Goal: Task Accomplishment & Management: Manage account settings

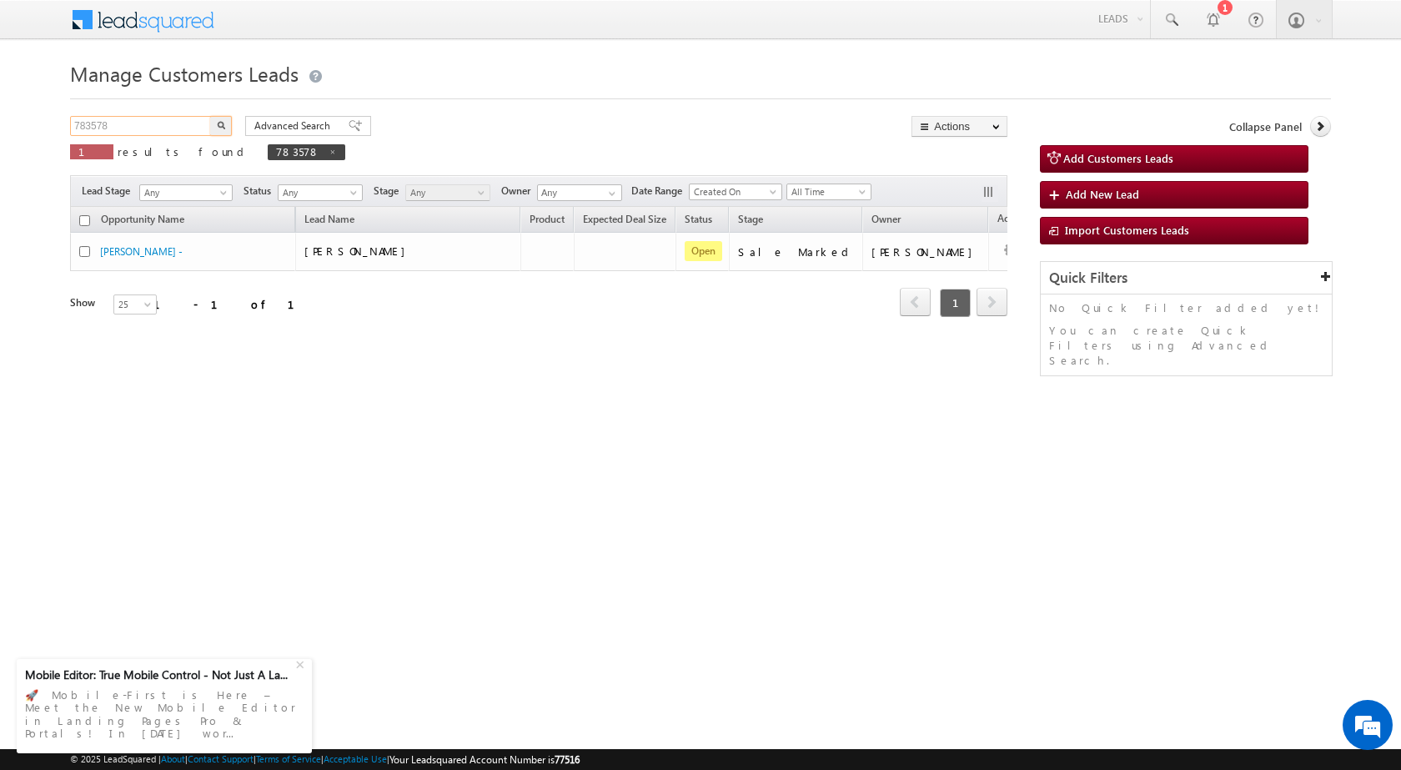
drag, startPoint x: 168, startPoint y: 132, endPoint x: 21, endPoint y: 130, distance: 146.8
click at [23, 131] on body "Menu [PERSON_NAME] sitar a7@ks erve." at bounding box center [700, 236] width 1401 height 473
paste input "293"
type input "783293"
click at [222, 123] on img "button" at bounding box center [221, 125] width 8 height 8
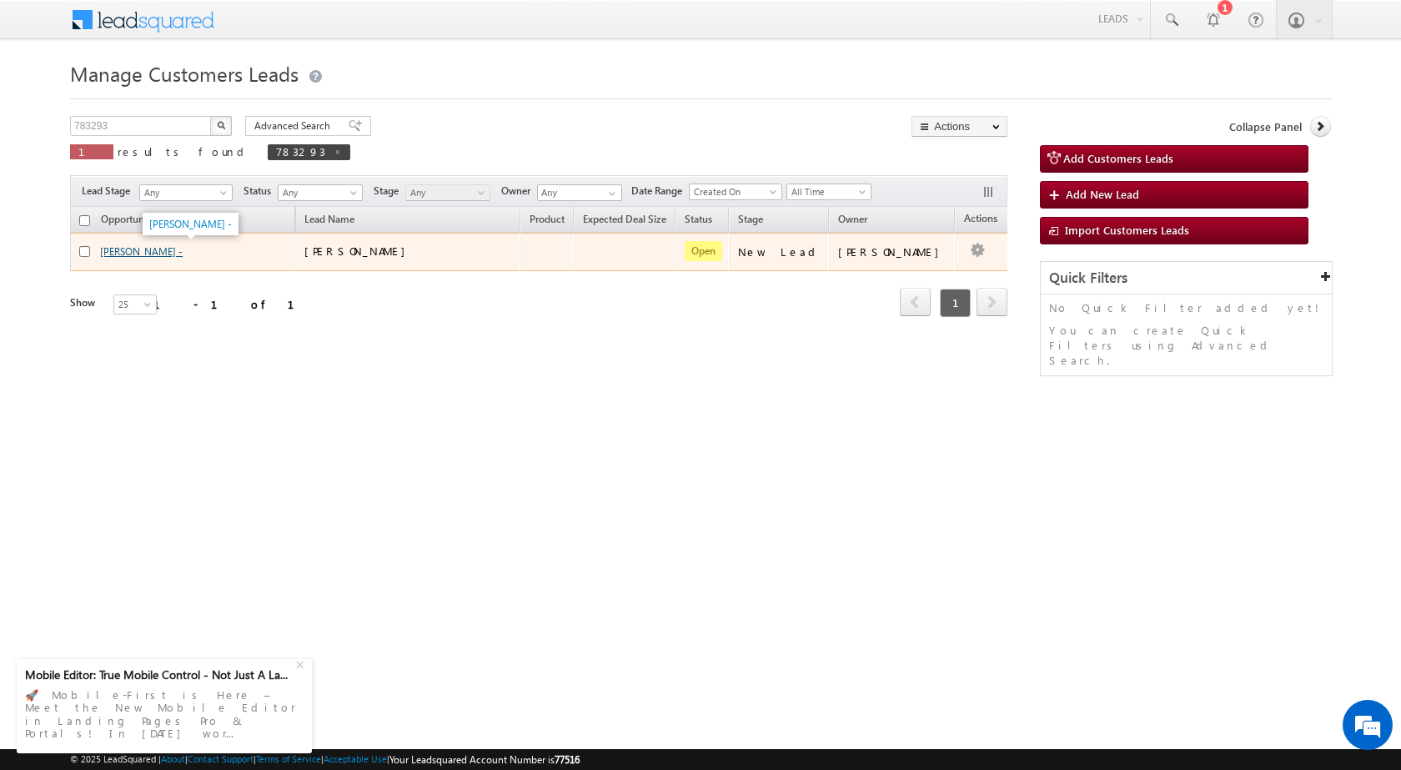
click at [146, 252] on link "[PERSON_NAME] -" at bounding box center [141, 251] width 83 height 13
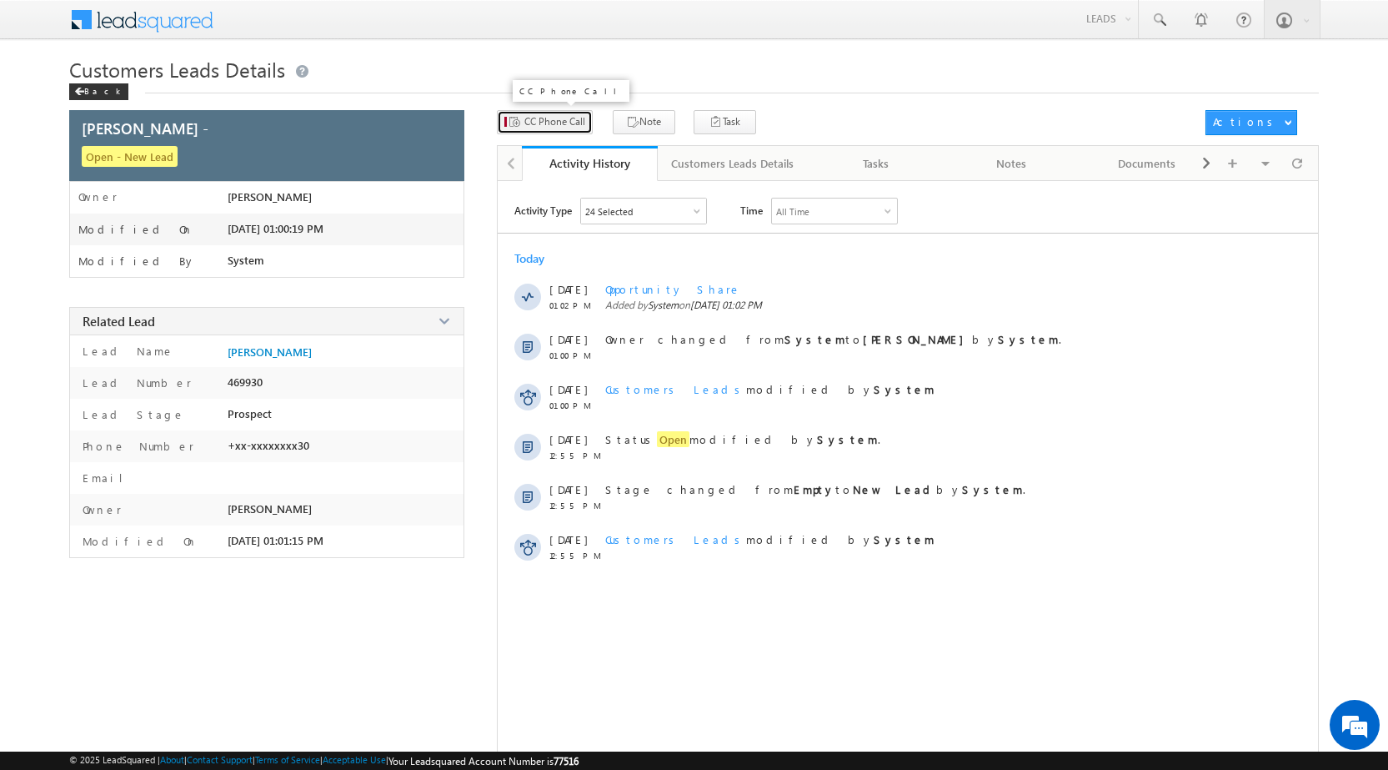
click at [556, 121] on span "CC Phone Call" at bounding box center [554, 121] width 61 height 15
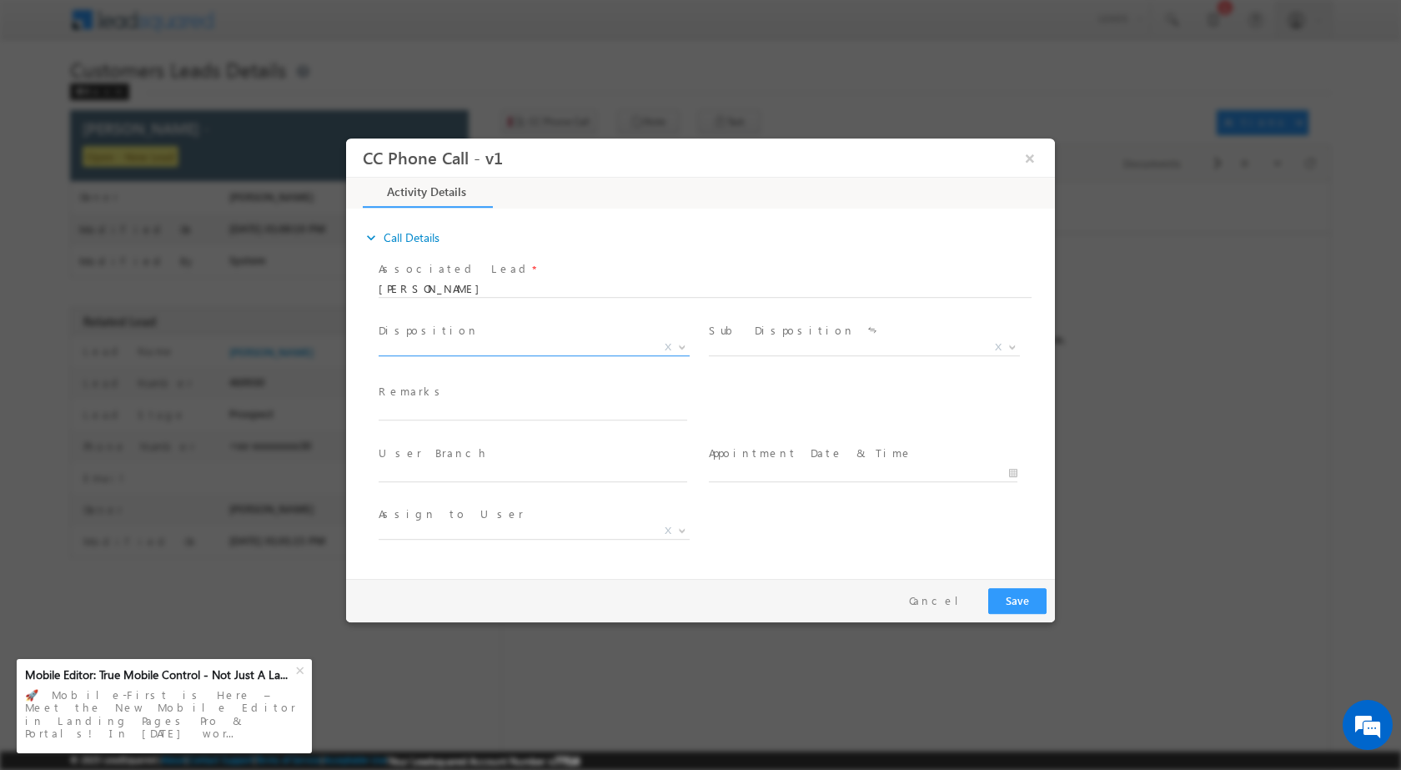
click at [686, 344] on b at bounding box center [682, 346] width 10 height 6
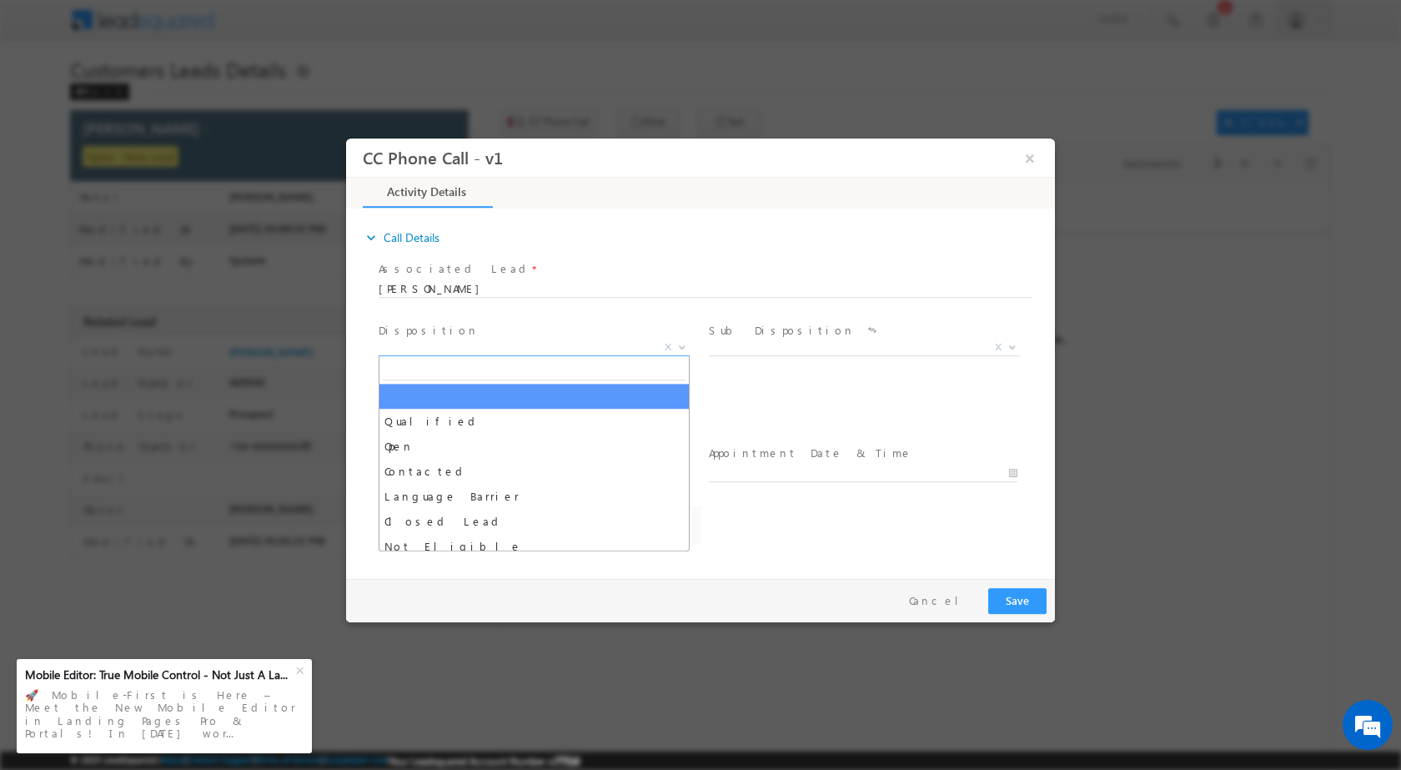
select select "amit.kumar3@sgrlimited.in"
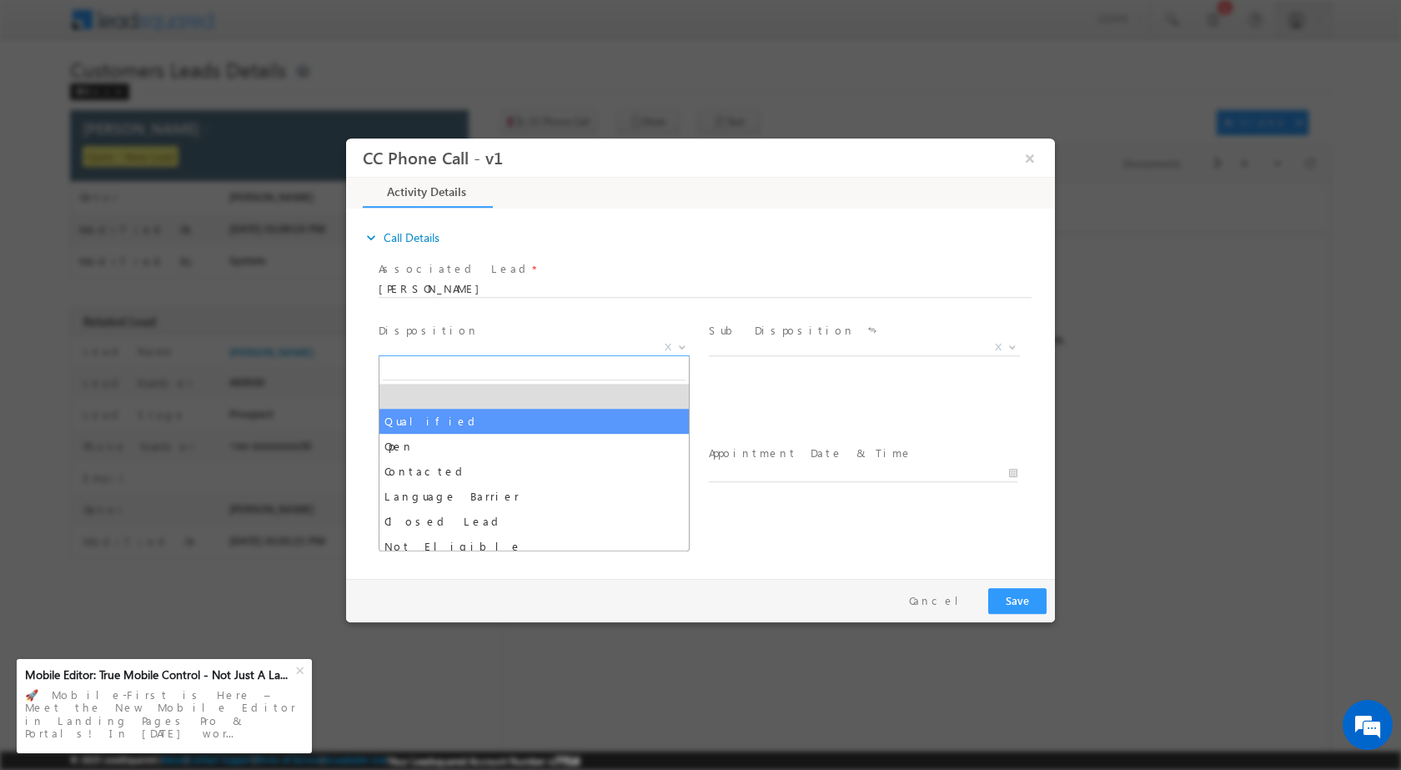
select select "Qualified"
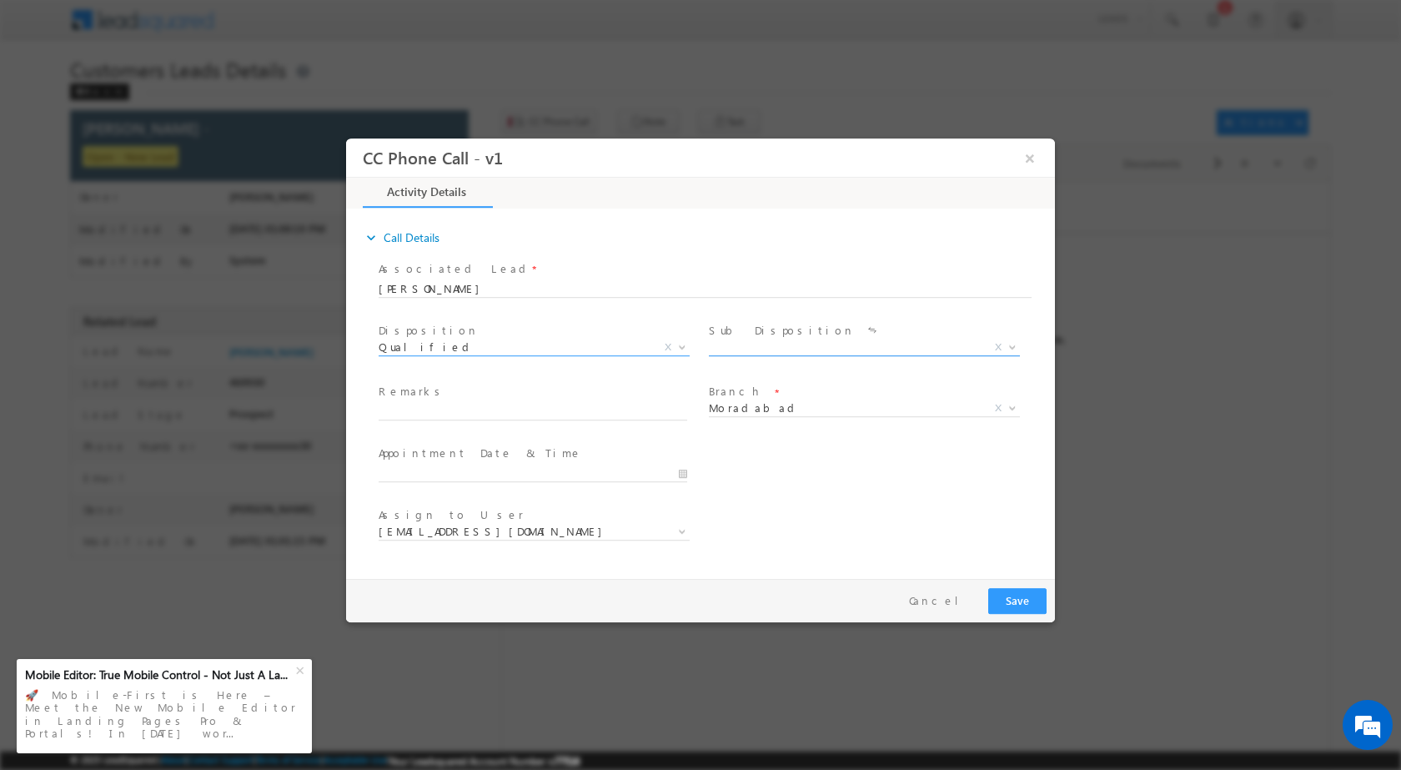
click at [1008, 350] on span at bounding box center [1010, 346] width 17 height 22
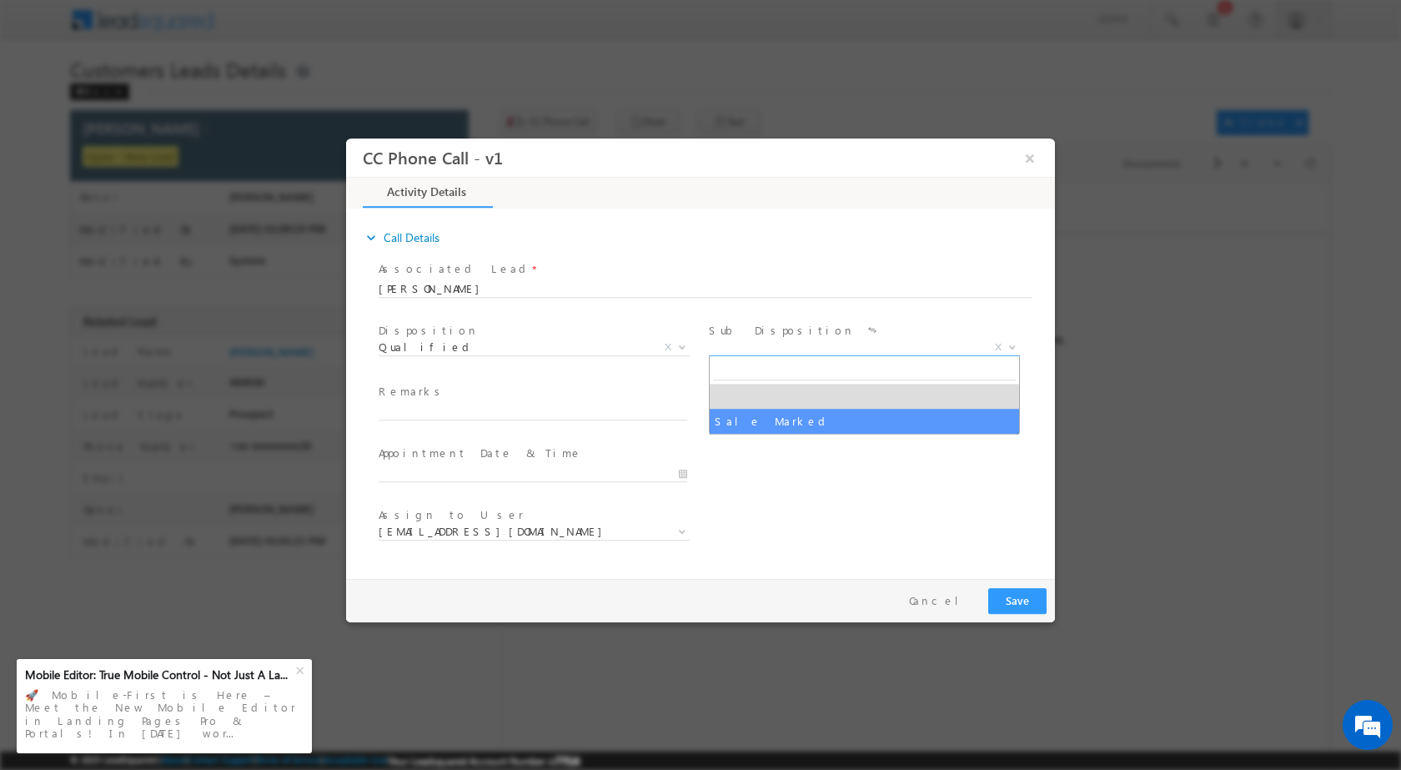
drag, startPoint x: 807, startPoint y: 416, endPoint x: 780, endPoint y: 420, distance: 27.0
select select "Sale Marked"
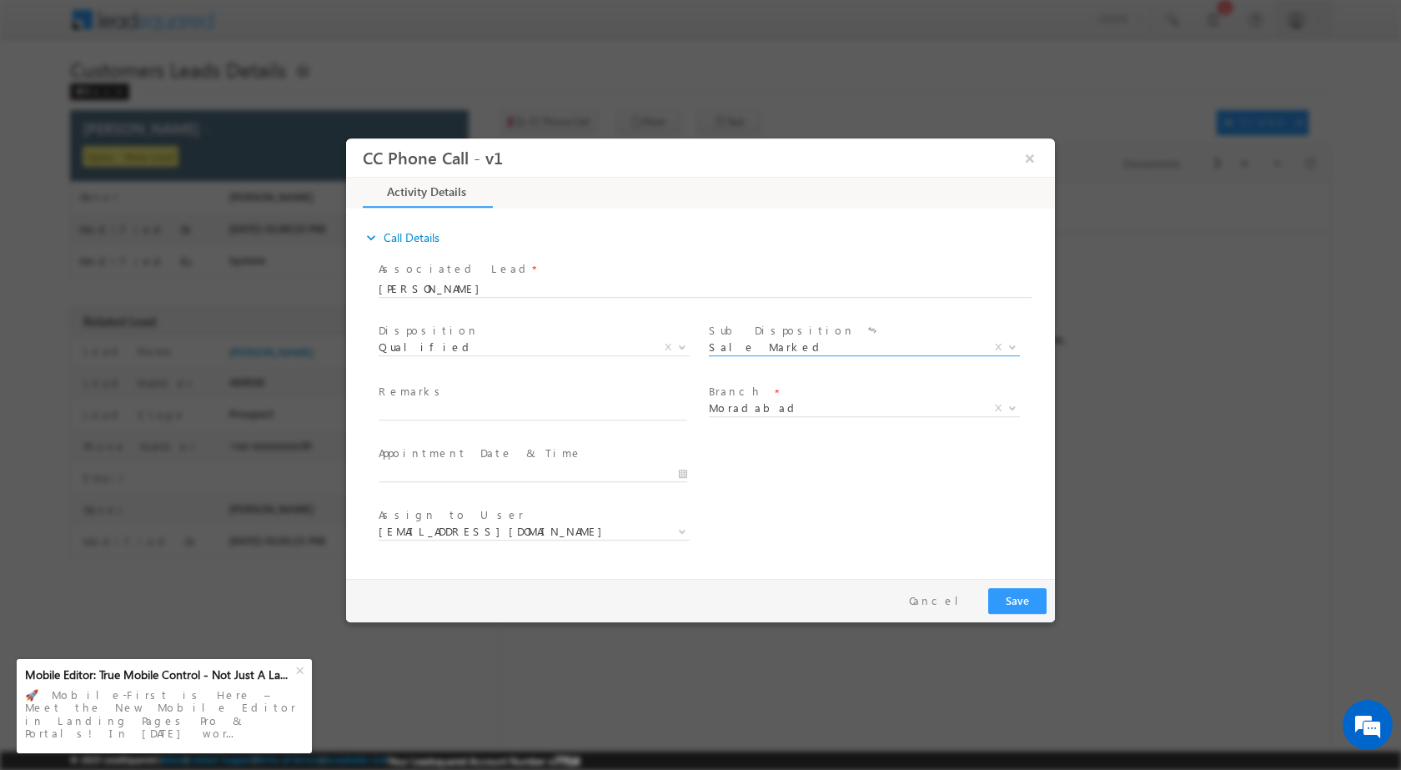
click at [677, 480] on span at bounding box center [540, 473] width 323 height 18
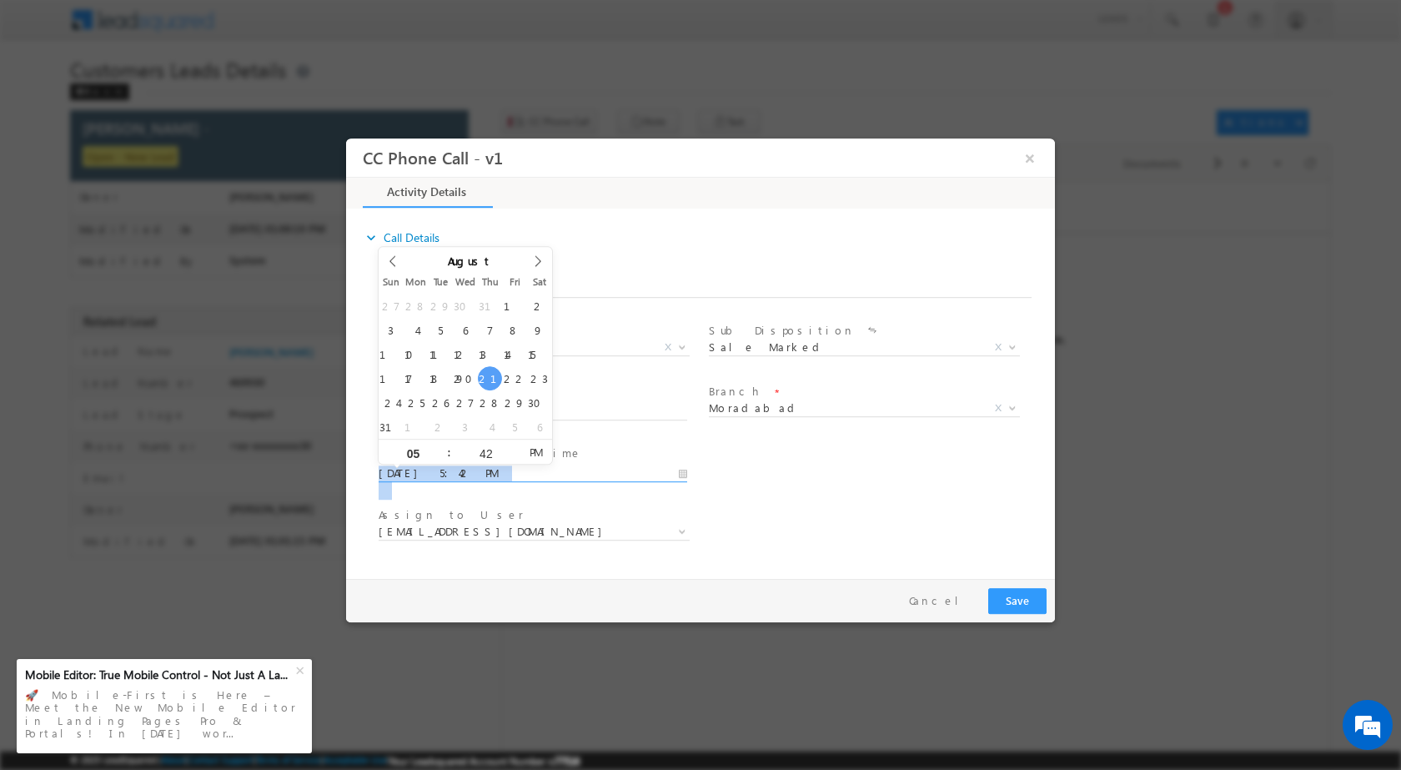
click at [681, 479] on input "08/21/2025 5:42 PM" at bounding box center [533, 472] width 308 height 17
type input "08/22/2025 5:42 PM"
type input "11"
type input "08/22/2025 11:42 PM"
click at [479, 453] on input "42" at bounding box center [485, 452] width 69 height 11
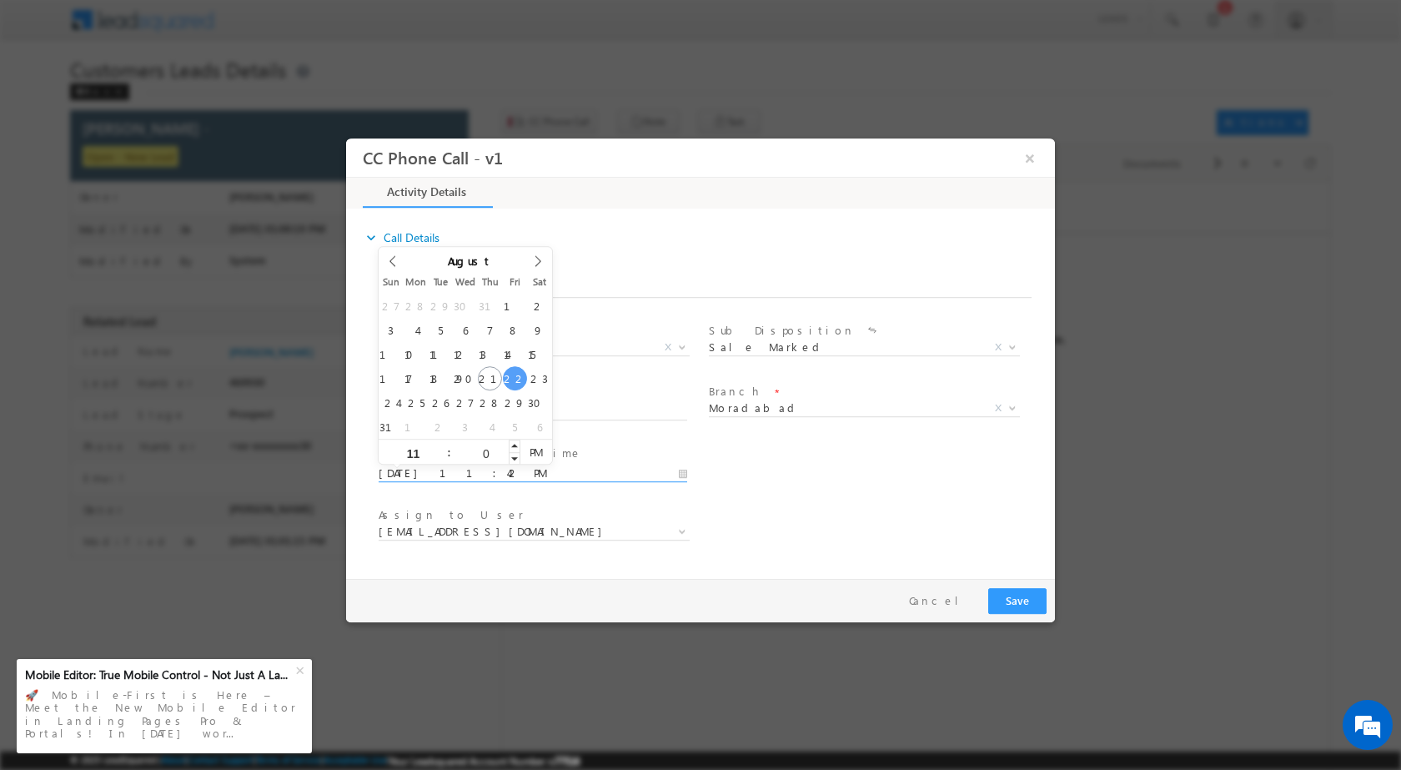
type input "00"
type input "08/22/2025 11:00 AM"
click at [539, 453] on span "PM" at bounding box center [535, 451] width 31 height 25
click at [765, 495] on div "User Branch * Appointment Date & Time * 08/22/2025 11:00 AM" at bounding box center [715, 471] width 680 height 62
click at [677, 532] on b at bounding box center [682, 530] width 10 height 6
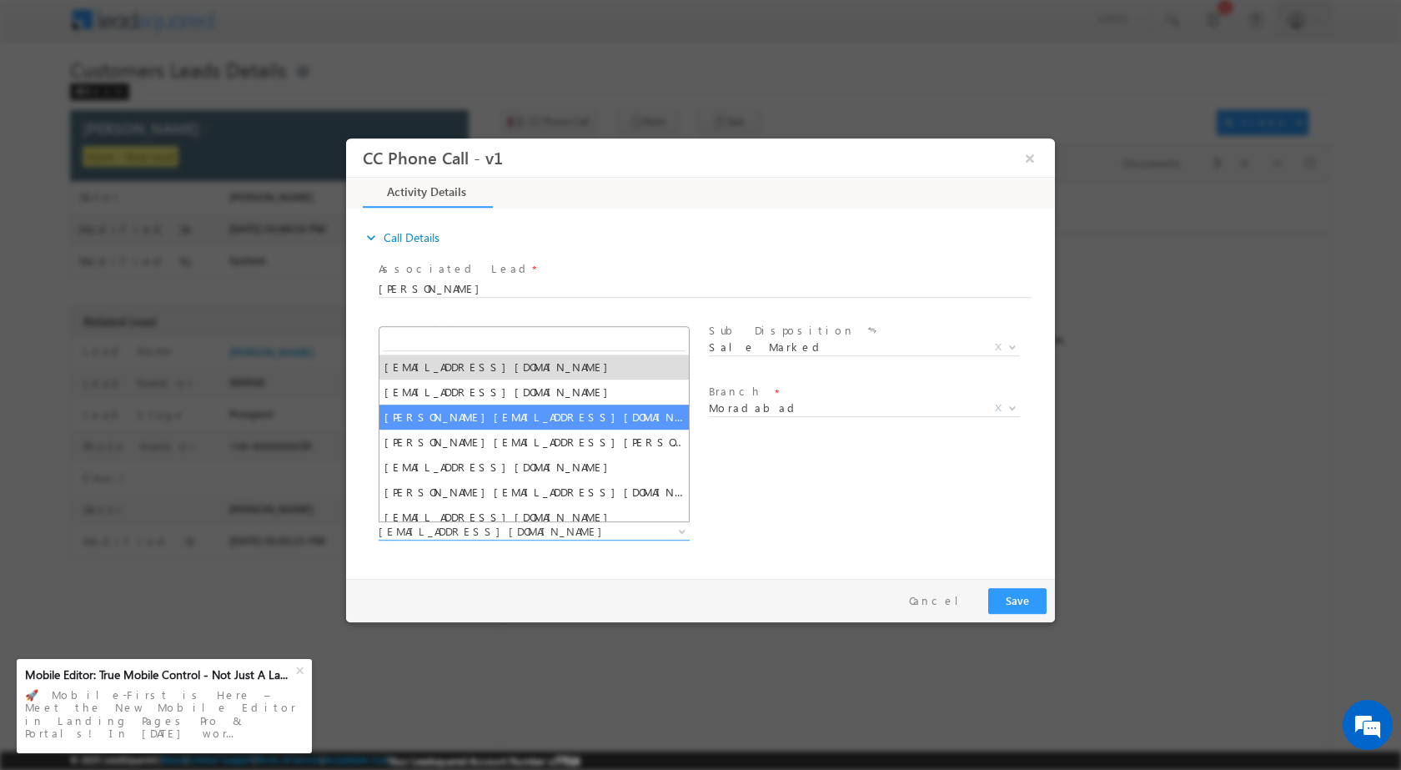
select select "arnav.pathak@sgrlimited.in"
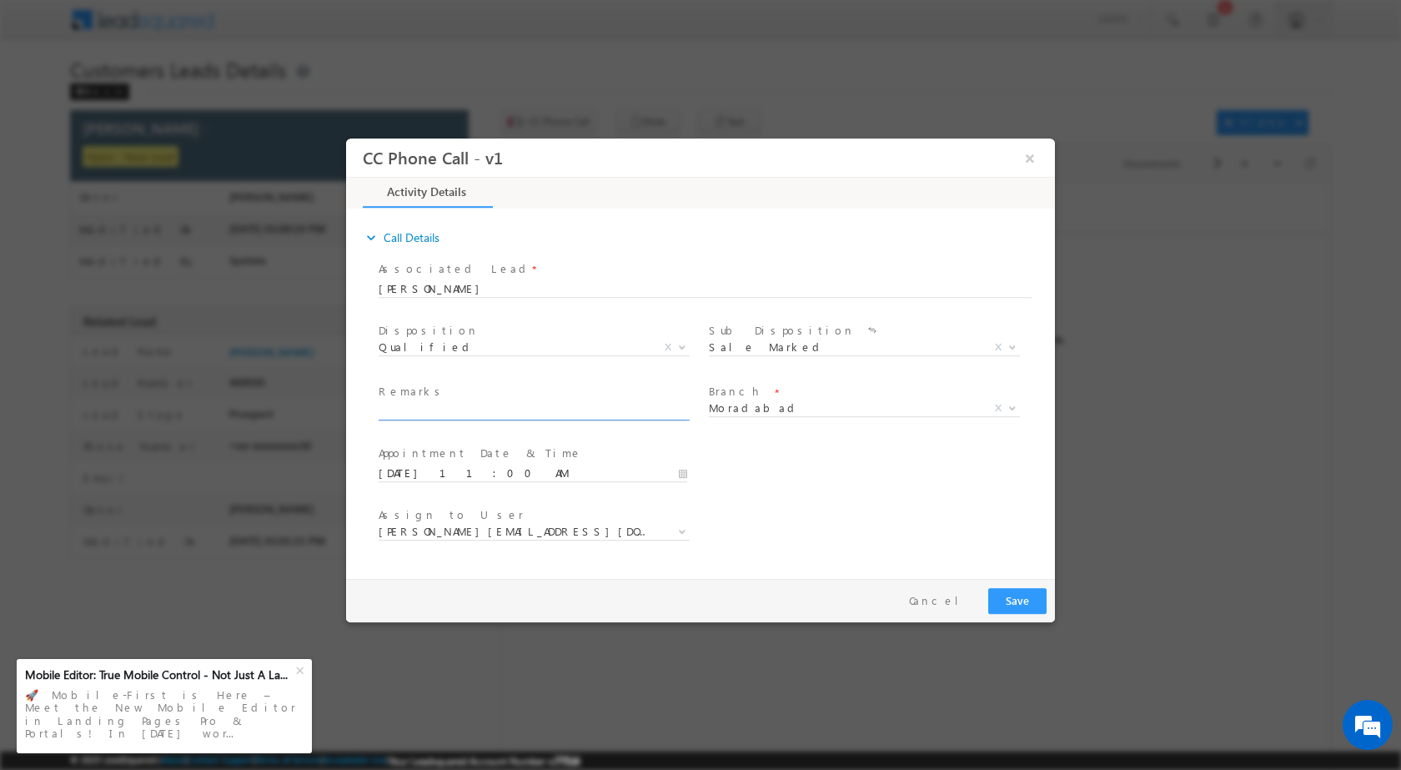
click at [525, 409] on input "text" at bounding box center [533, 411] width 308 height 17
paste input "21/08-Customer Name is Lokesh Kumar Customer age is 31 yrs Loan Type is Constru…"
type input "21/08-Customer Name is Lokesh Kumar Customer age is 31 yrs Loan Type is Constru…"
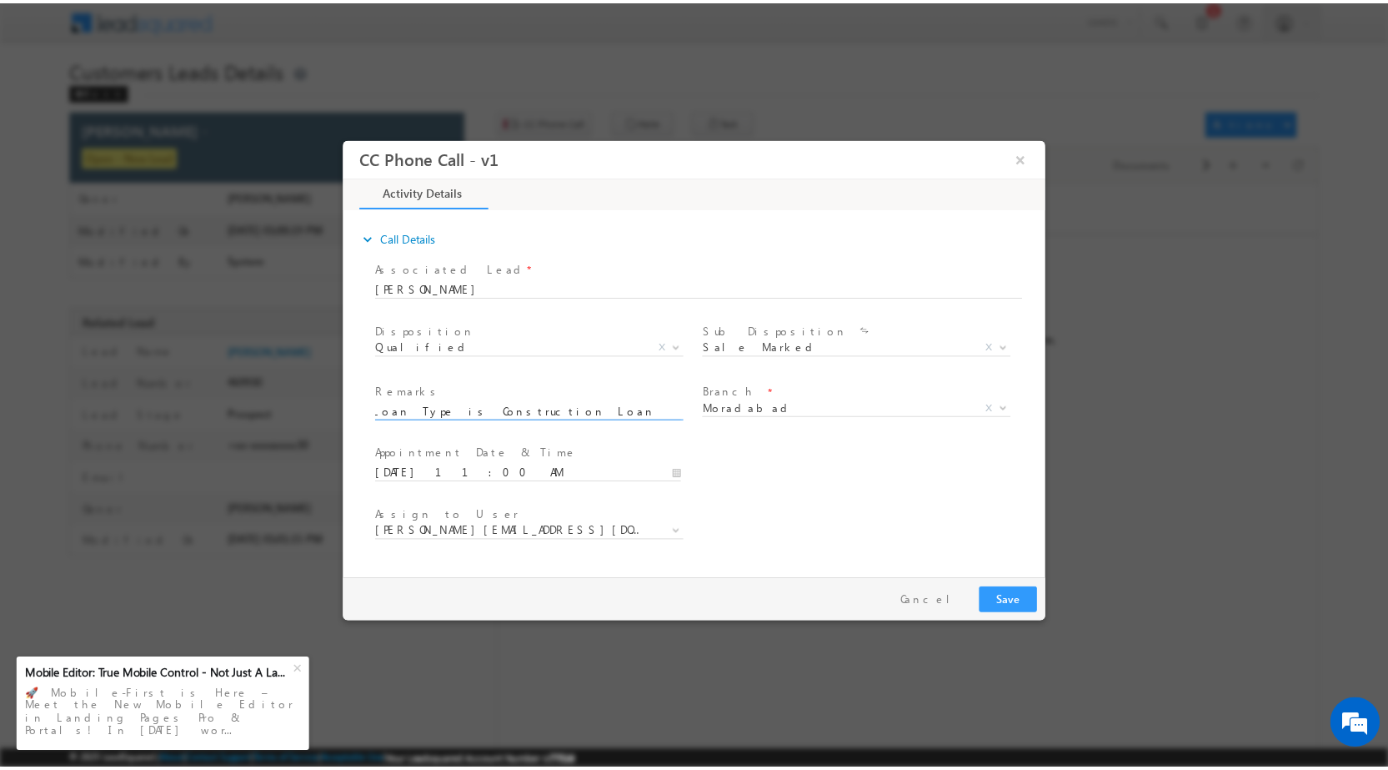
scroll to position [0, 0]
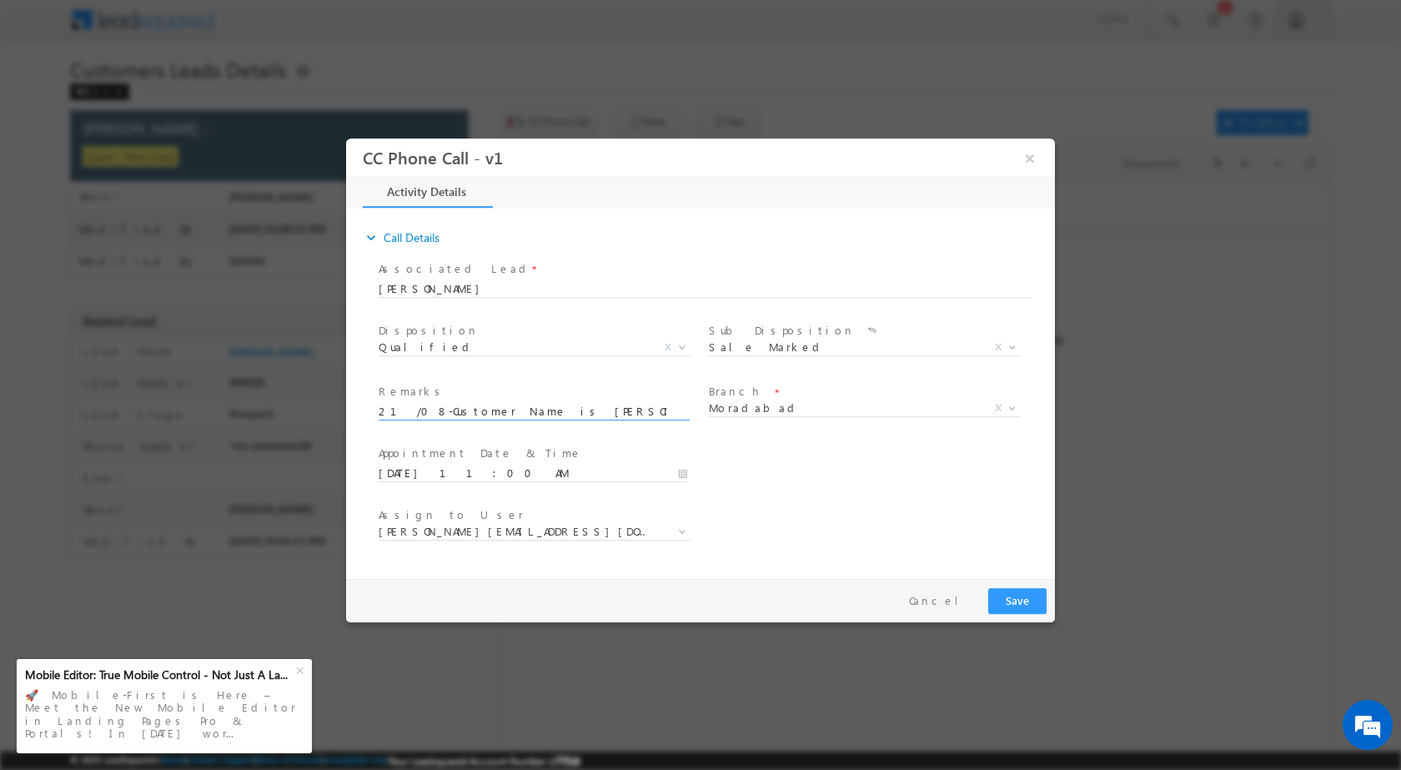
click at [1006, 585] on div "Pay & Save Save Cancel" at bounding box center [704, 599] width 717 height 43
click at [1011, 602] on button "Save" at bounding box center [1017, 600] width 58 height 26
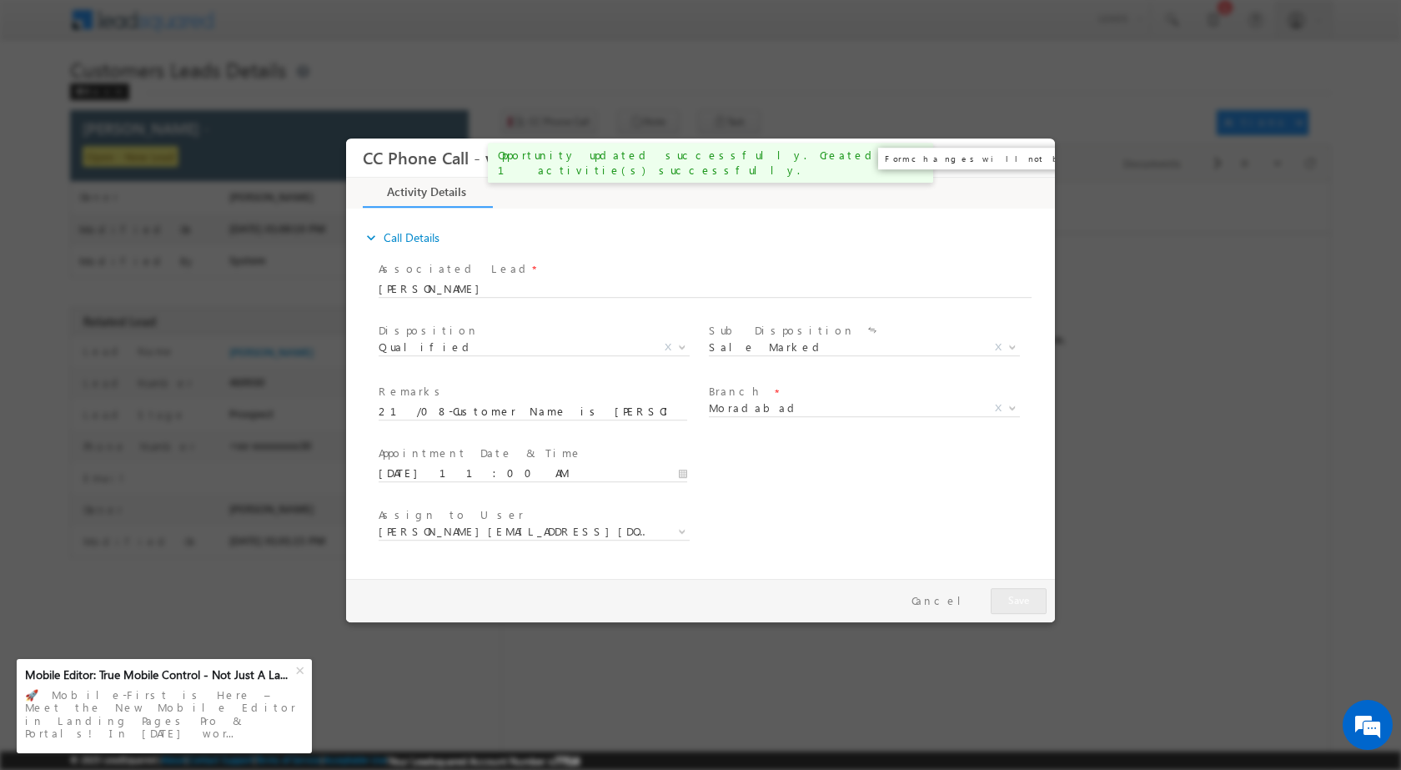
click at [1031, 159] on button "×" at bounding box center [1030, 157] width 28 height 31
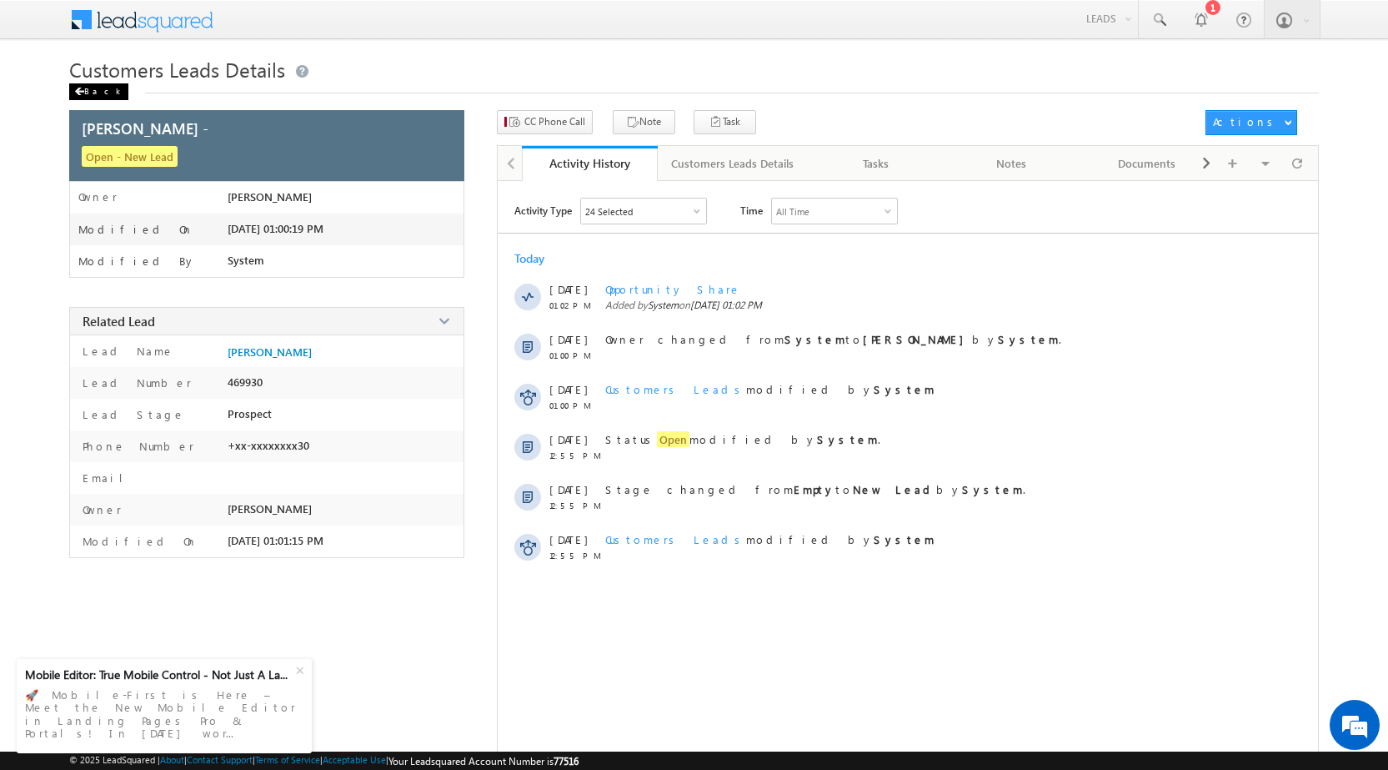
click at [105, 91] on div "Back" at bounding box center [98, 91] width 59 height 17
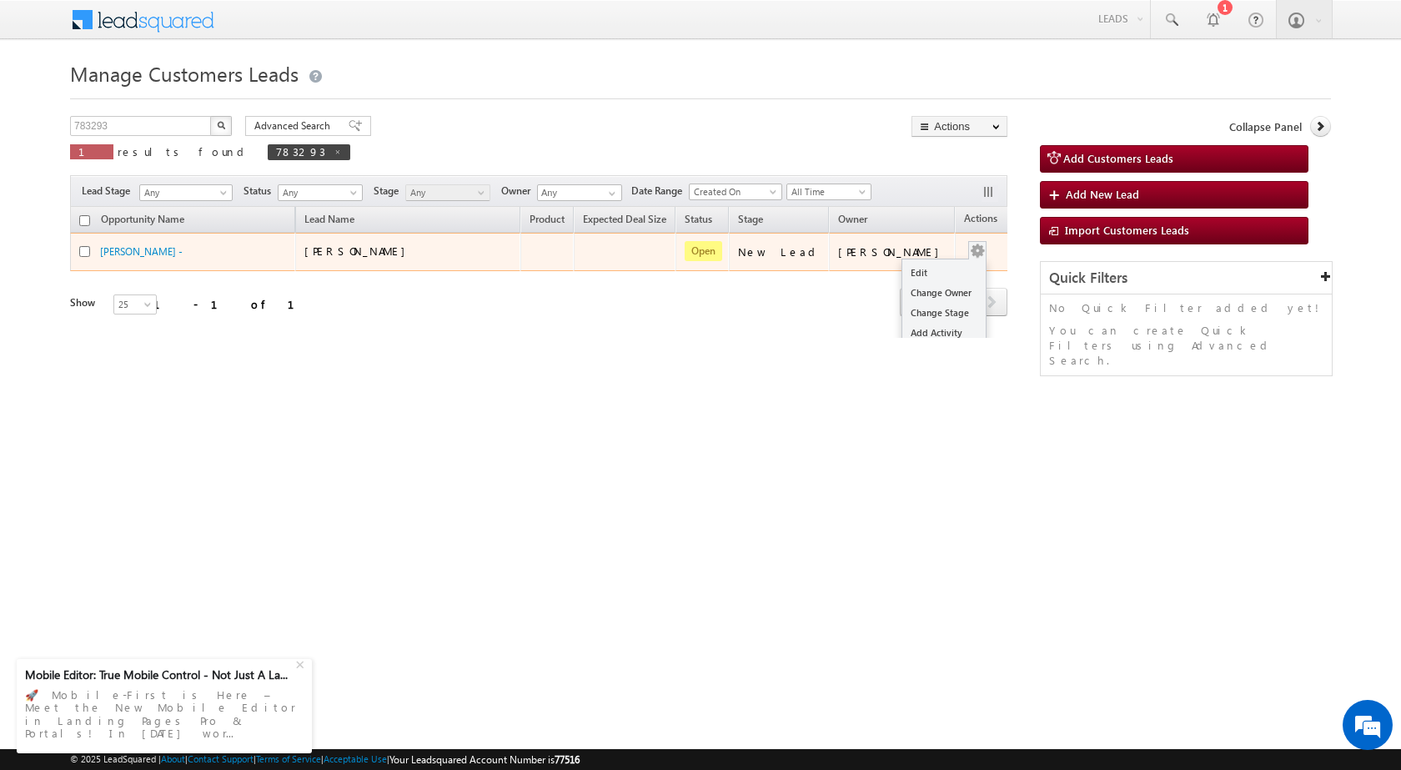
click at [969, 247] on button "button" at bounding box center [977, 251] width 17 height 17
click at [964, 254] on div "Edit Change Owner Change Stage Add Activity Add Task Delete" at bounding box center [977, 252] width 27 height 22
click at [938, 264] on link "Edit" at bounding box center [943, 273] width 83 height 20
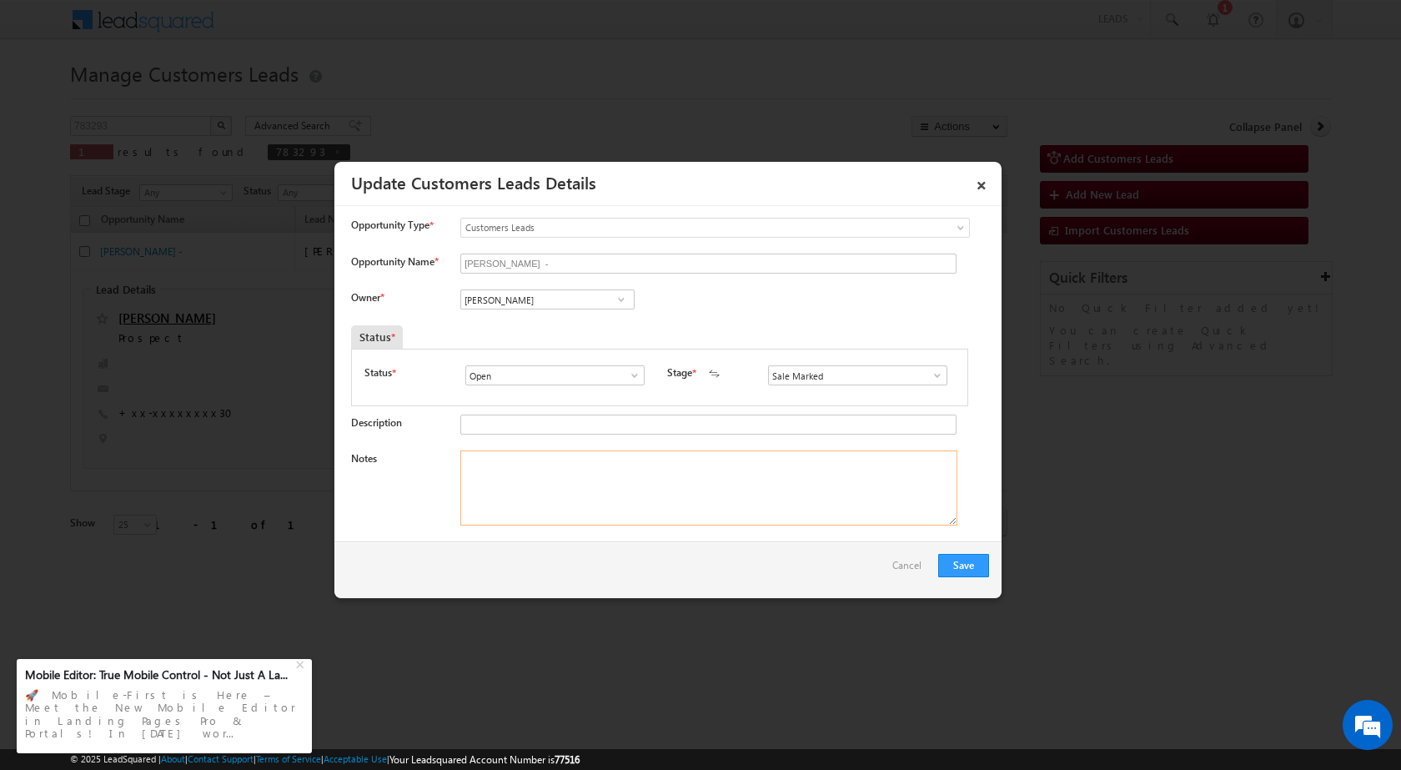
click at [587, 507] on textarea "Notes" at bounding box center [708, 487] width 497 height 75
paste textarea "21/08-Customer Name is [PERSON_NAME] Customer age is [DEMOGRAPHIC_DATA] yrs Loa…"
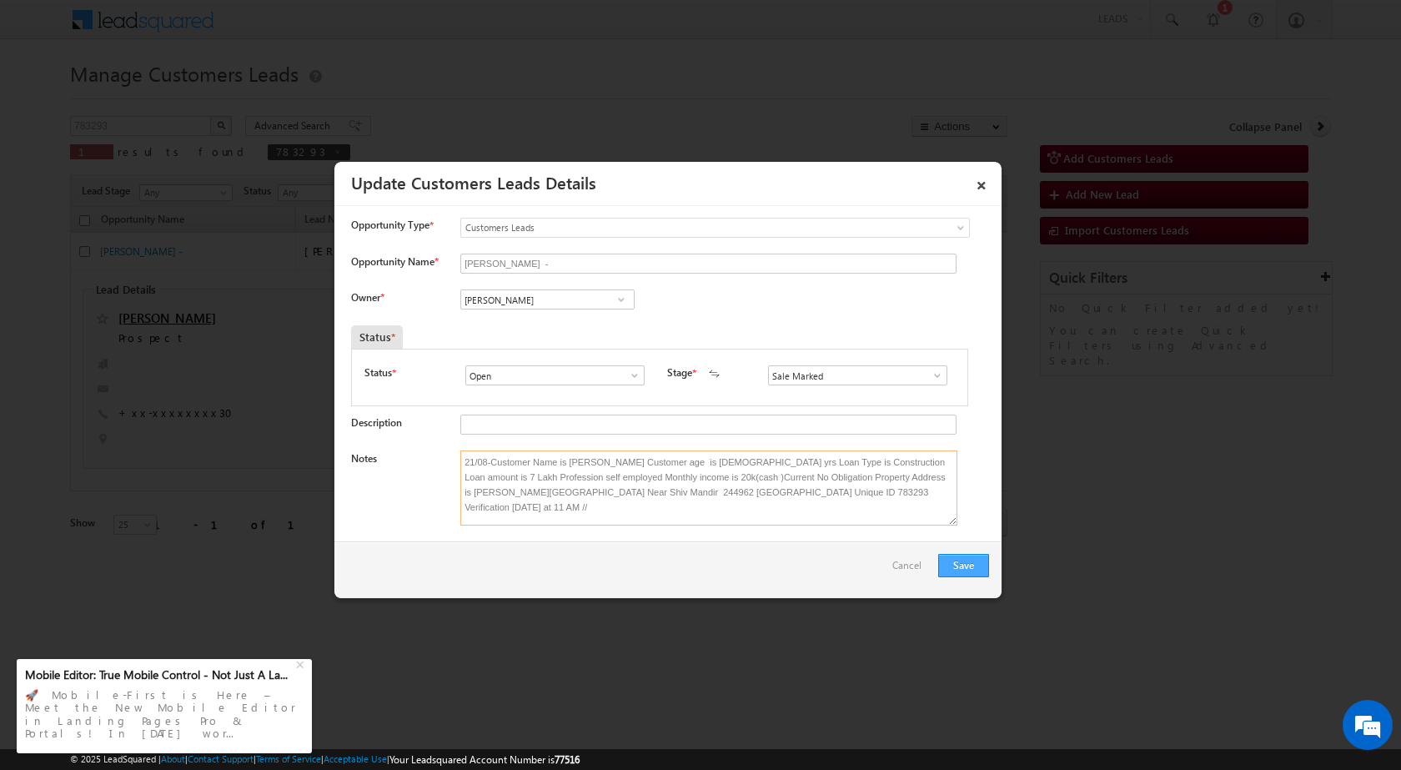
type textarea "21/08-Customer Name is [PERSON_NAME] Customer age is [DEMOGRAPHIC_DATA] yrs Loa…"
click at [950, 556] on button "Save" at bounding box center [963, 565] width 51 height 23
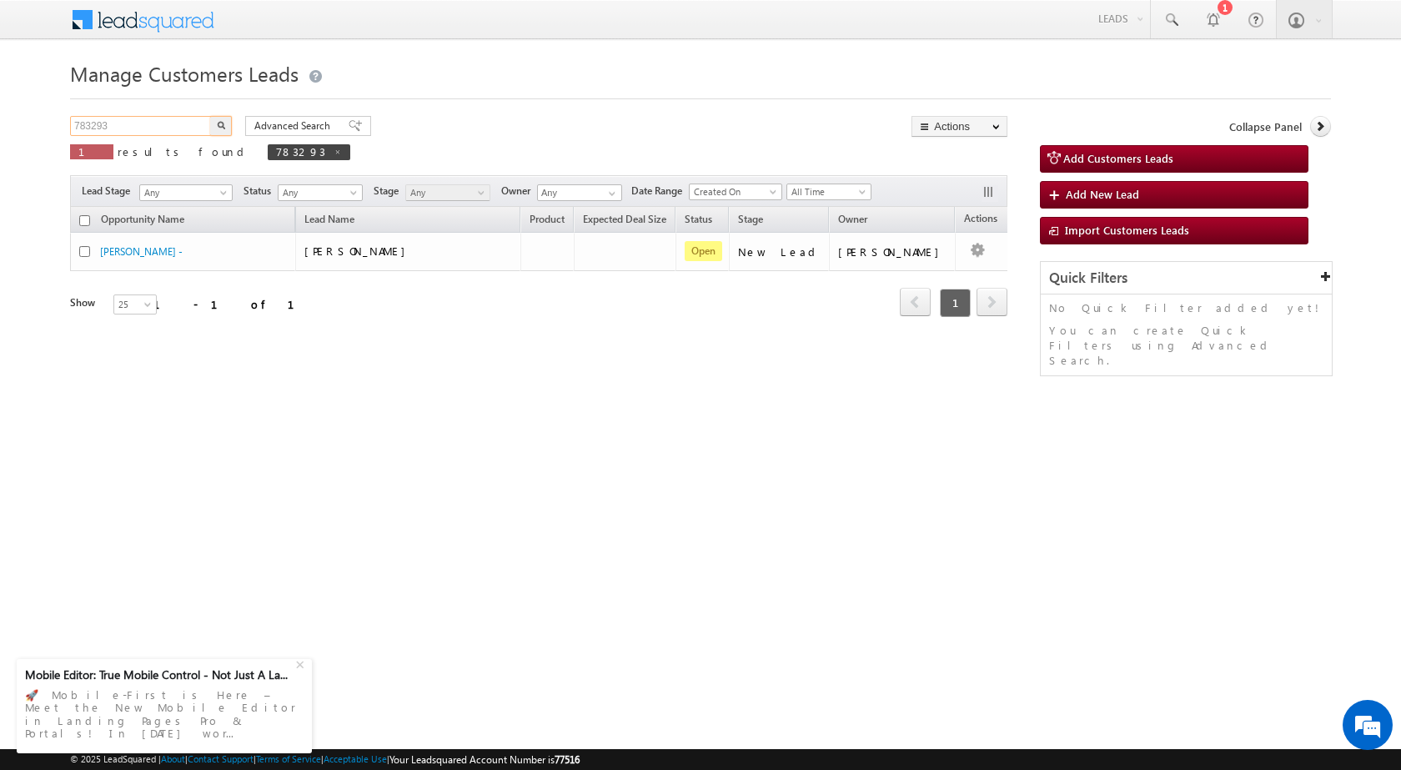
drag, startPoint x: 146, startPoint y: 125, endPoint x: 0, endPoint y: 123, distance: 145.9
click at [0, 125] on body "Menu Rubi Yadav sitar a7@ks erve." at bounding box center [700, 236] width 1401 height 473
paste input "4266"
type input "784266"
click at [218, 123] on img "button" at bounding box center [221, 125] width 8 height 8
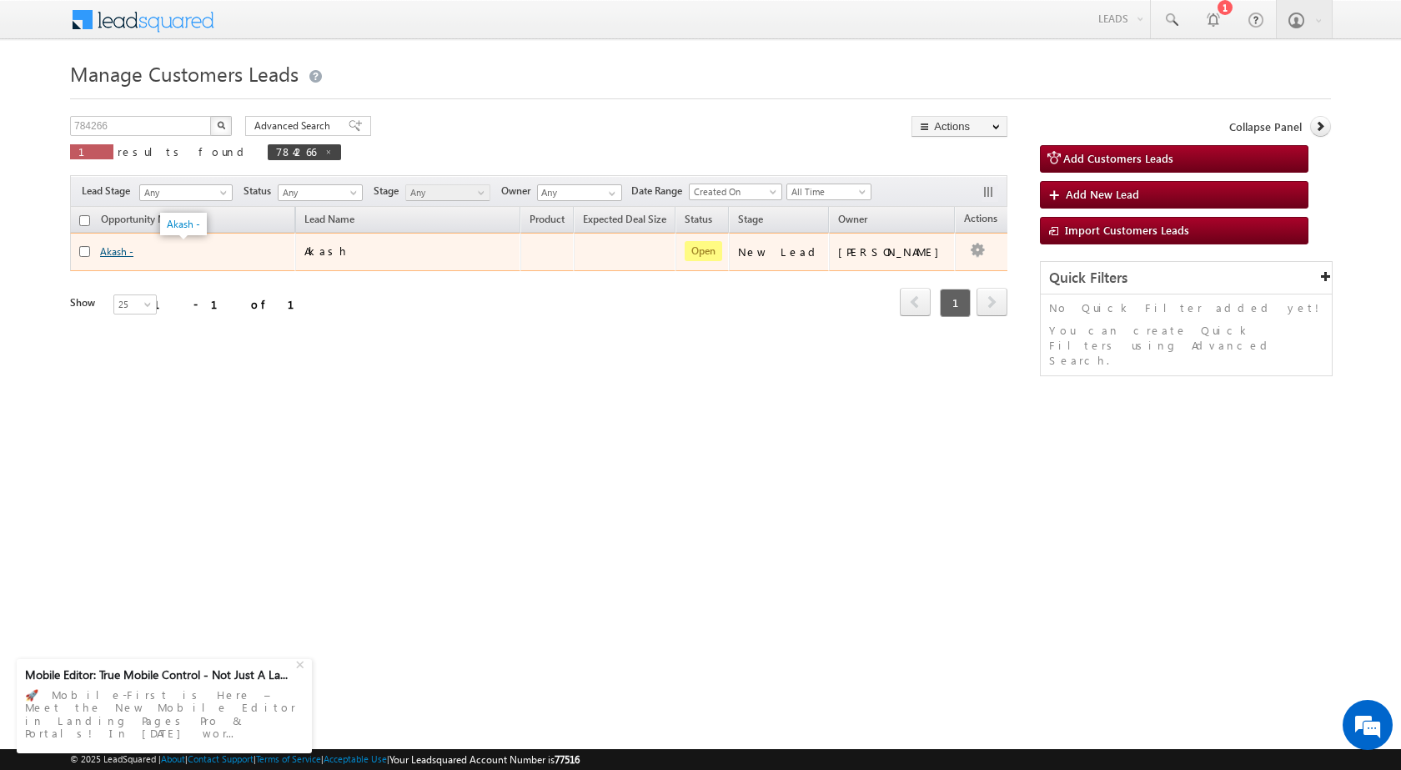
click at [117, 252] on link "Akash -" at bounding box center [116, 251] width 33 height 13
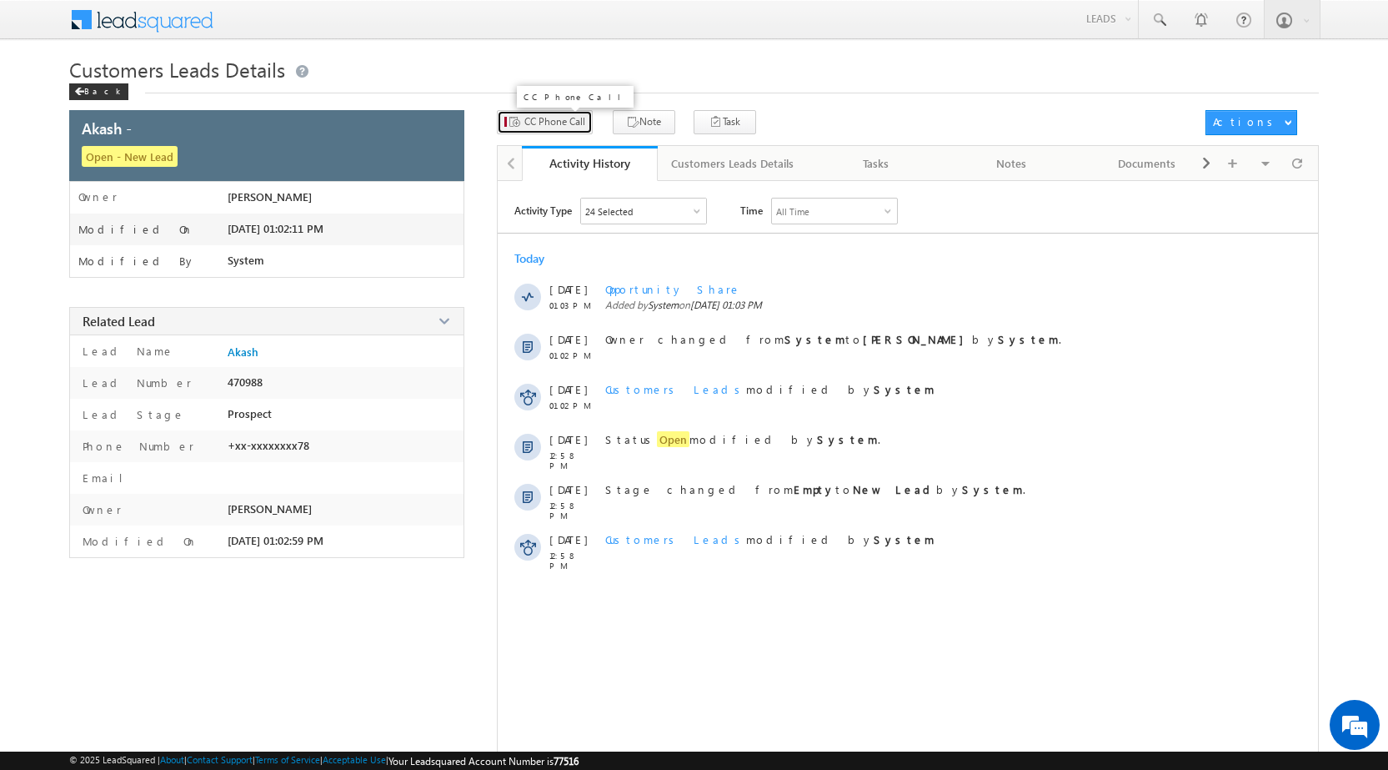
click at [537, 121] on span "CC Phone Call" at bounding box center [554, 121] width 61 height 15
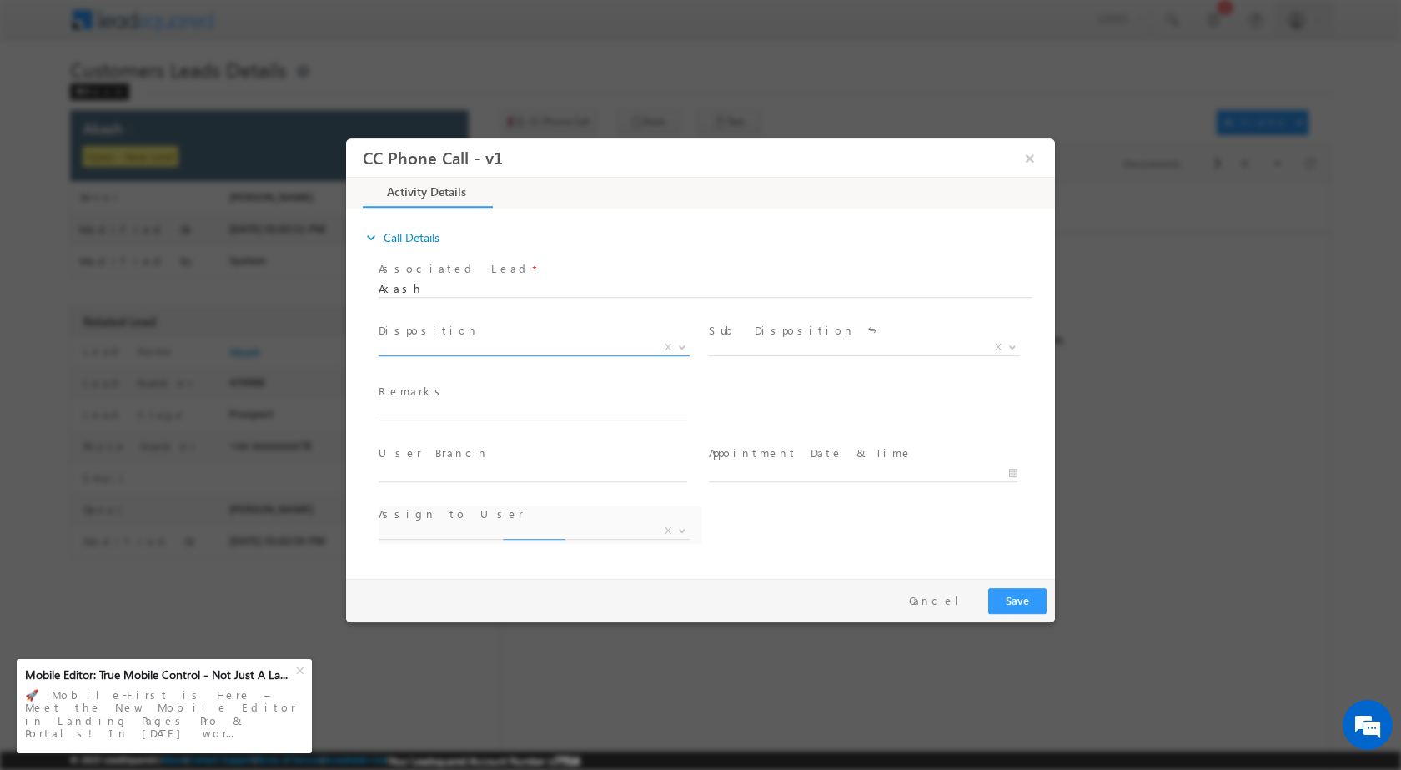
click at [680, 344] on b at bounding box center [682, 346] width 10 height 6
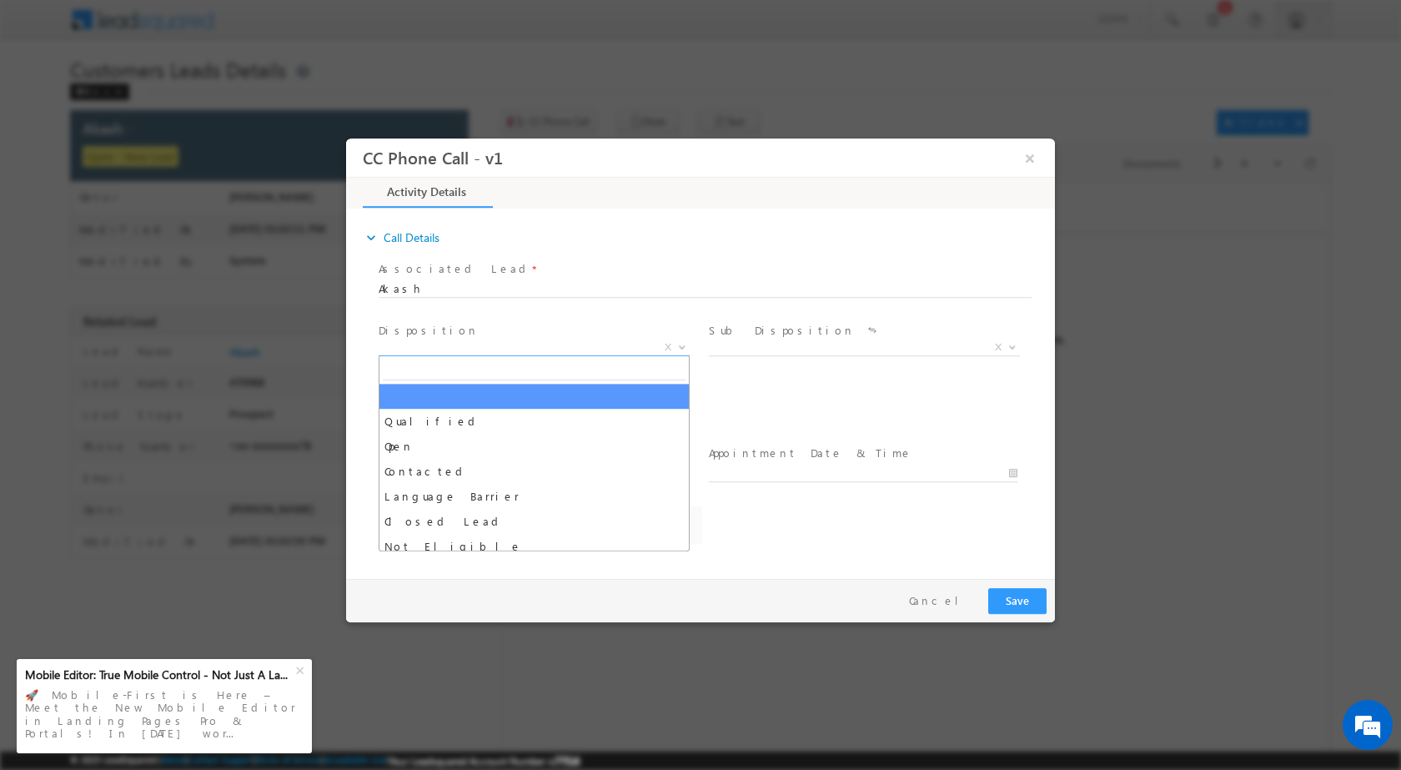
select select "devesh.srivastava@sgrlimited.in"
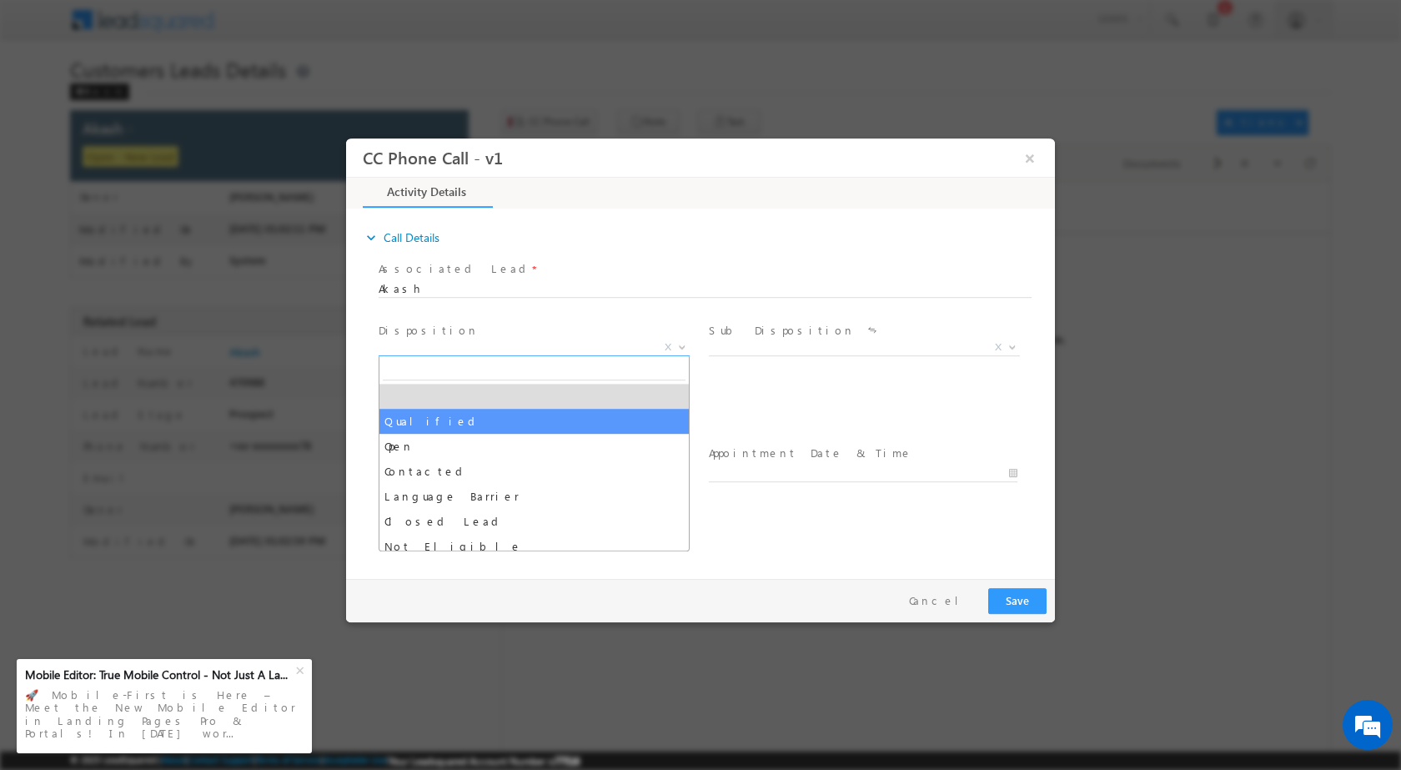
select select "Qualified"
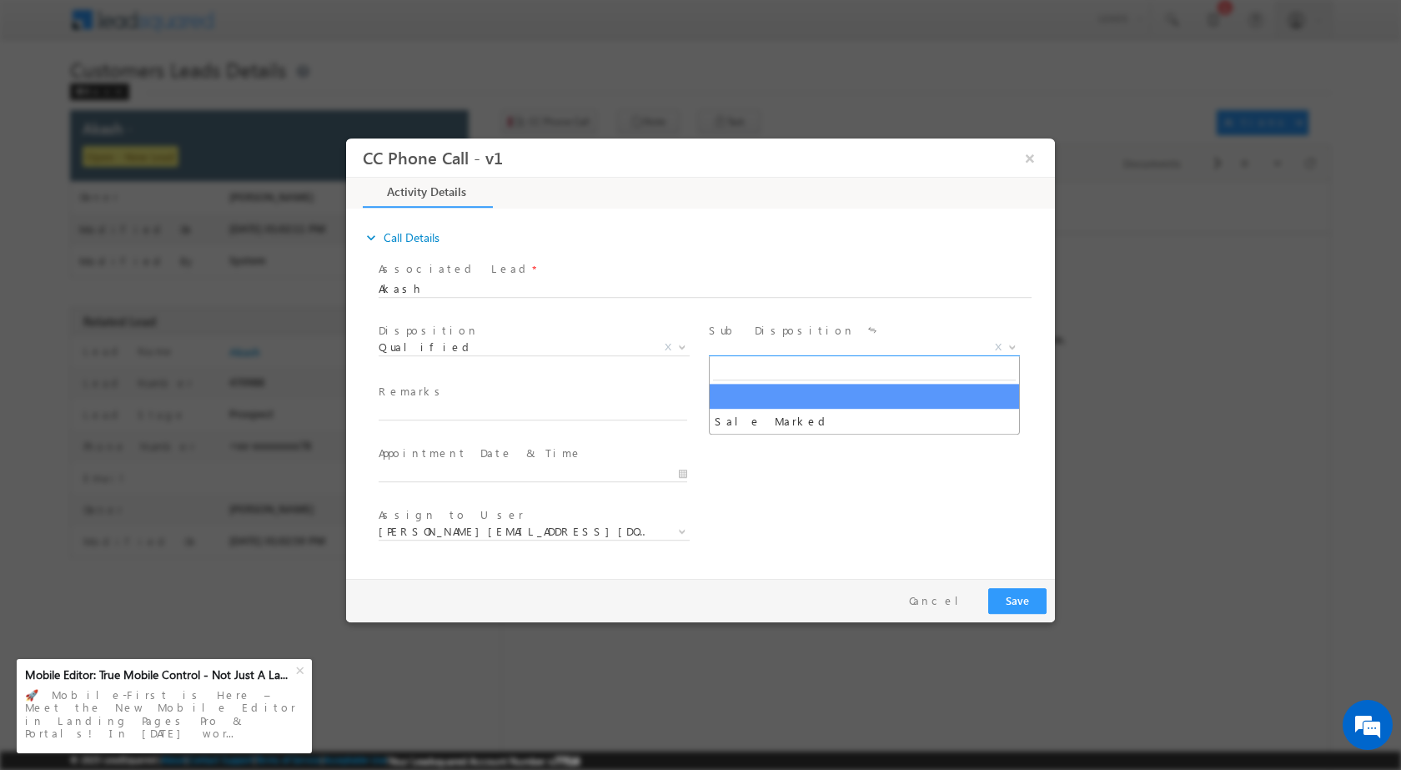
click at [1015, 348] on span at bounding box center [1010, 346] width 17 height 22
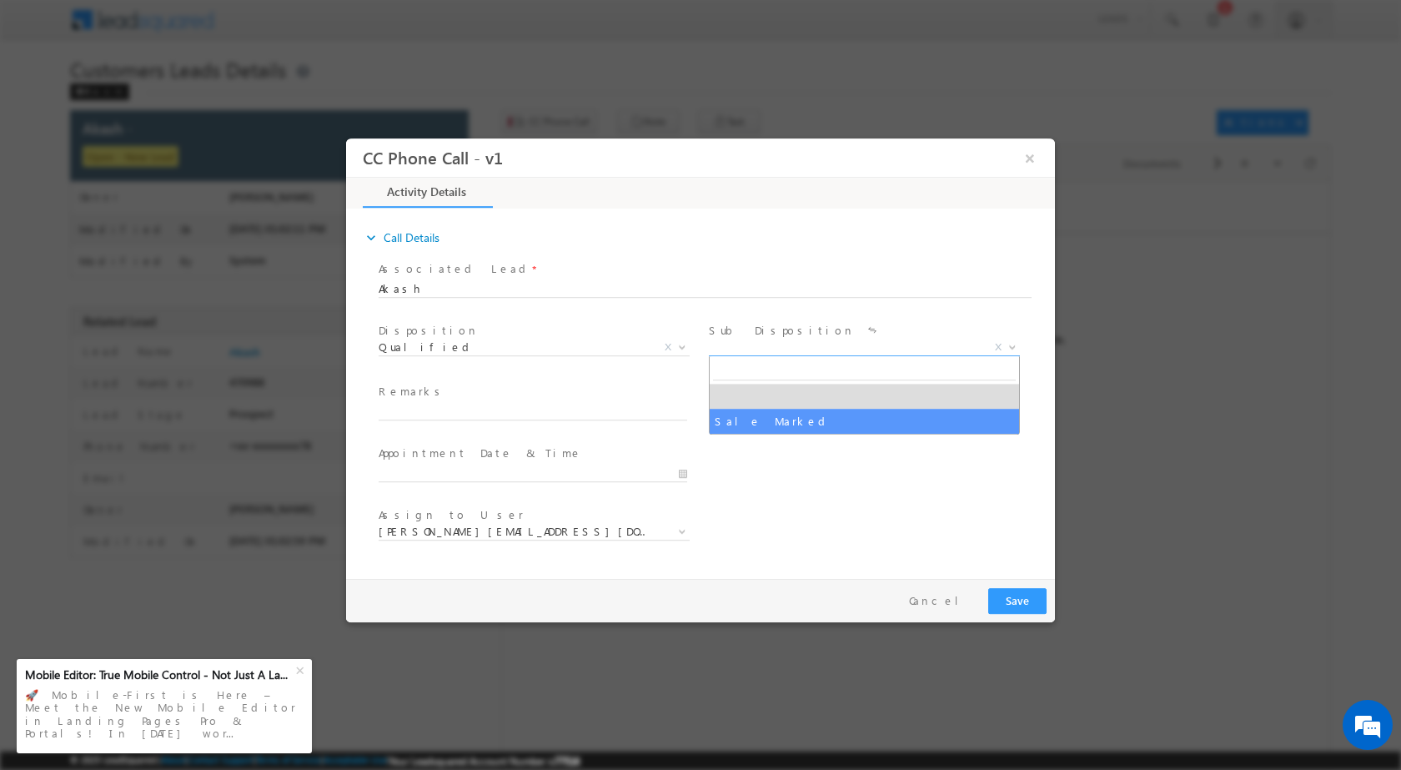
select select "Sale Marked"
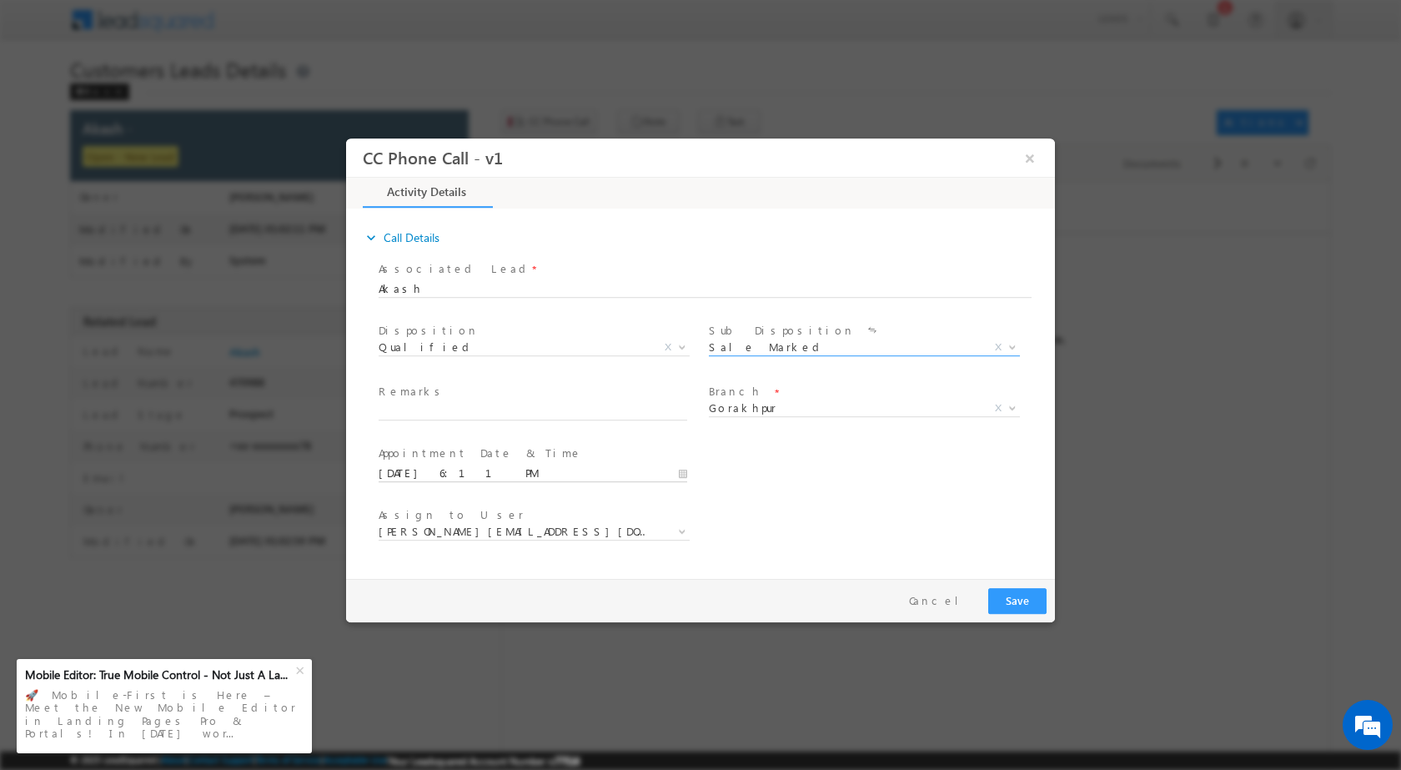
click at [683, 473] on input "08/21/2025 6:11 PM" at bounding box center [533, 472] width 308 height 17
type input "08/25/2025 6:11 PM"
type input "02"
type input "08/25/2025 2:11 PM"
click at [482, 449] on input "11" at bounding box center [485, 452] width 69 height 11
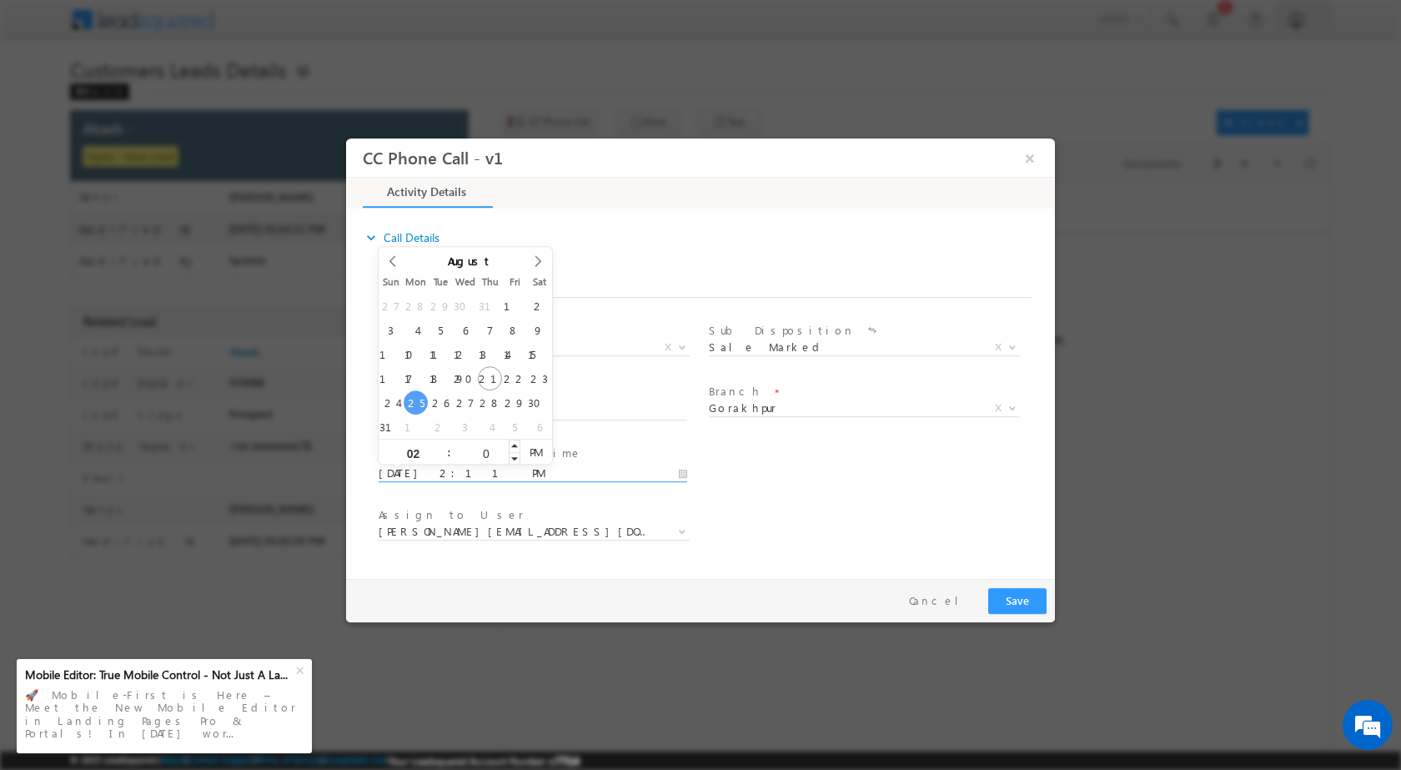
type input "00"
type input "08/25/2025 2:00 PM"
click at [940, 473] on div "User Branch * Appointment Date & Time * 08/25/2025 2:00 PM" at bounding box center [715, 471] width 680 height 62
click at [460, 400] on div "Remarks *" at bounding box center [540, 402] width 323 height 38
click at [457, 406] on input "text" at bounding box center [533, 411] width 308 height 17
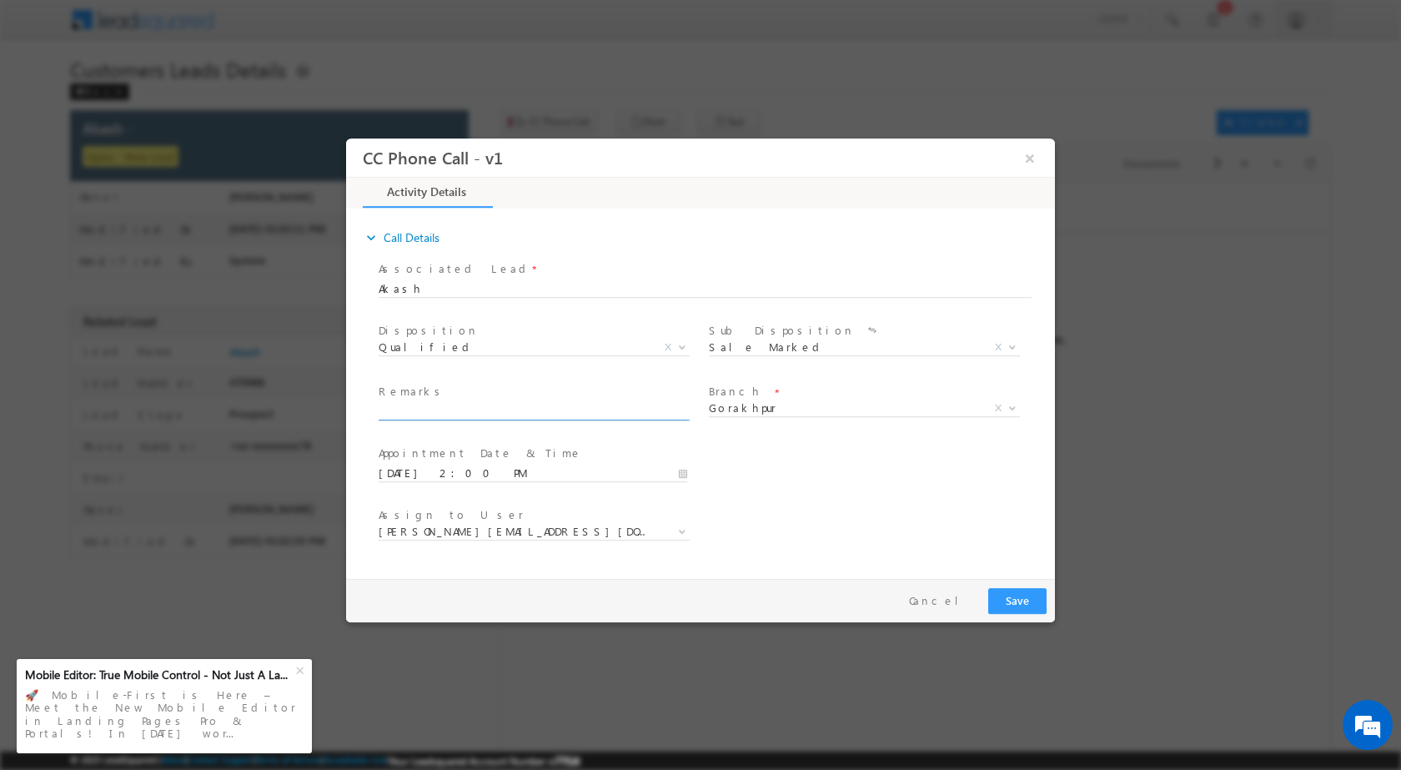
paste input "21/08-Customer Name is Akash Customer age is 26 yrs Loan type is Construction L…"
type input "21/08-Customer Name is Akash Customer age is 26 yrs Loan type is Construction L…"
click at [1019, 607] on button "Save" at bounding box center [1017, 600] width 58 height 26
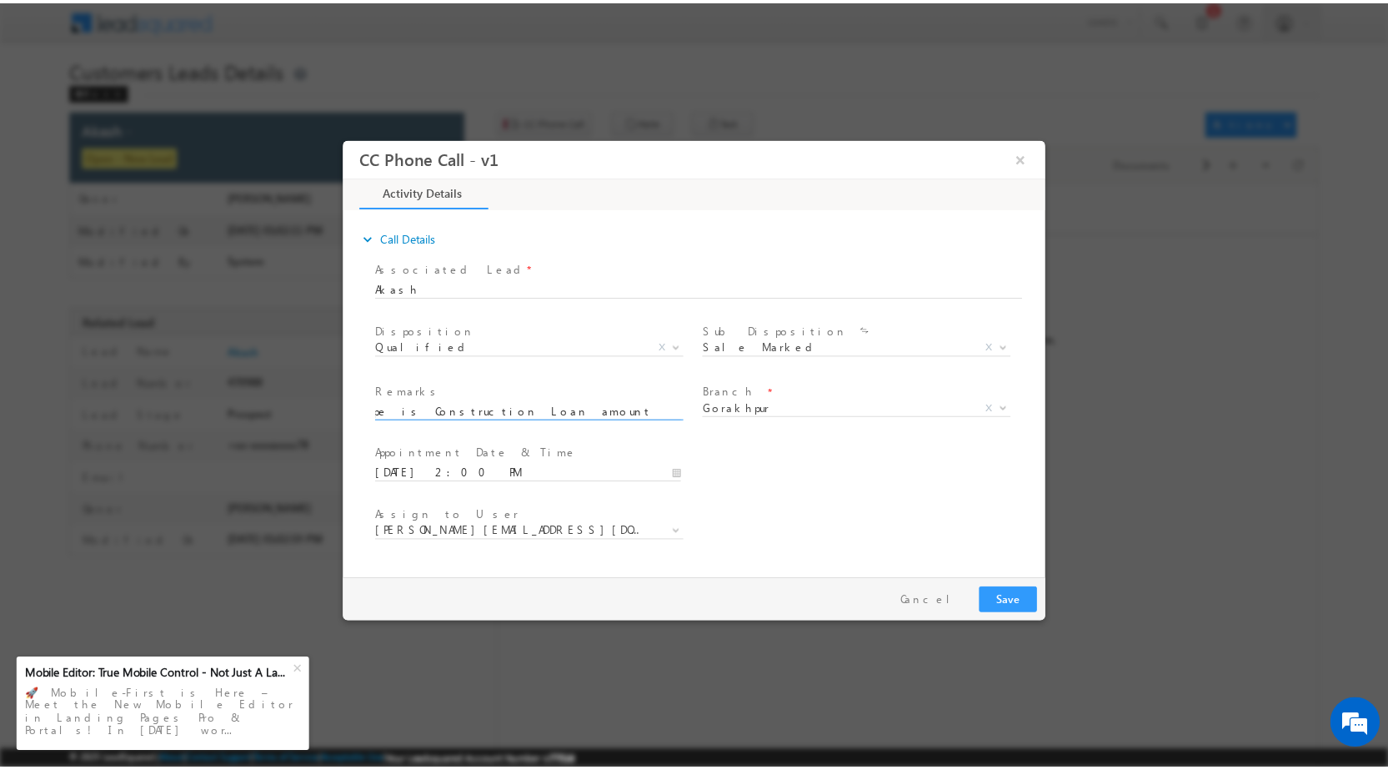
scroll to position [0, 0]
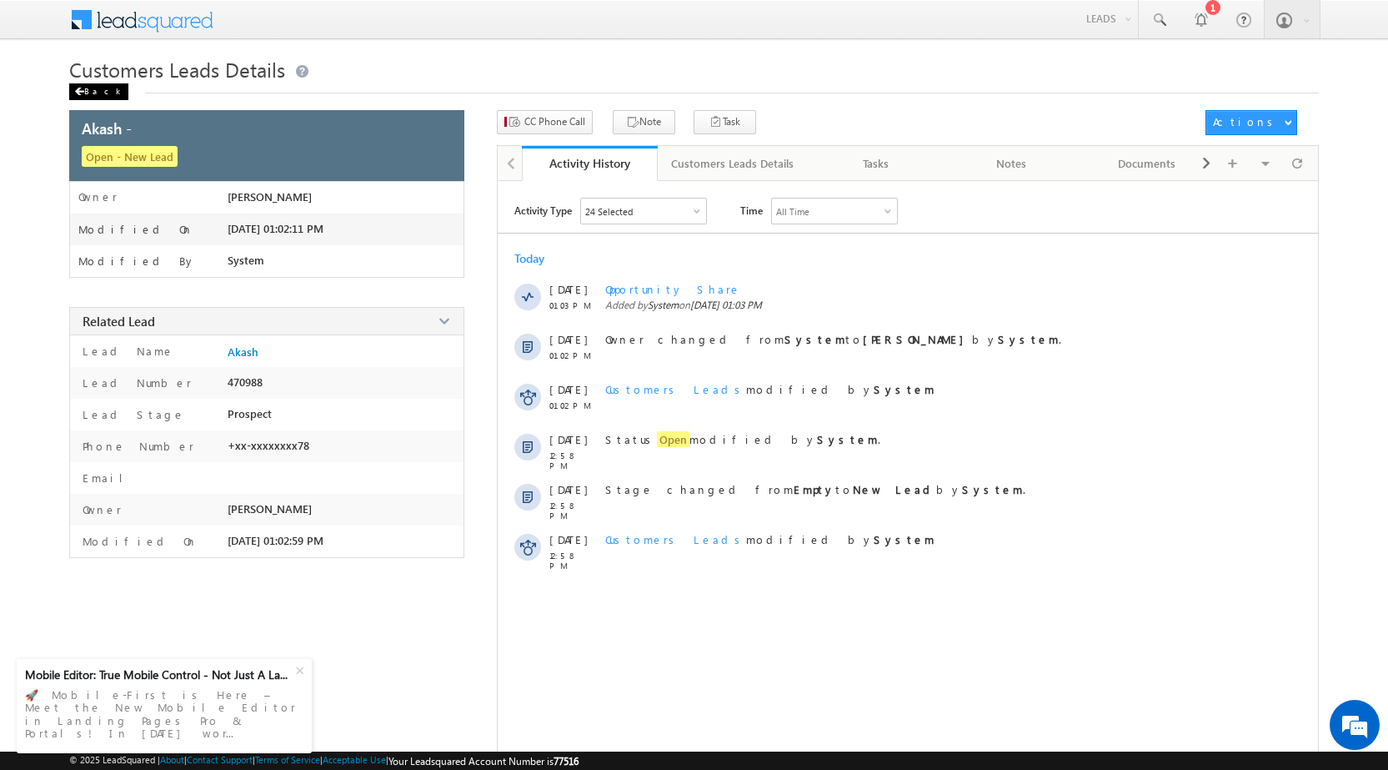
click at [93, 91] on div "Back" at bounding box center [98, 91] width 59 height 17
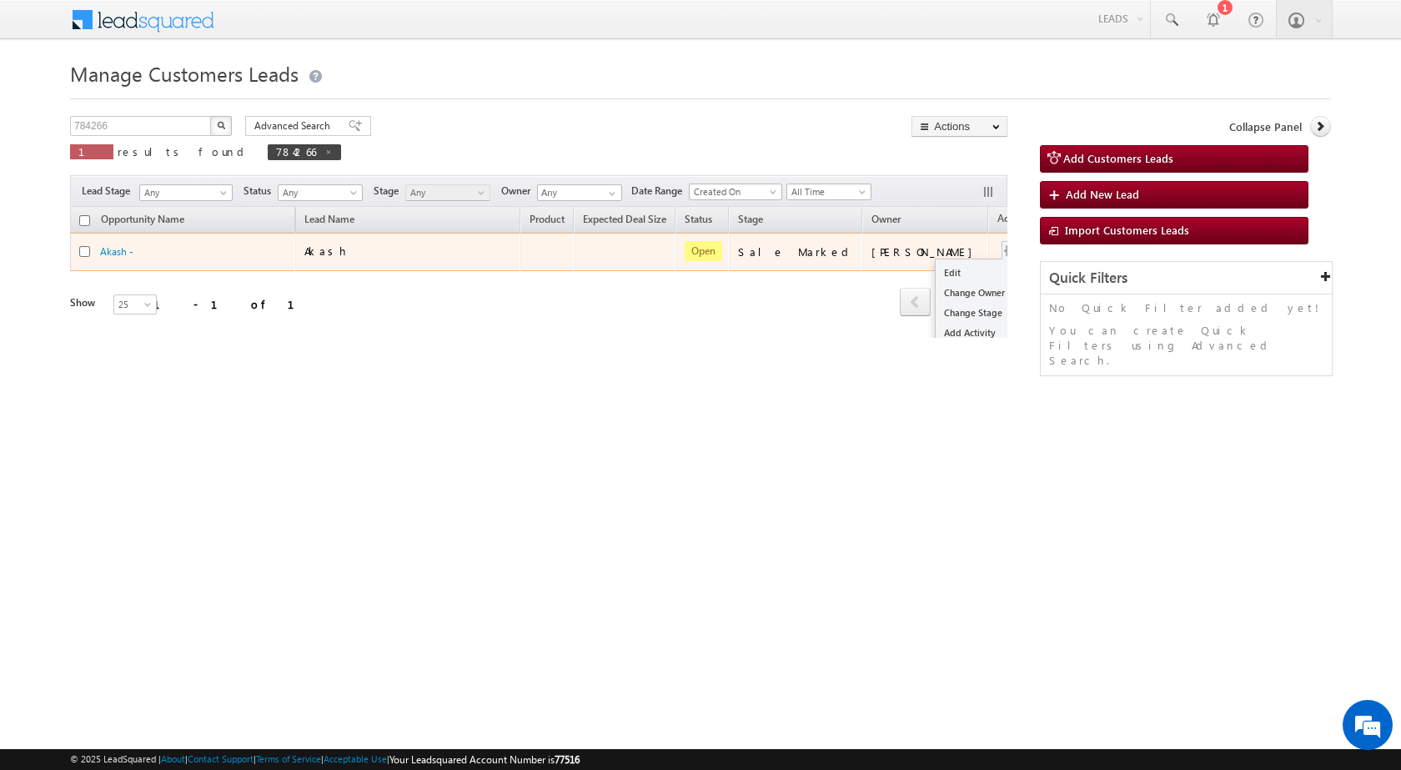
click at [997, 245] on div "Edit Change Owner Change Stage Add Activity Add Task Delete" at bounding box center [1010, 252] width 27 height 22
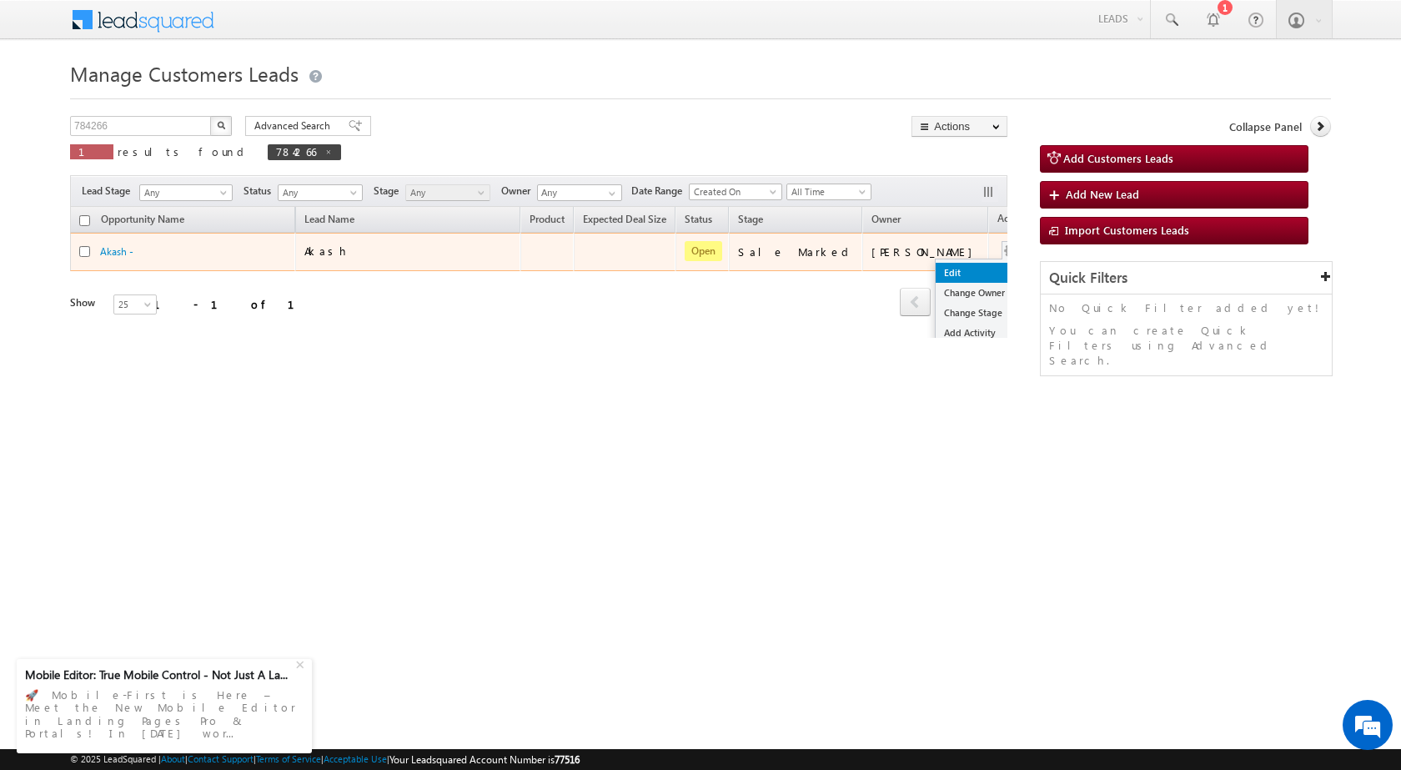
click at [935, 268] on link "Edit" at bounding box center [976, 273] width 83 height 20
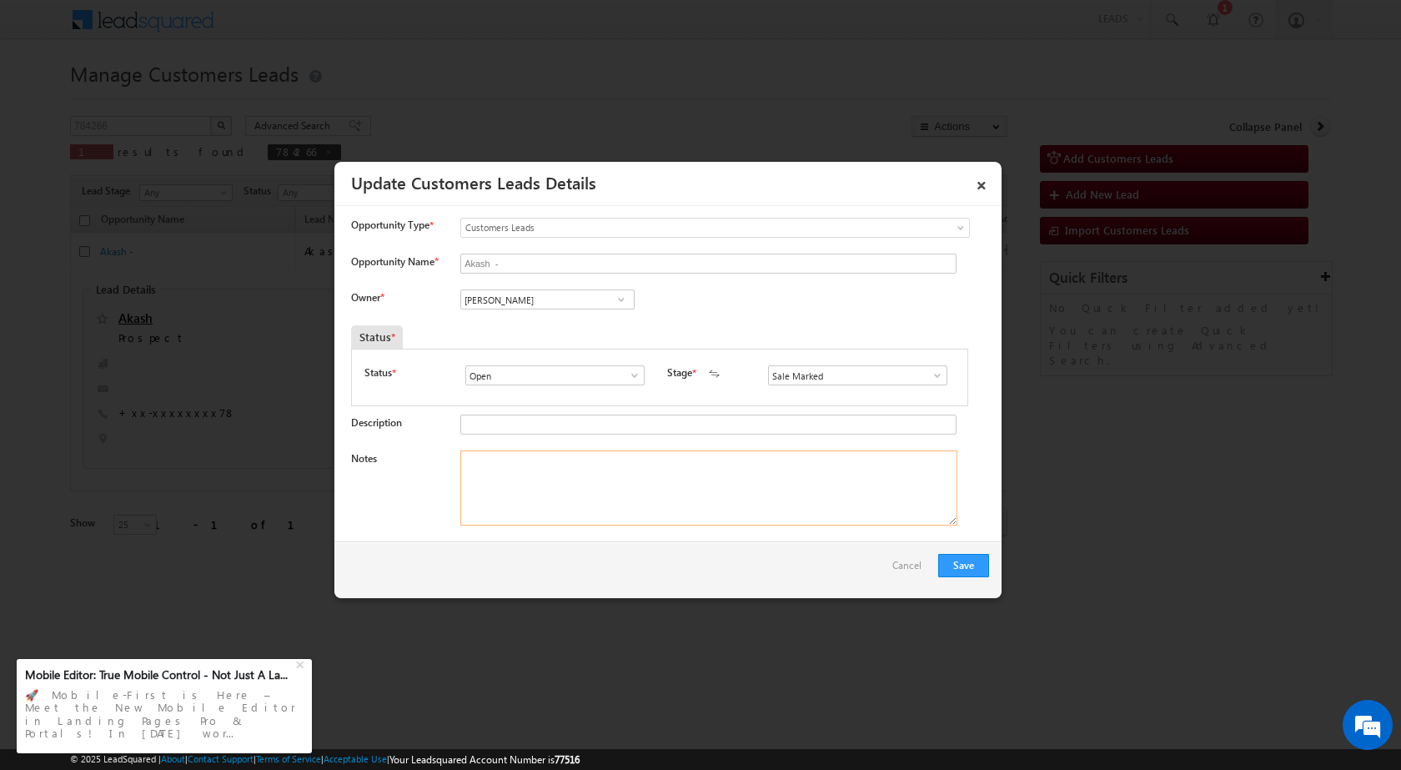
click at [565, 507] on textarea "Notes" at bounding box center [708, 487] width 497 height 75
paste textarea "21/08-Customer Name is Akash Customer age is 26 yrs Loan type is Construction L…"
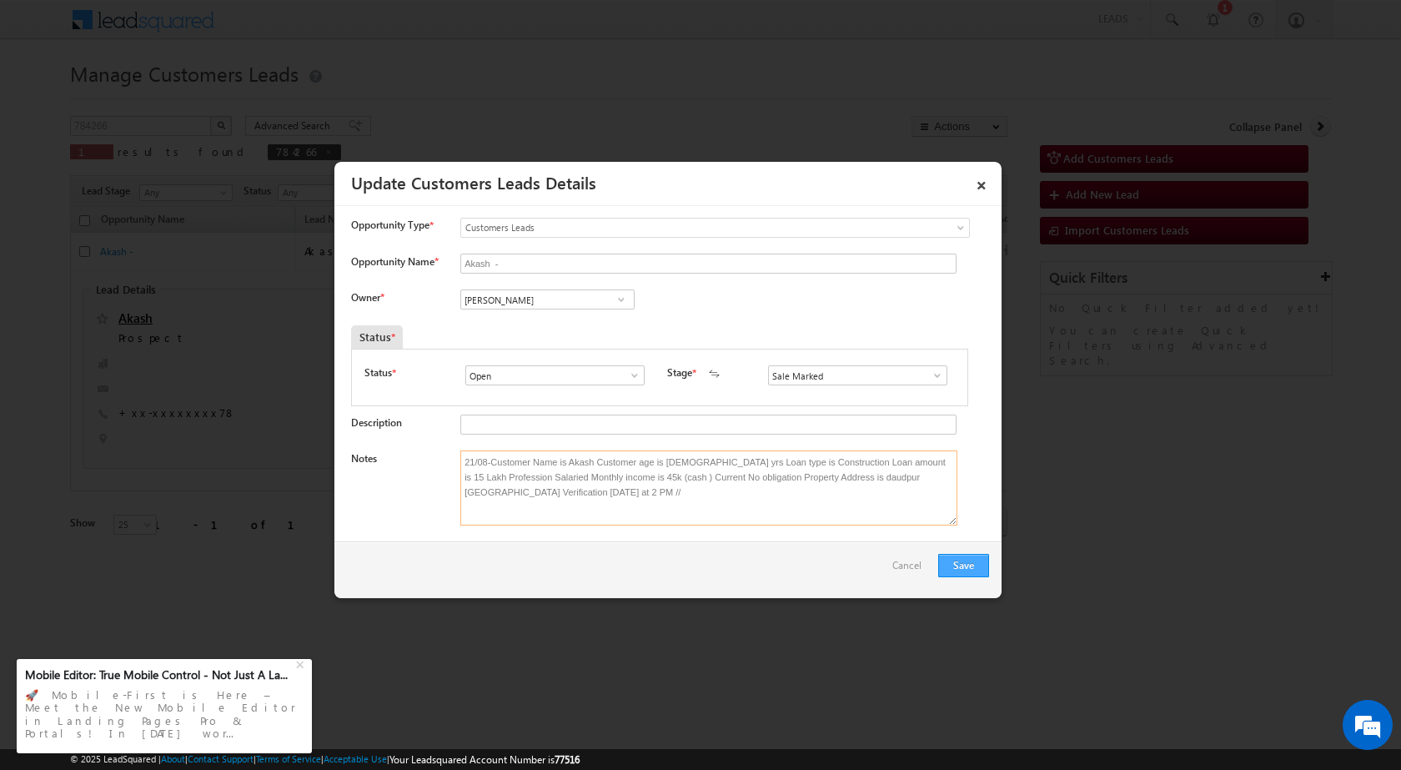
type textarea "21/08-Customer Name is Akash Customer age is 26 yrs Loan type is Construction L…"
click at [950, 570] on button "Save" at bounding box center [963, 565] width 51 height 23
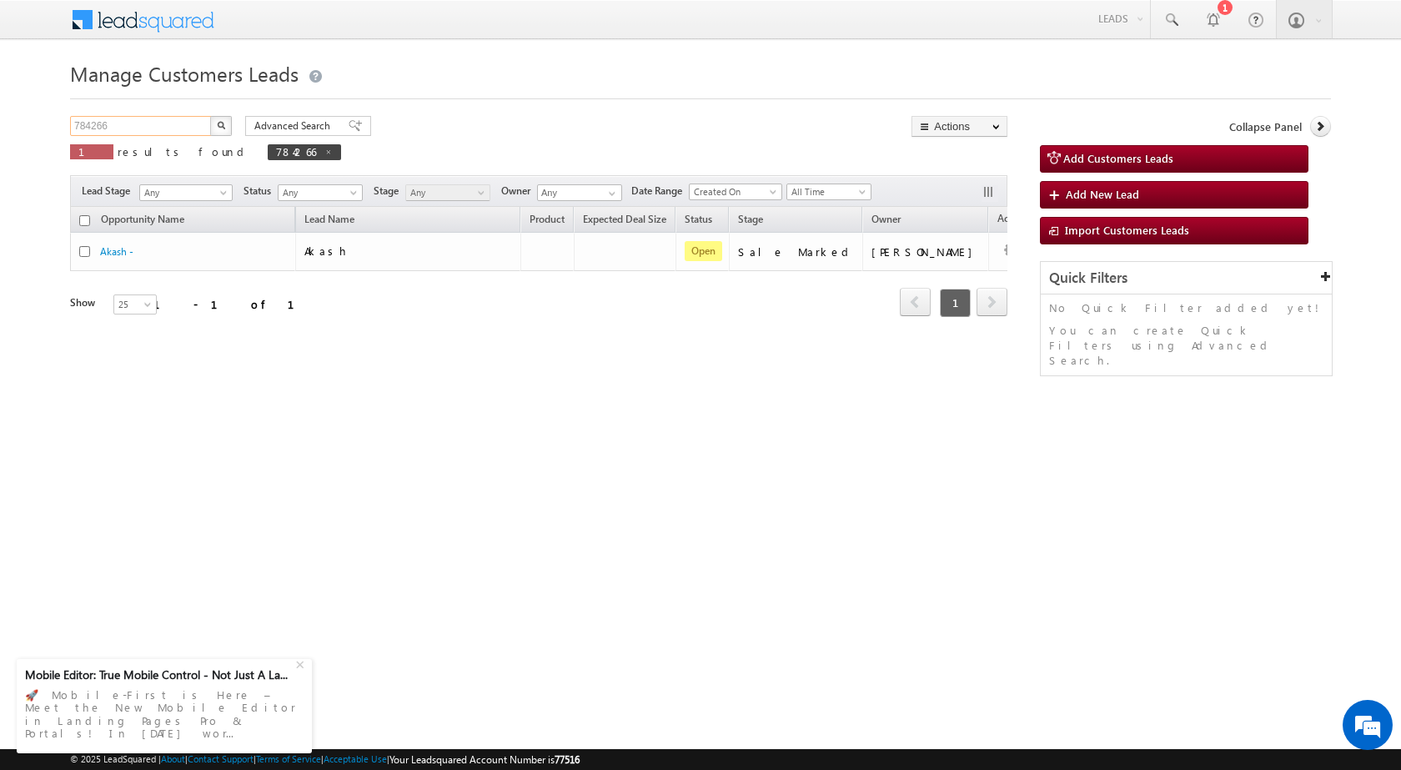
click at [143, 130] on input "784266" at bounding box center [141, 126] width 143 height 20
paste input "3071"
type input "783071"
click at [219, 123] on img "button" at bounding box center [221, 125] width 8 height 8
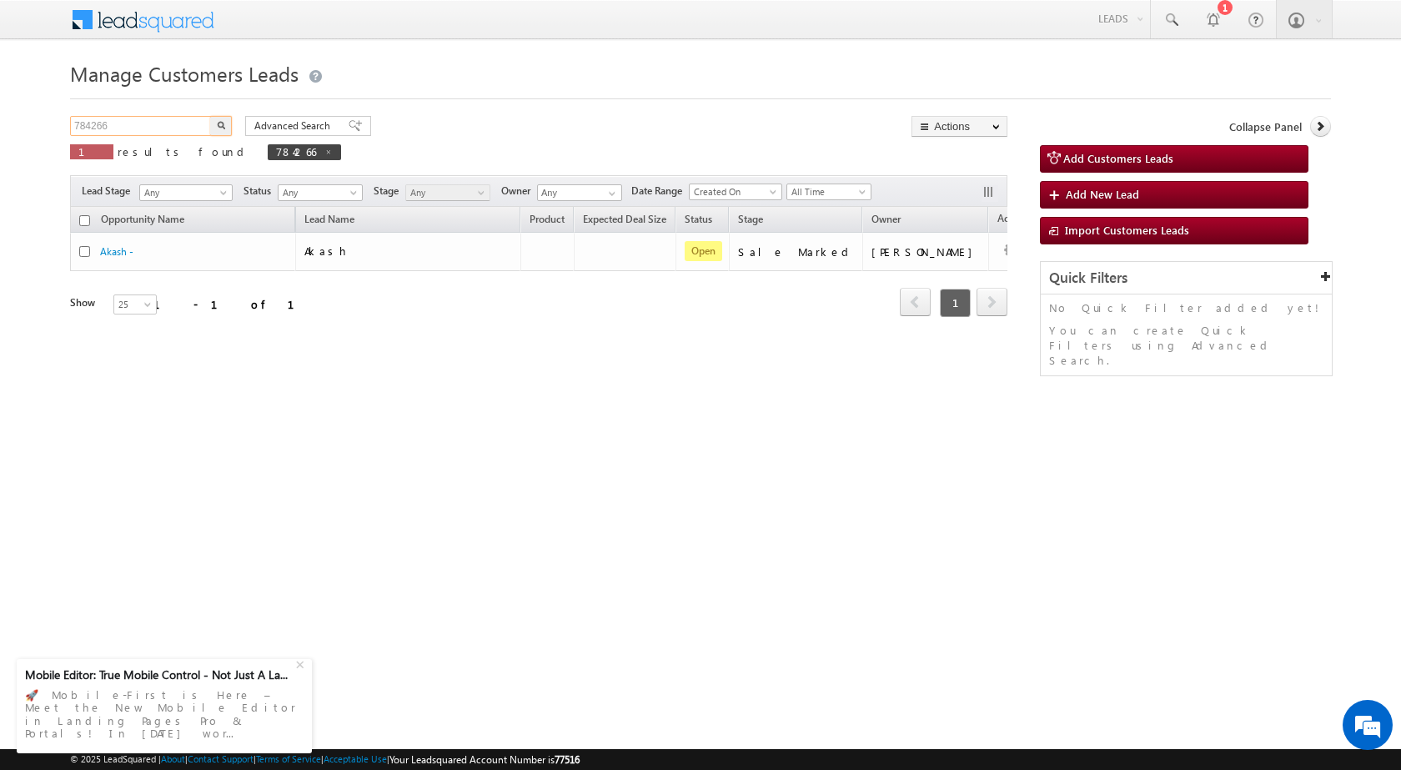
click at [149, 133] on input "784266" at bounding box center [141, 126] width 143 height 20
paste input "3071"
type input "783071"
click at [219, 125] on img "button" at bounding box center [221, 125] width 8 height 8
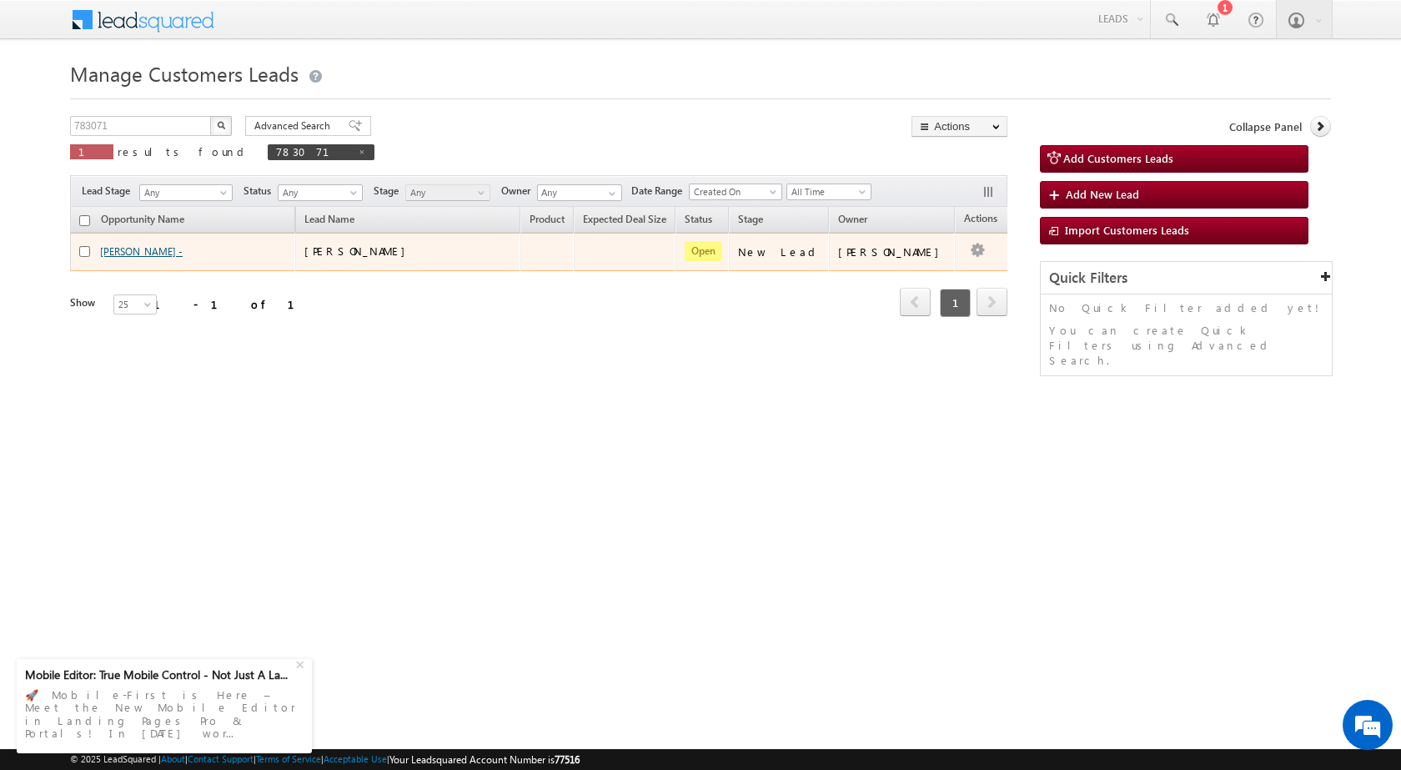
click at [140, 243] on td "[PERSON_NAME] -" at bounding box center [182, 252] width 225 height 38
click at [143, 250] on link "[PERSON_NAME] -" at bounding box center [141, 251] width 83 height 13
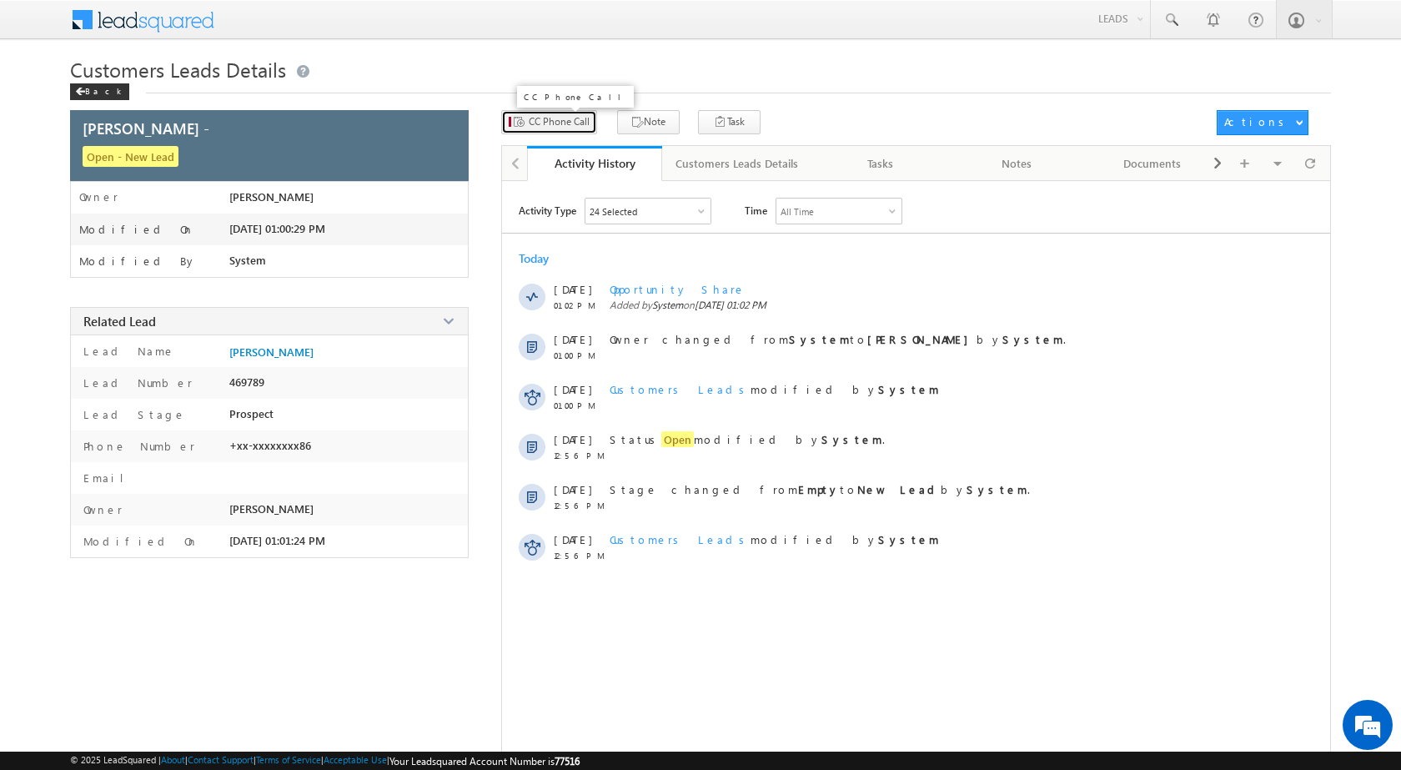
click at [581, 135] on div "CC Phone Call Note Task Actions Automation Report" at bounding box center [916, 127] width 830 height 35
click at [541, 119] on span "CC Phone Call" at bounding box center [554, 121] width 61 height 15
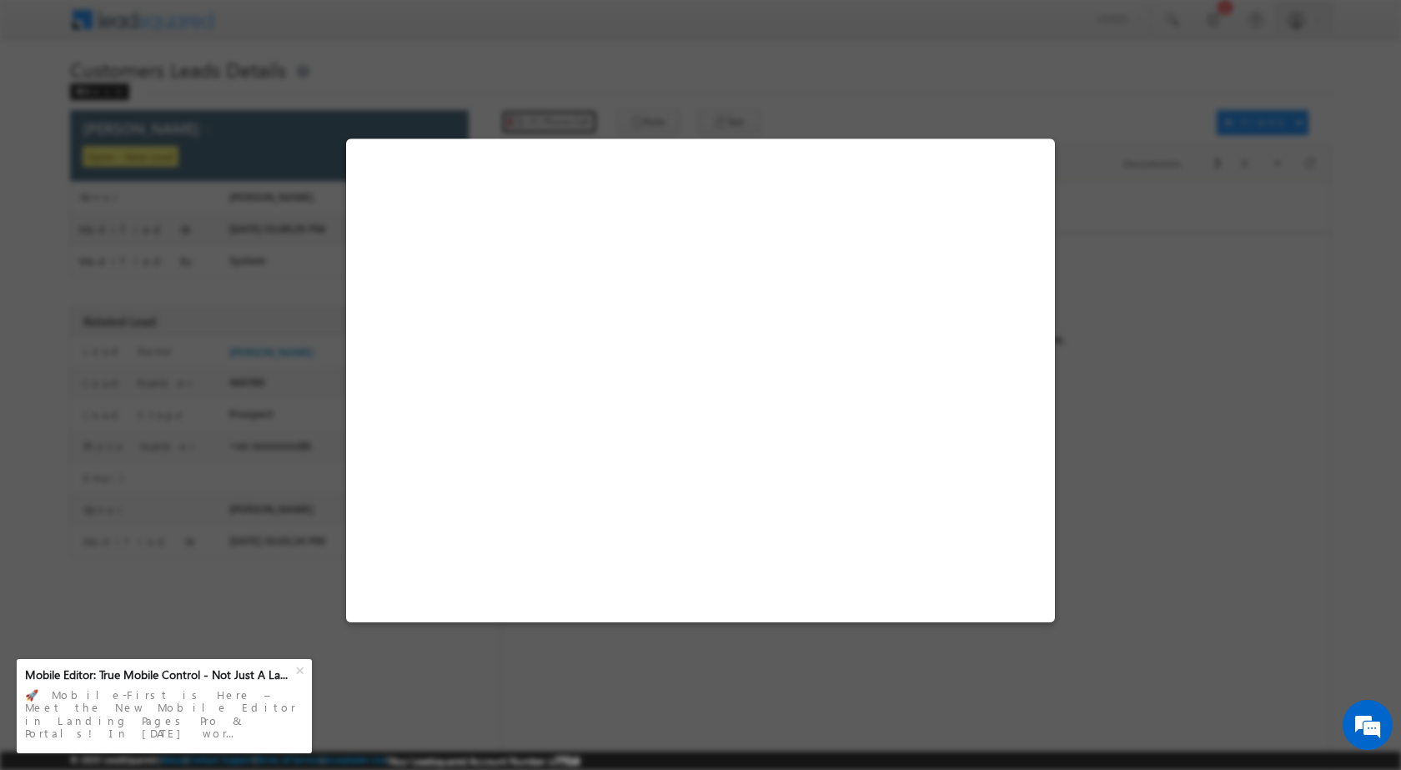
select select "Jaipur 1"
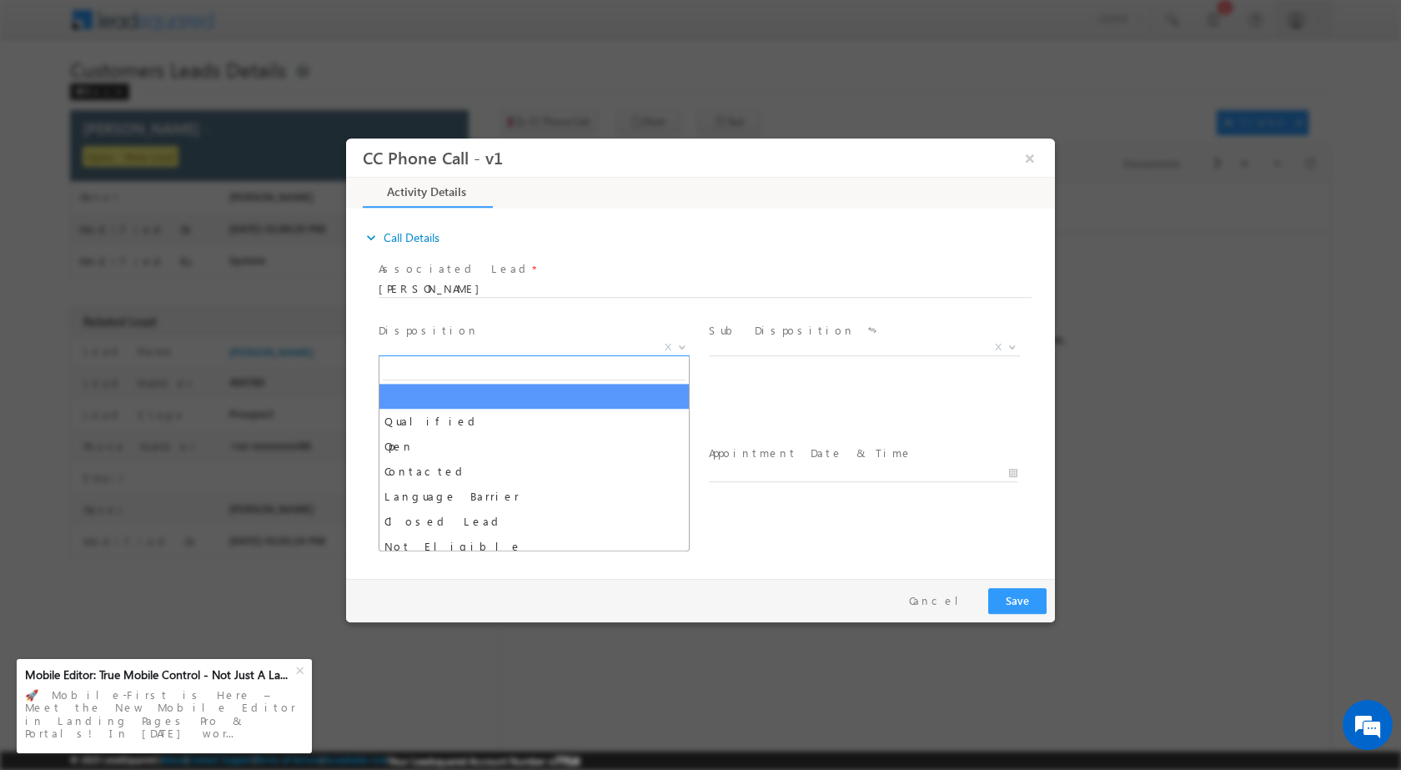
click at [679, 344] on b at bounding box center [682, 346] width 10 height 6
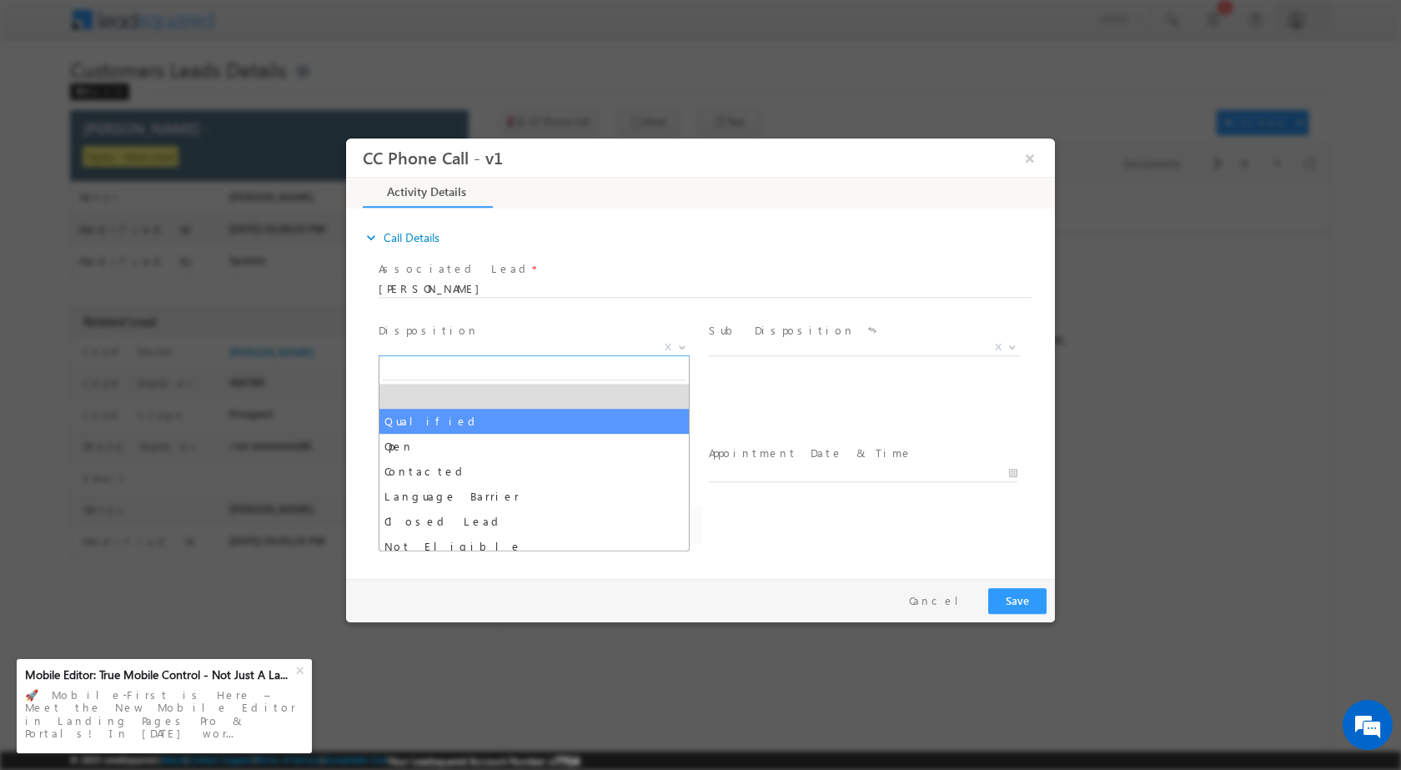
select select "Qualified"
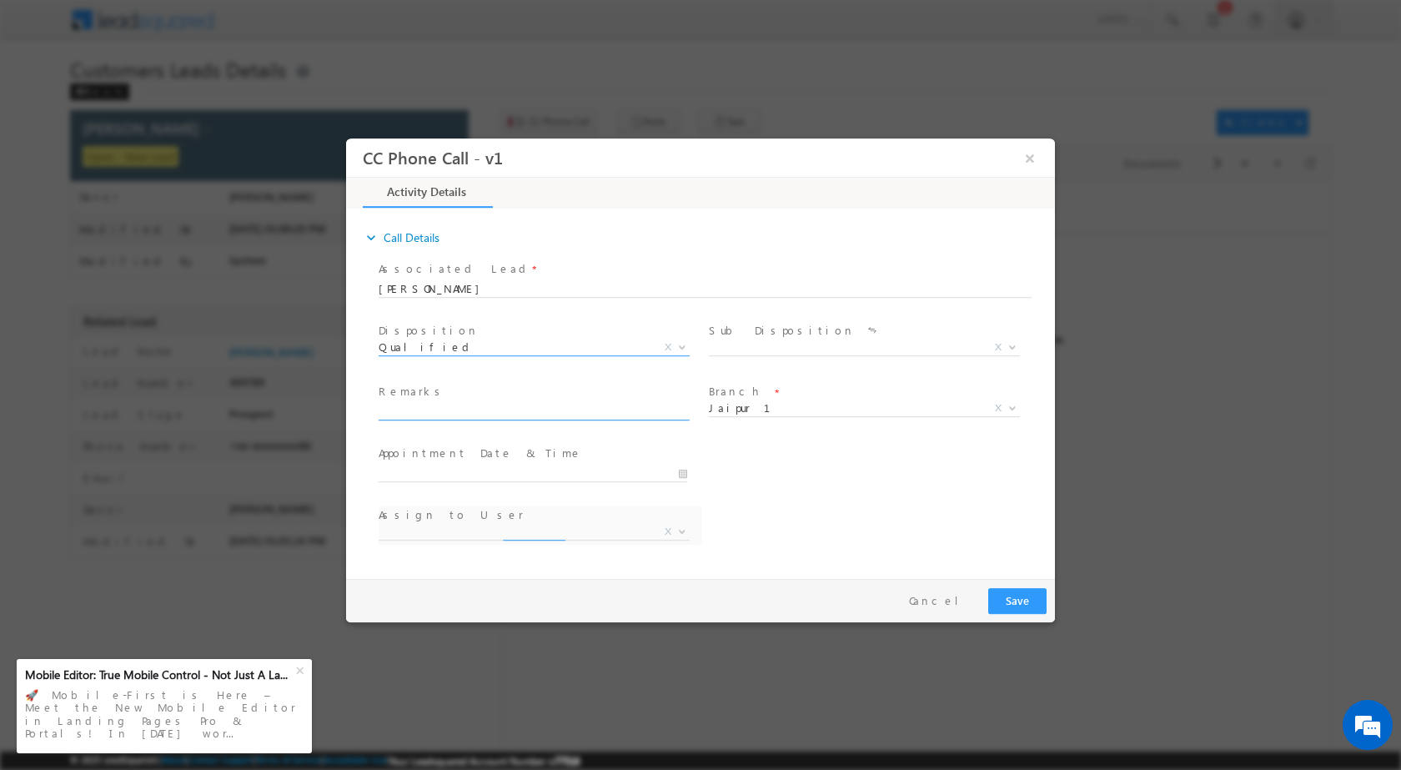
select select "ankit.yadav@sgrlimited.in"
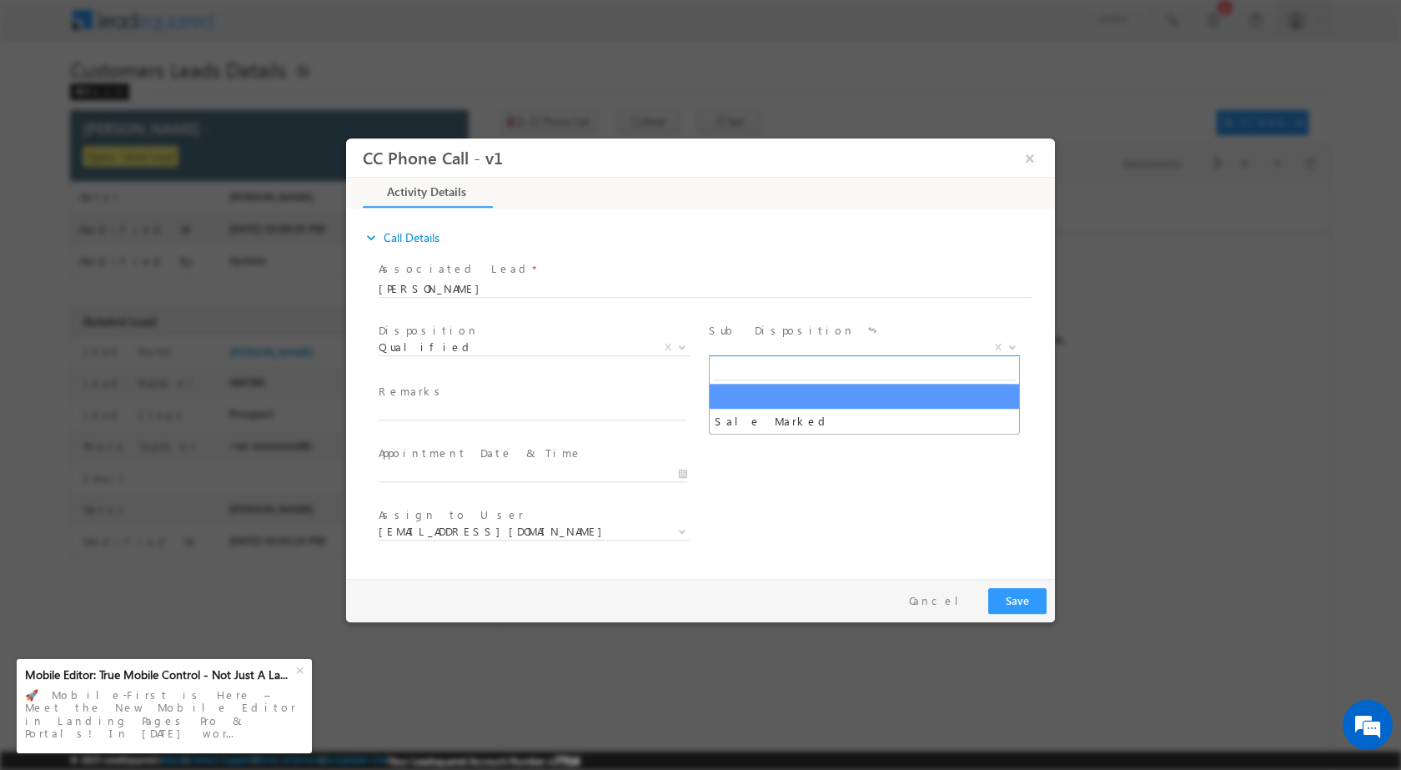
click at [1006, 350] on span at bounding box center [1010, 346] width 17 height 22
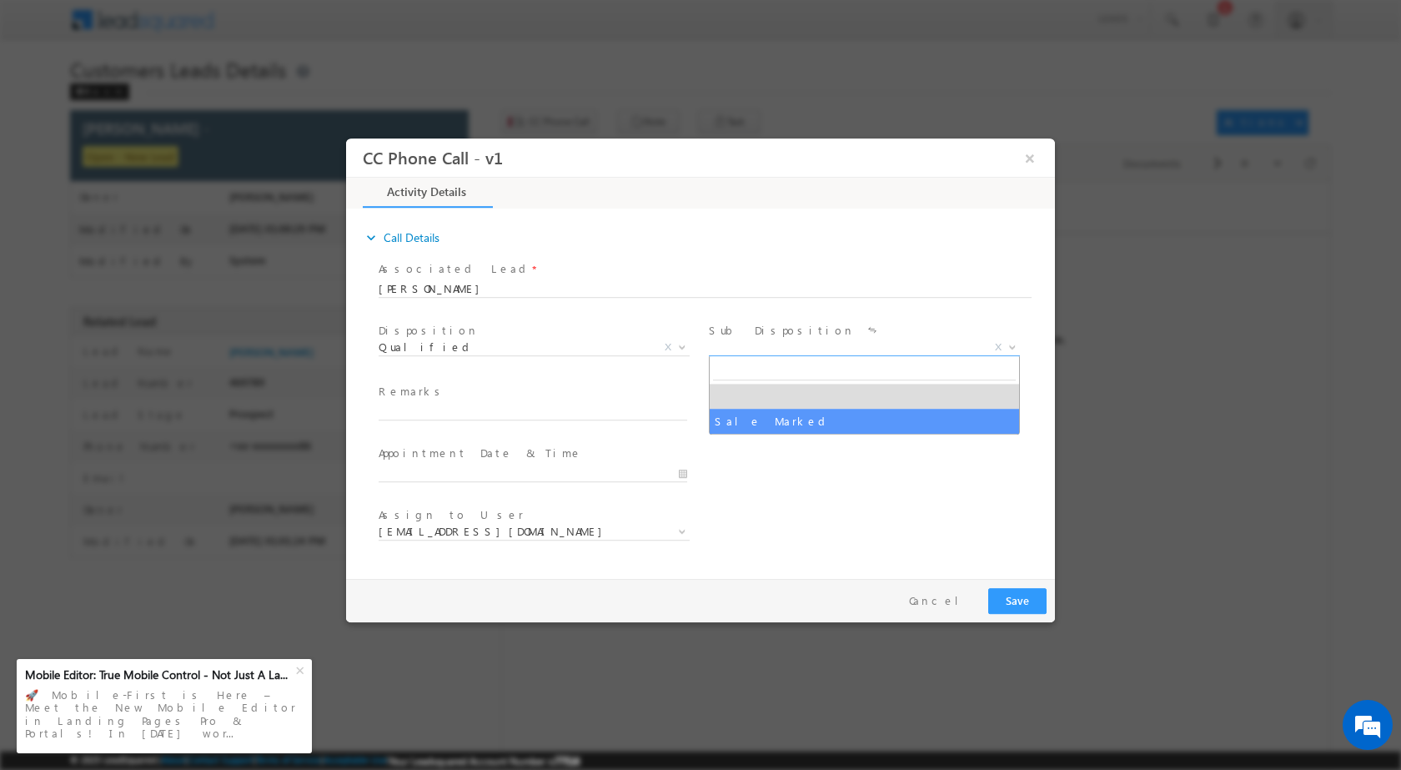
select select "Sale Marked"
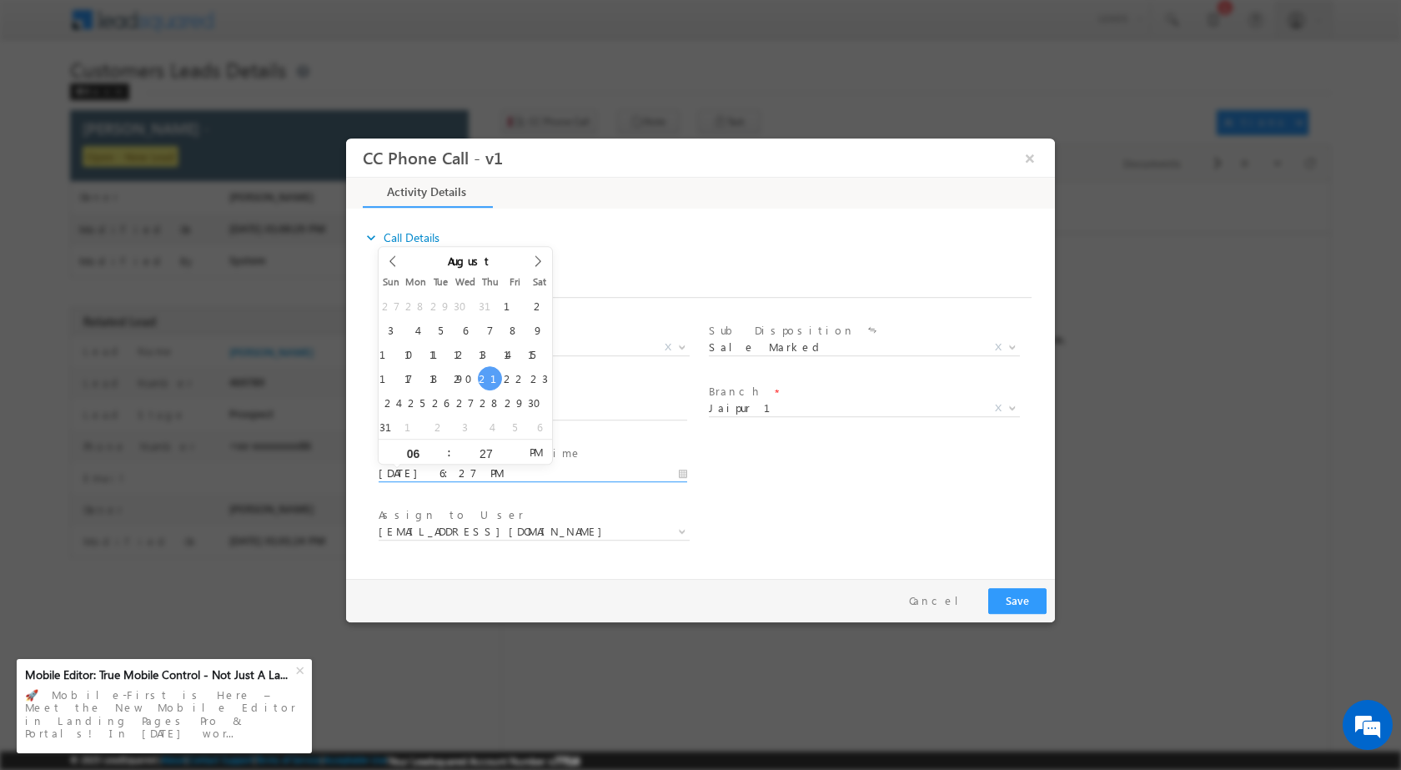
click at [685, 471] on input "08/21/2025 6:27 PM" at bounding box center [533, 472] width 308 height 17
type input "08/23/2025 6:27 PM"
click at [482, 452] on input "27" at bounding box center [485, 452] width 69 height 11
type input "00"
type input "08/23/2025 6:00 PM"
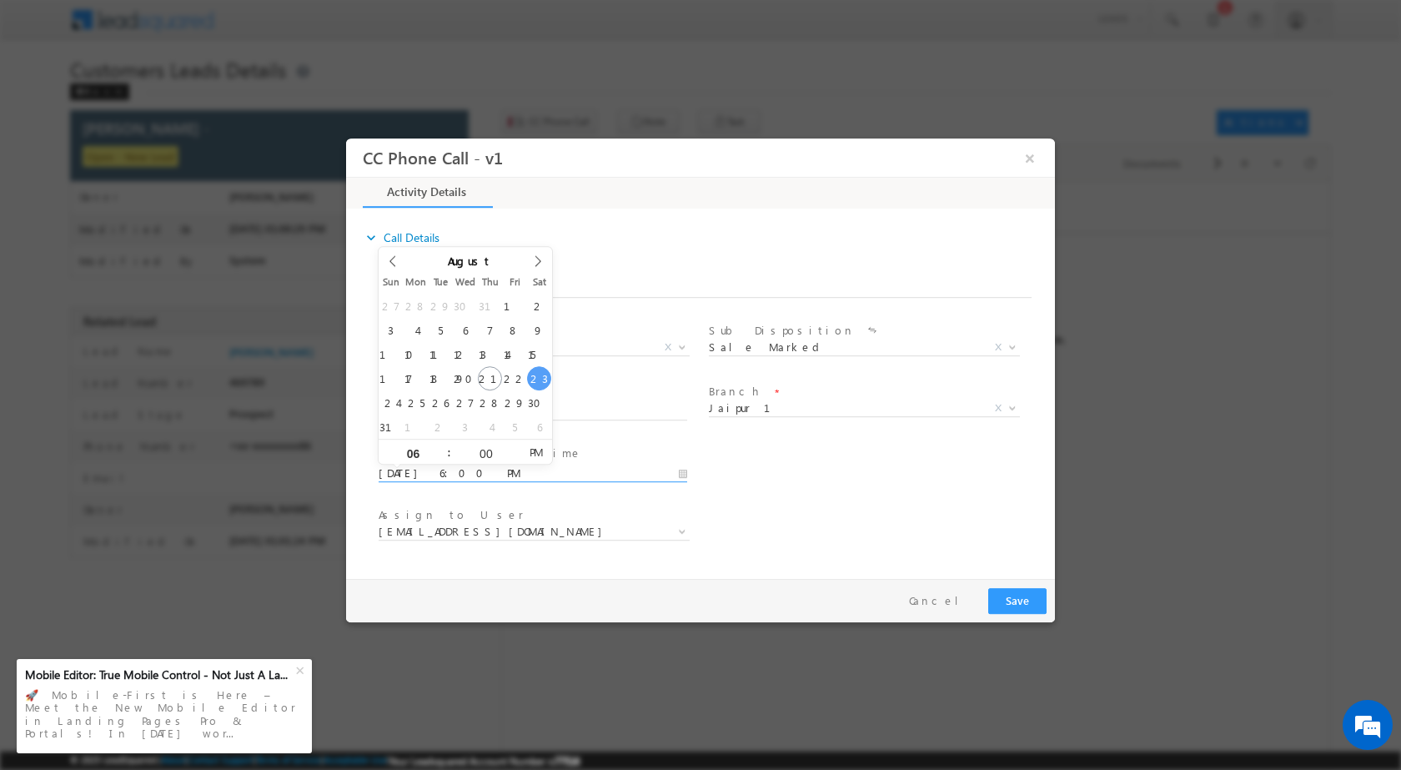
click at [789, 500] on div "User Branch * Appointment Date & Time * 08/23/2025 6:00 PM" at bounding box center [715, 471] width 680 height 62
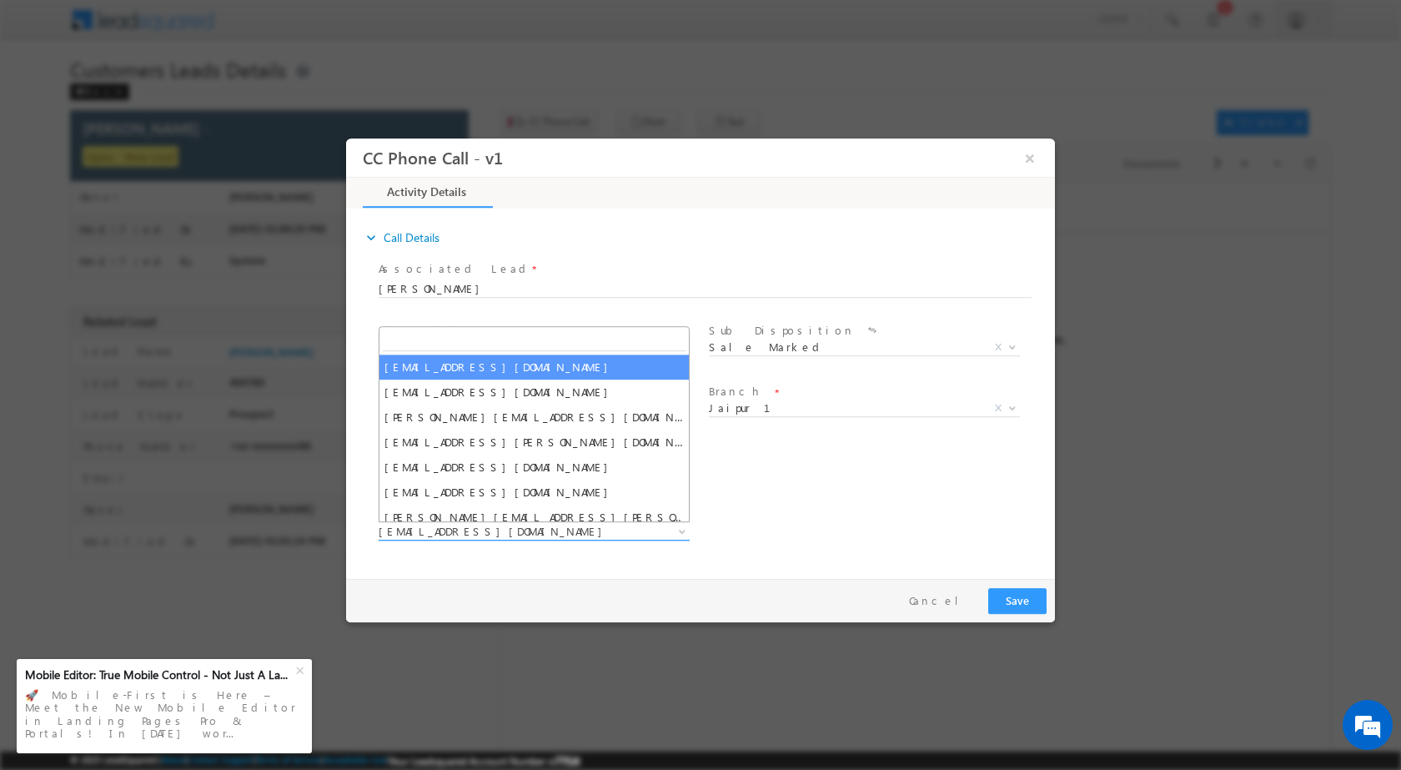
click at [683, 531] on b at bounding box center [682, 530] width 10 height 6
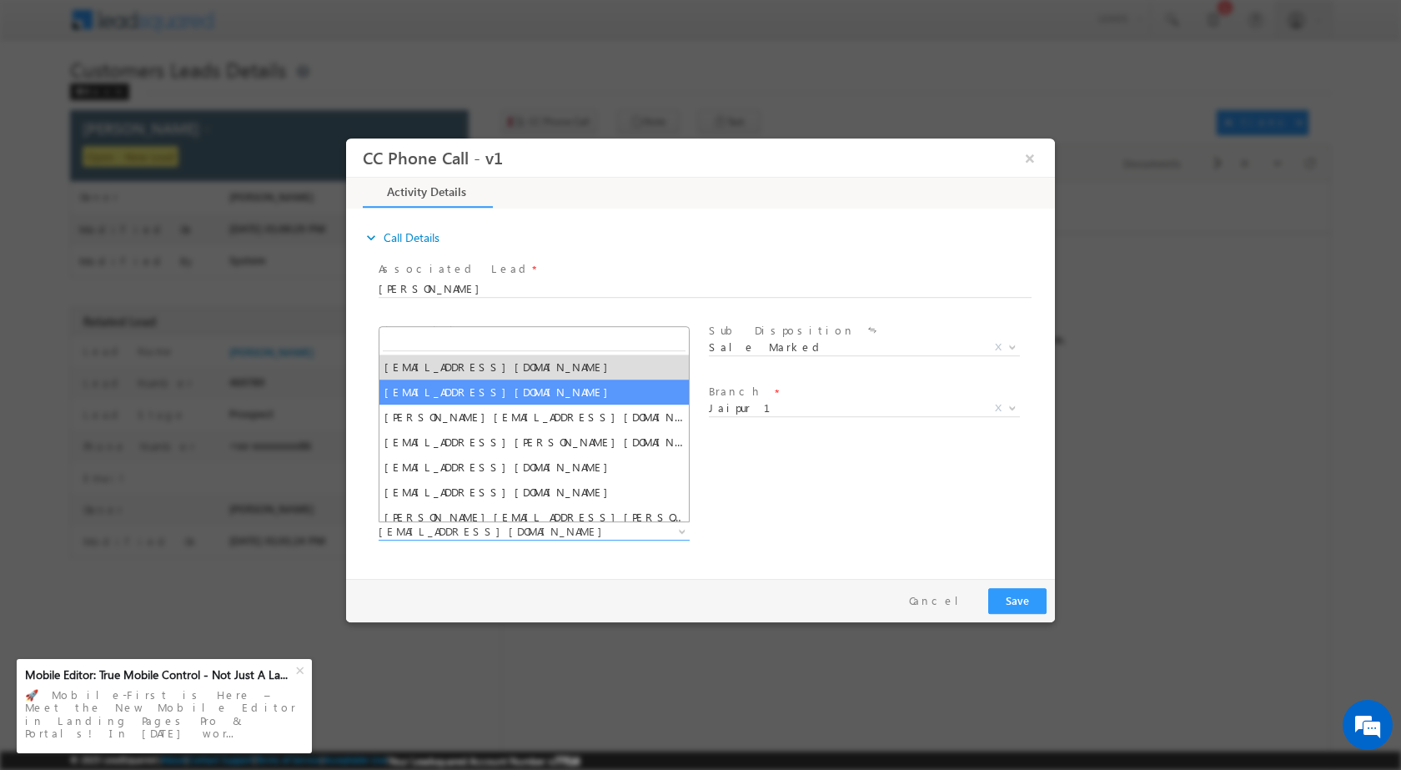
type input "daulat.singh@sgrlimited.in"
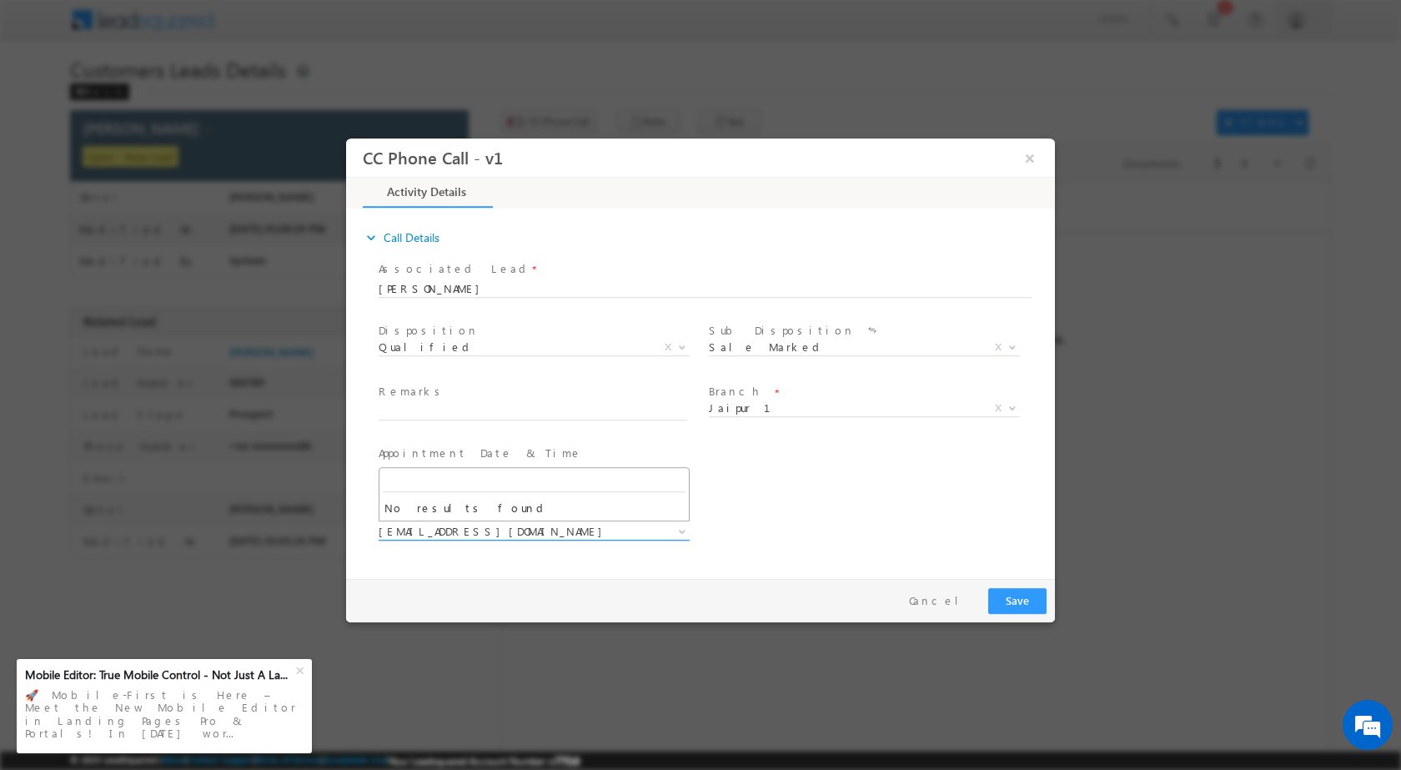
click at [665, 532] on span "ankit.yadav@sgrlimited.in" at bounding box center [534, 531] width 311 height 17
click at [681, 534] on span at bounding box center [680, 530] width 17 height 22
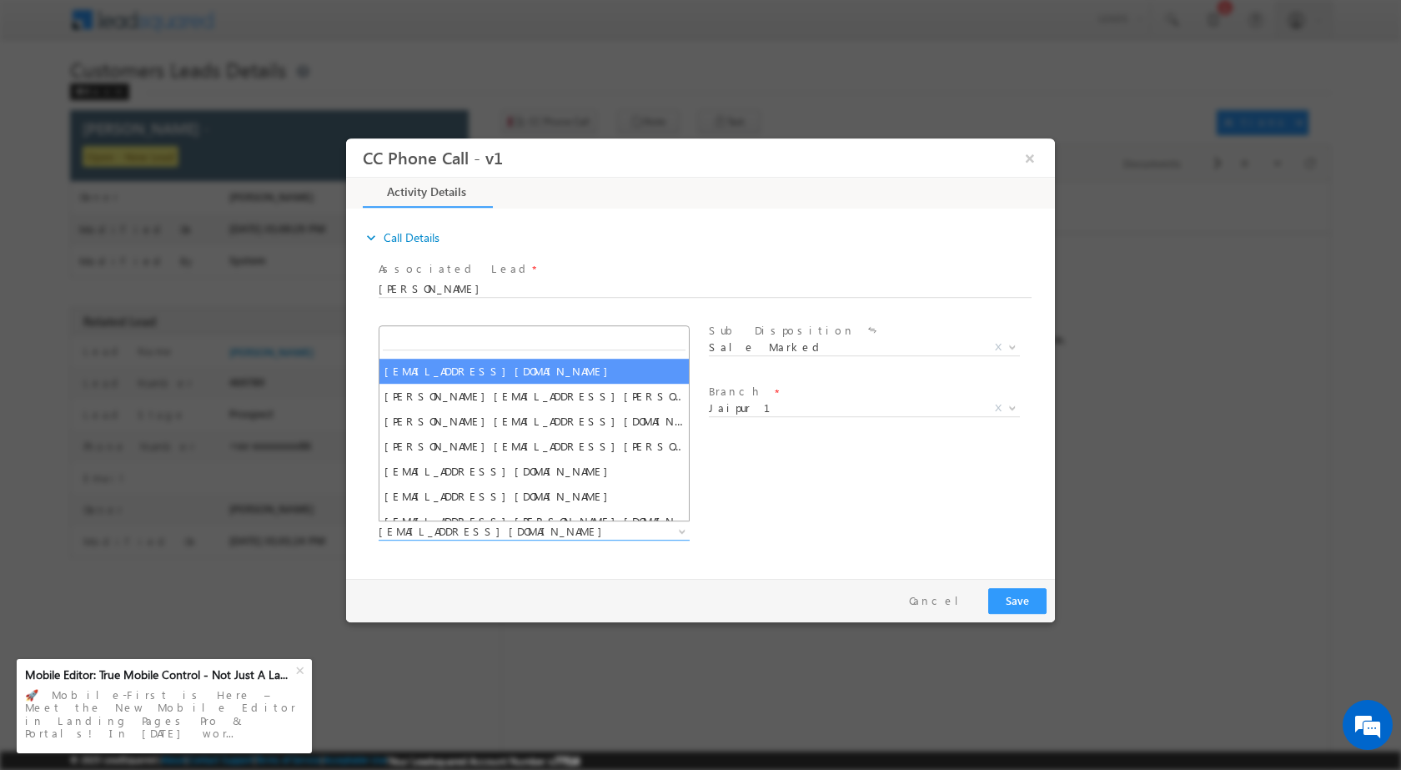
scroll to position [133, 0]
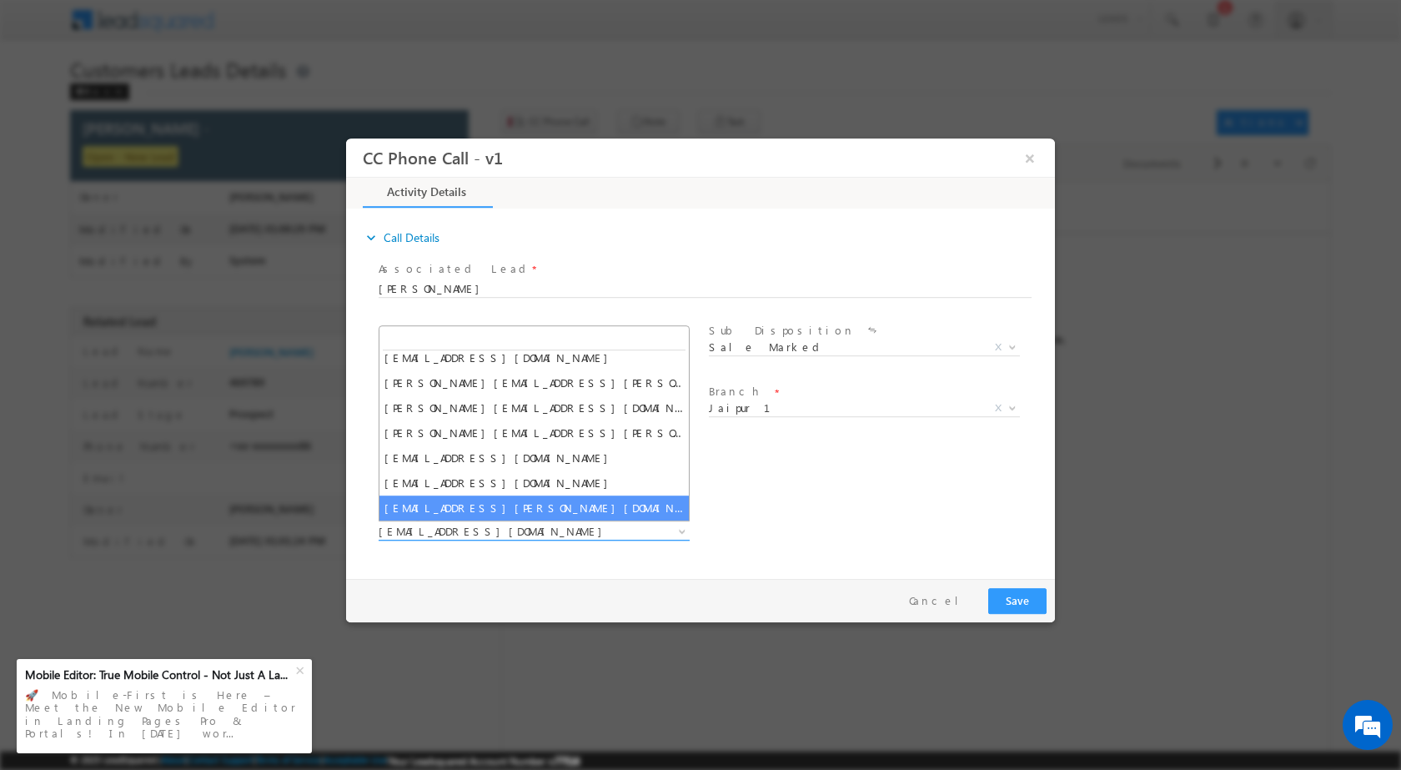
click at [676, 533] on span at bounding box center [680, 530] width 17 height 22
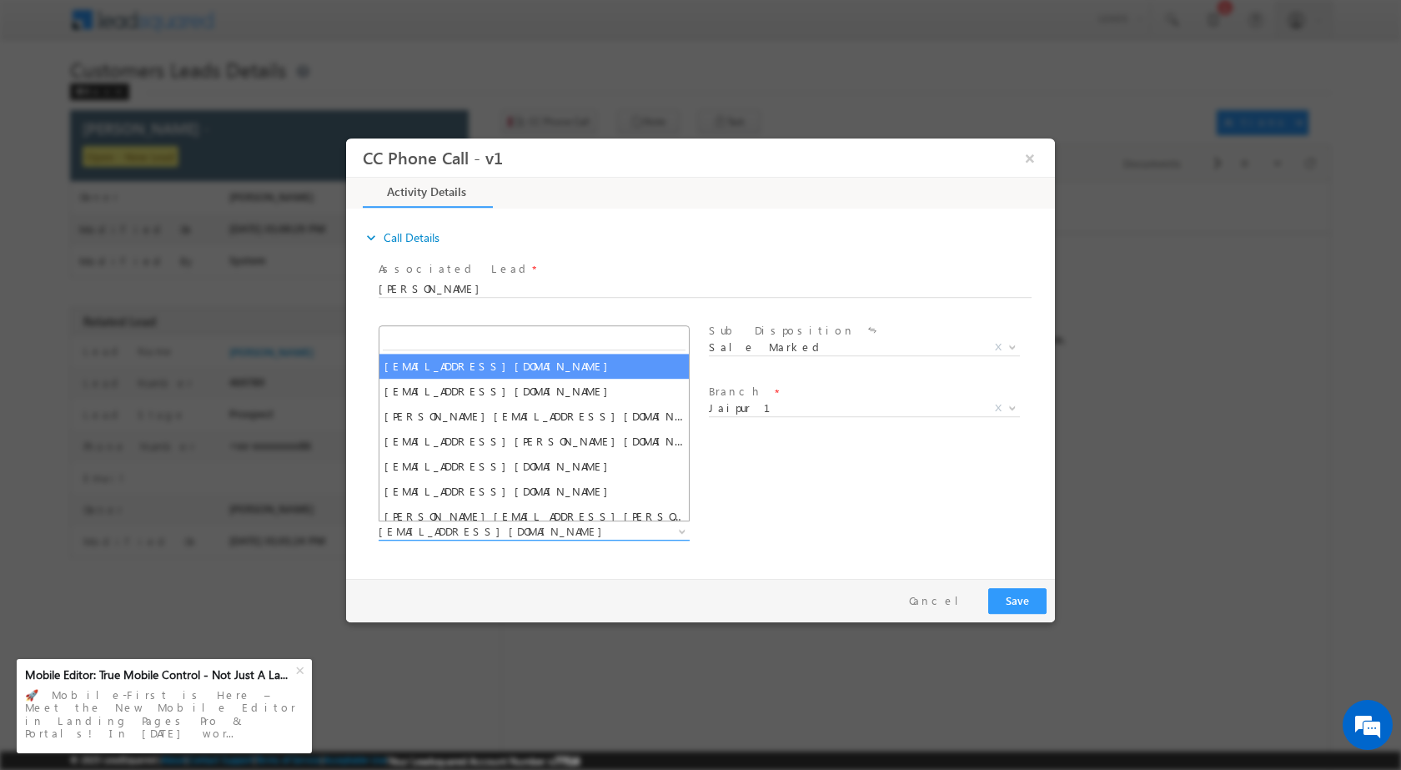
click at [683, 527] on b at bounding box center [682, 530] width 10 height 6
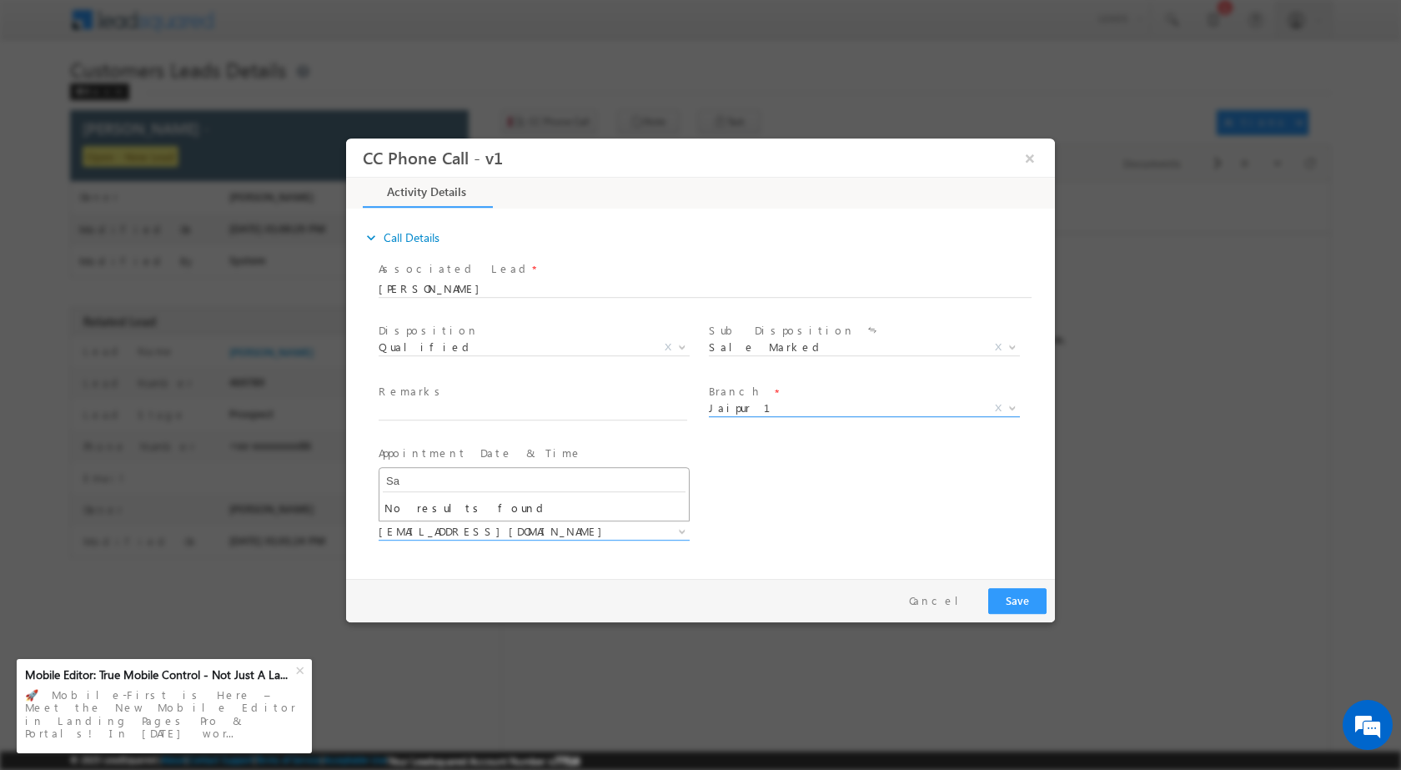
type input "S"
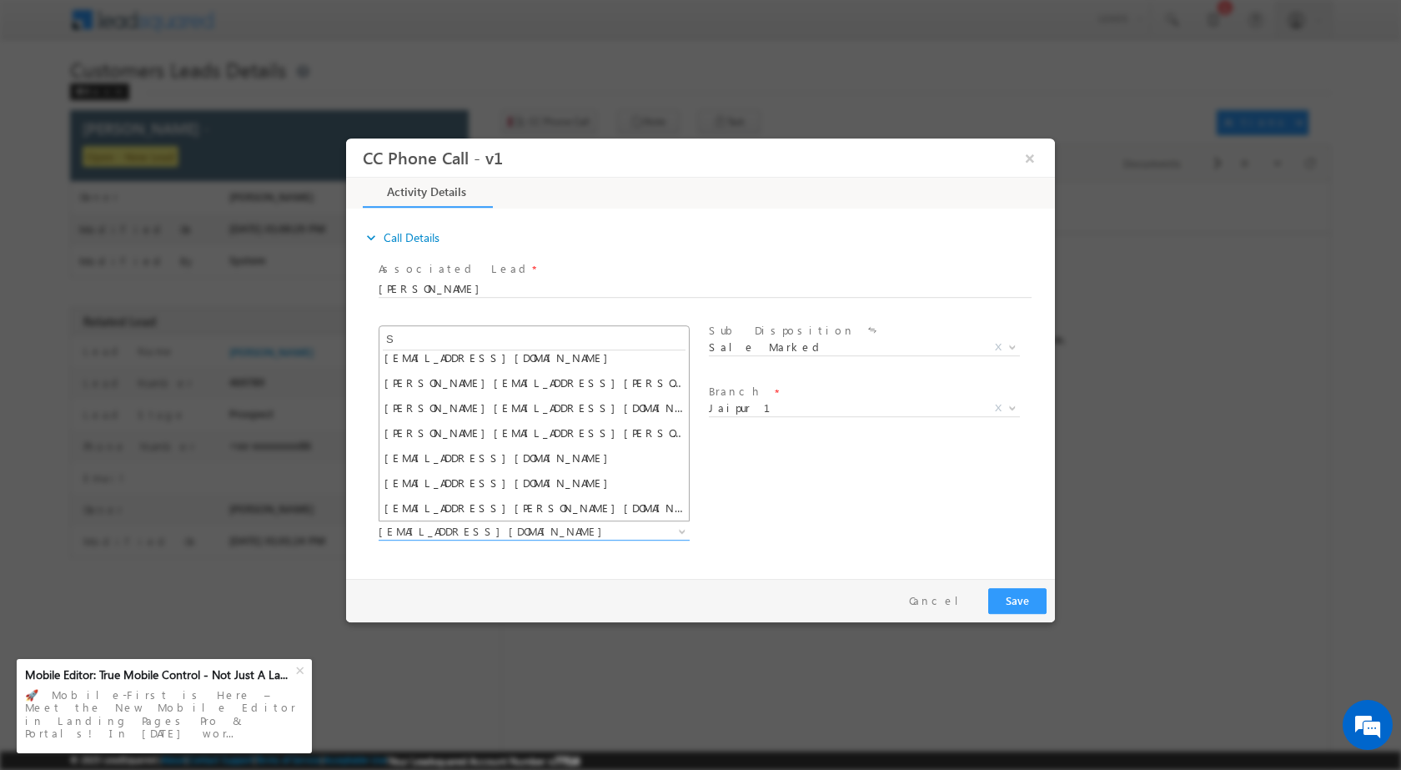
scroll to position [0, 0]
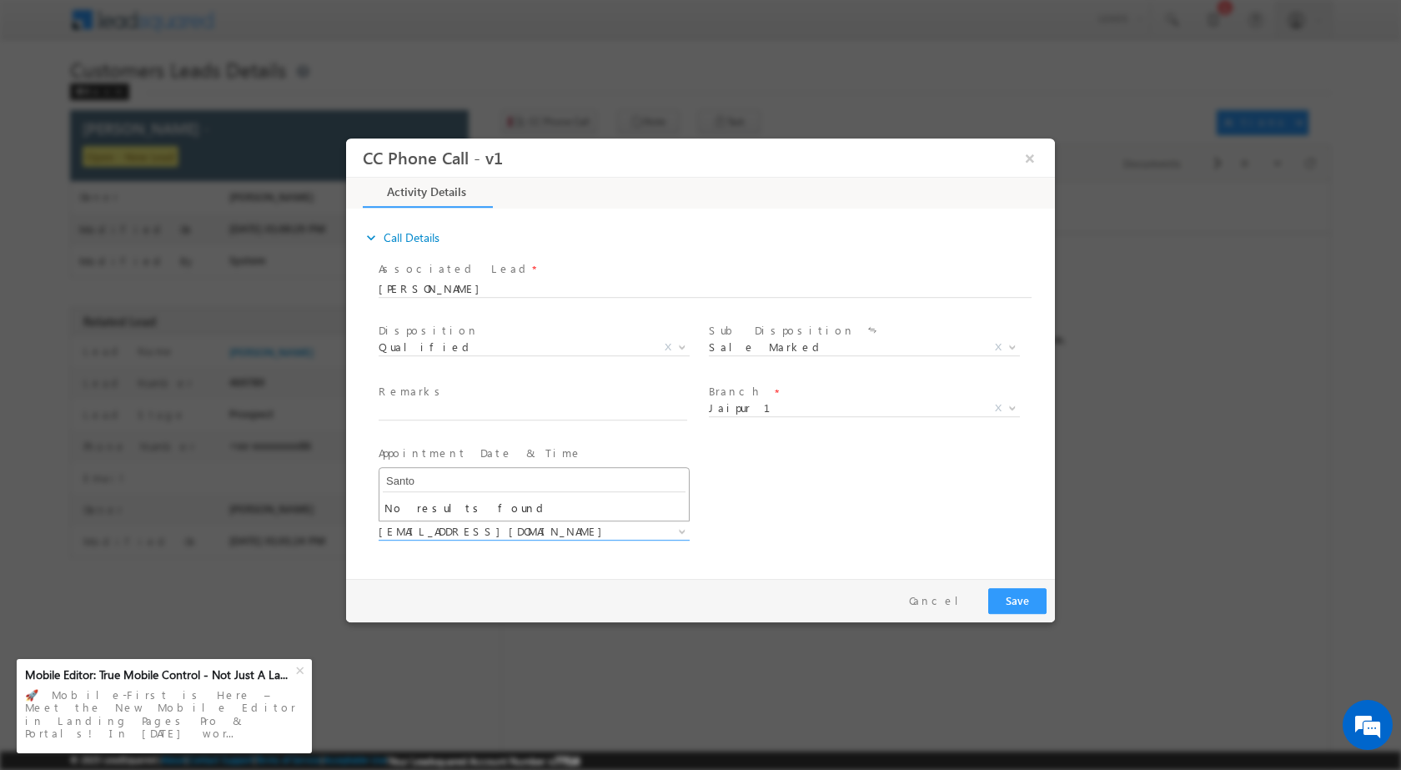
type input "Santos"
click at [463, 474] on input "Santos" at bounding box center [534, 480] width 303 height 21
click at [619, 556] on span at bounding box center [533, 551] width 308 height 18
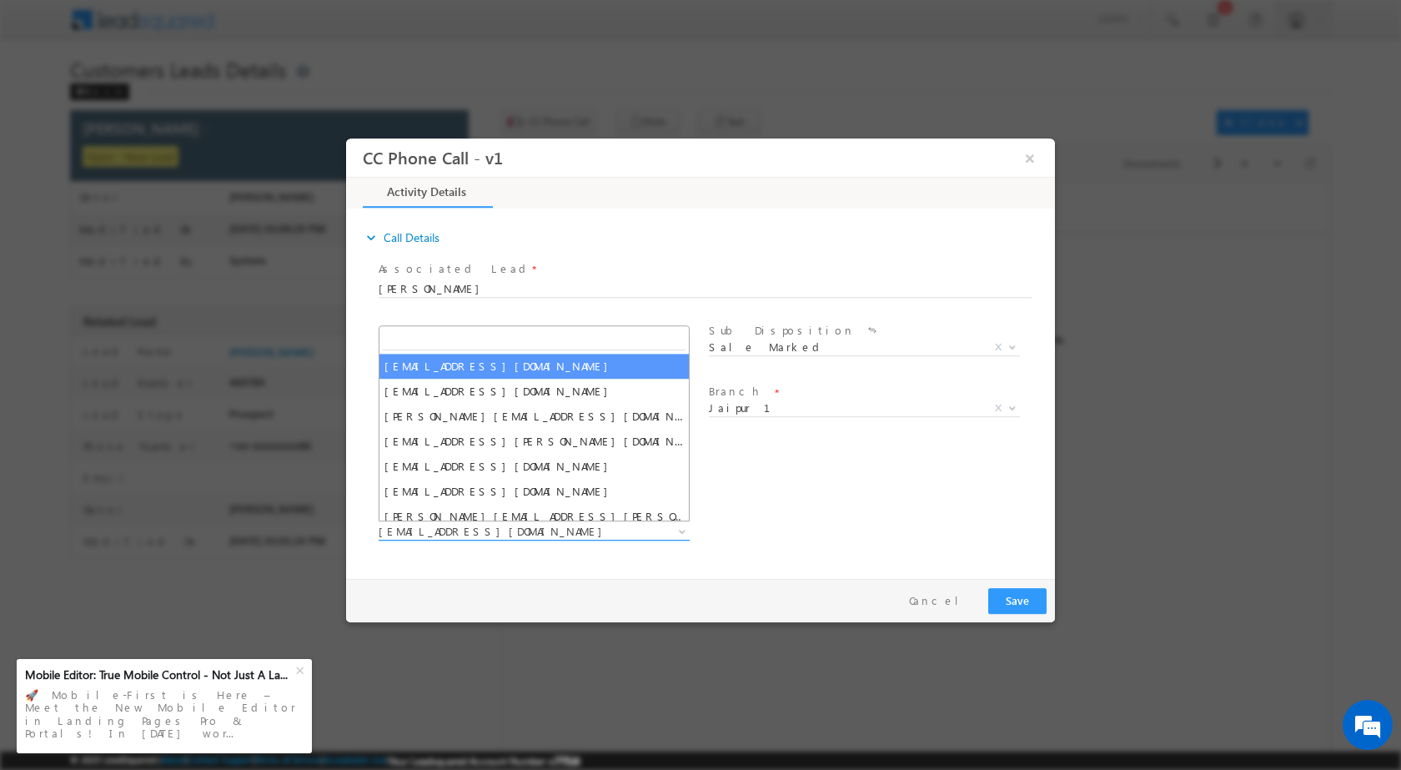
click at [549, 534] on span "ankit.yadav@sgrlimited.in" at bounding box center [514, 530] width 271 height 15
type input "San"
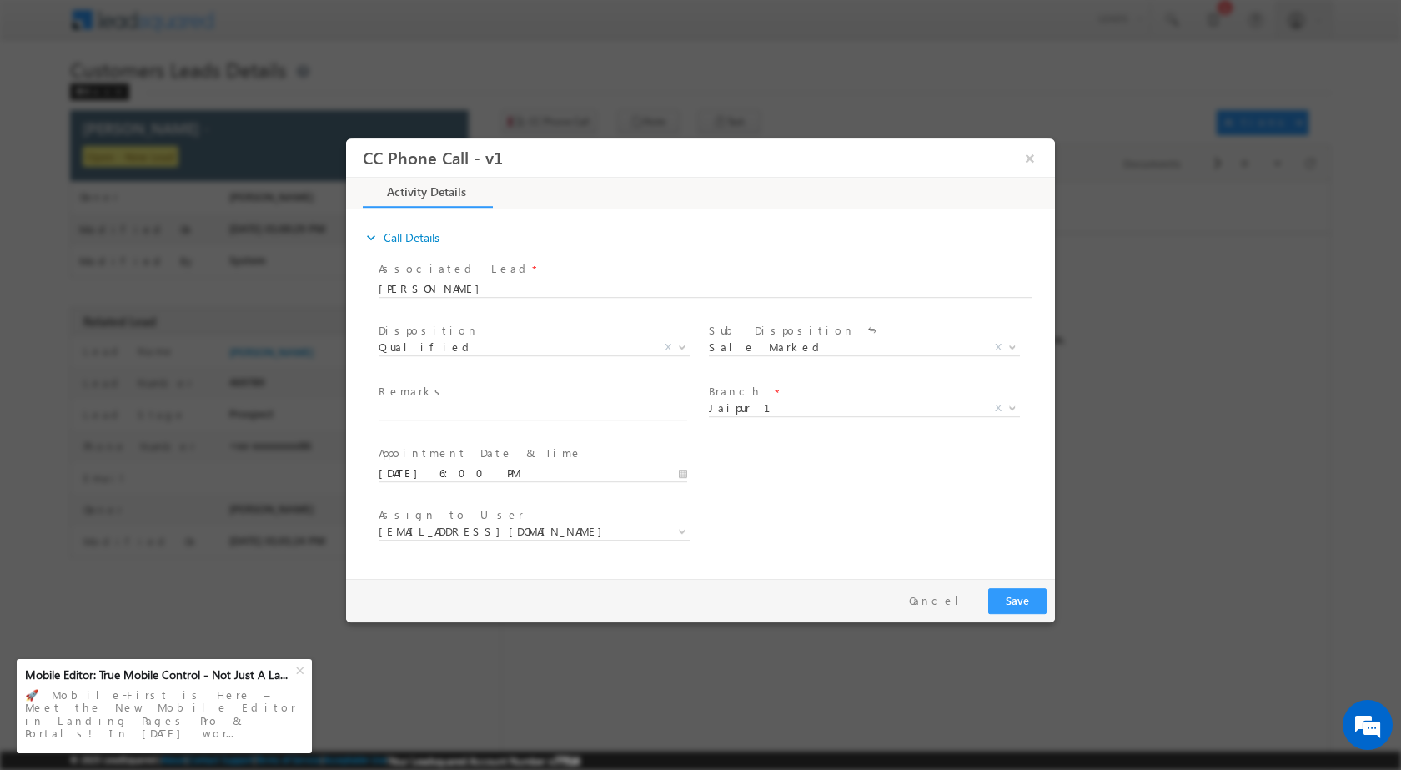
click at [842, 508] on div "Assign to User * ankit.yadav@sgrlimited.in manish.kumar1@sgrlimited.in manisha.…" at bounding box center [715, 533] width 680 height 62
click at [1031, 156] on button "×" at bounding box center [1030, 157] width 28 height 31
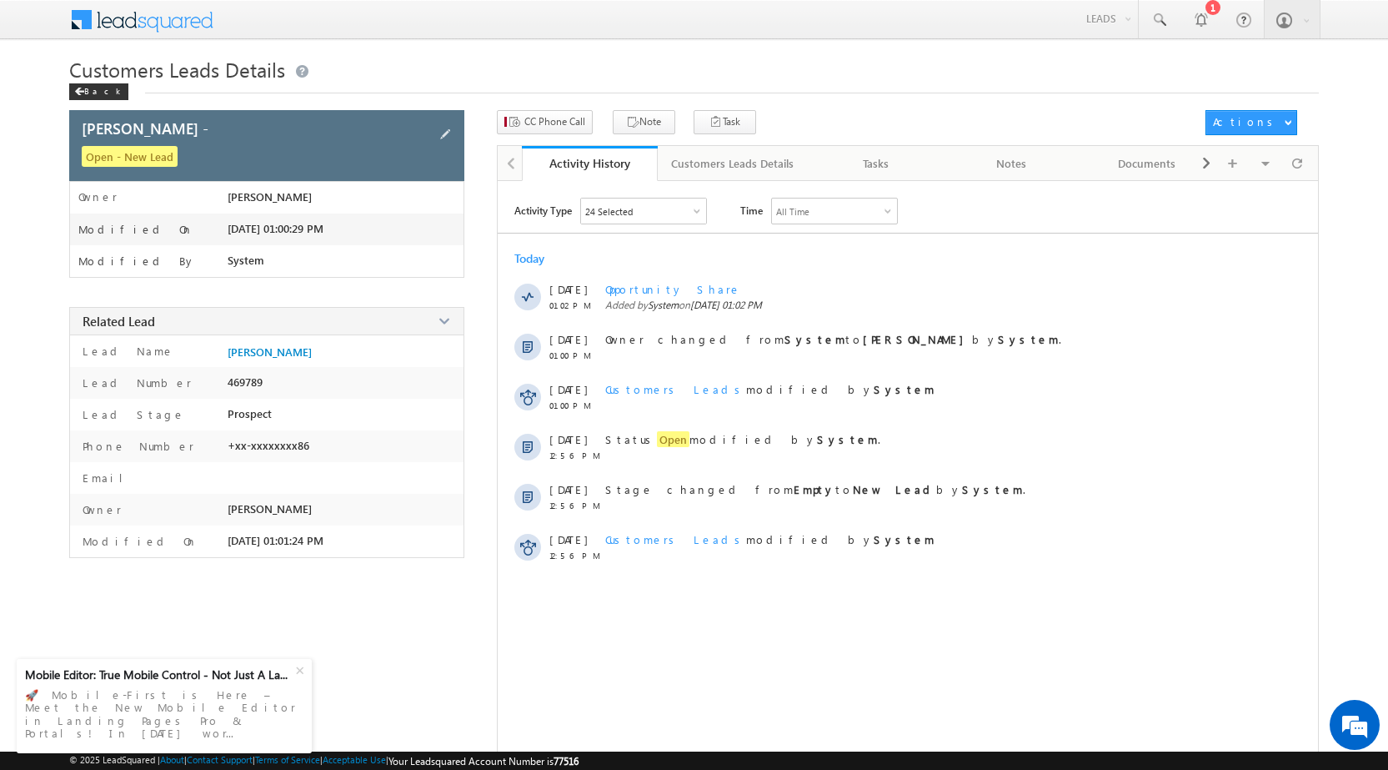
drag, startPoint x: 447, startPoint y: 123, endPoint x: 411, endPoint y: 162, distance: 52.5
click at [446, 123] on div at bounding box center [446, 134] width 20 height 23
click at [449, 135] on span at bounding box center [445, 134] width 18 height 18
click at [442, 137] on span at bounding box center [445, 132] width 13 height 13
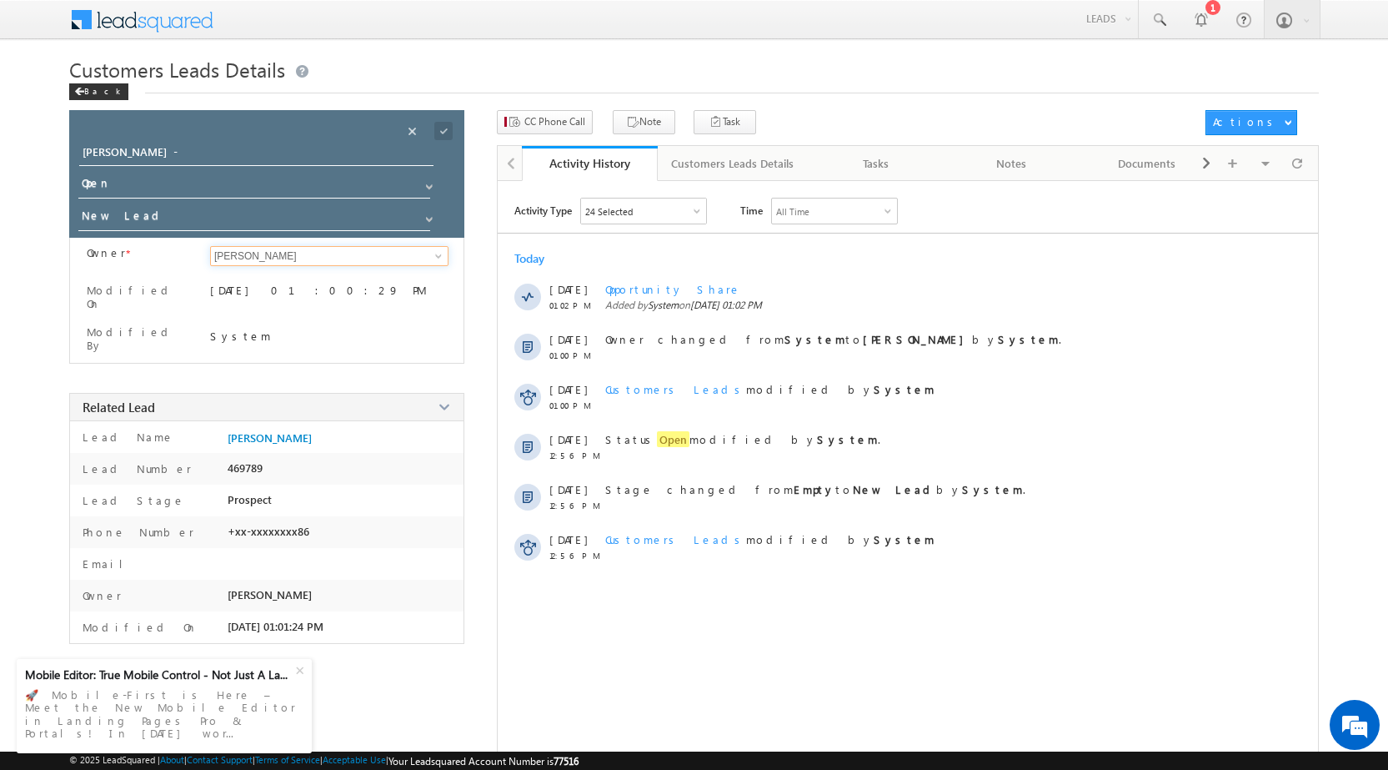
click at [339, 262] on input "[PERSON_NAME]" at bounding box center [329, 256] width 238 height 20
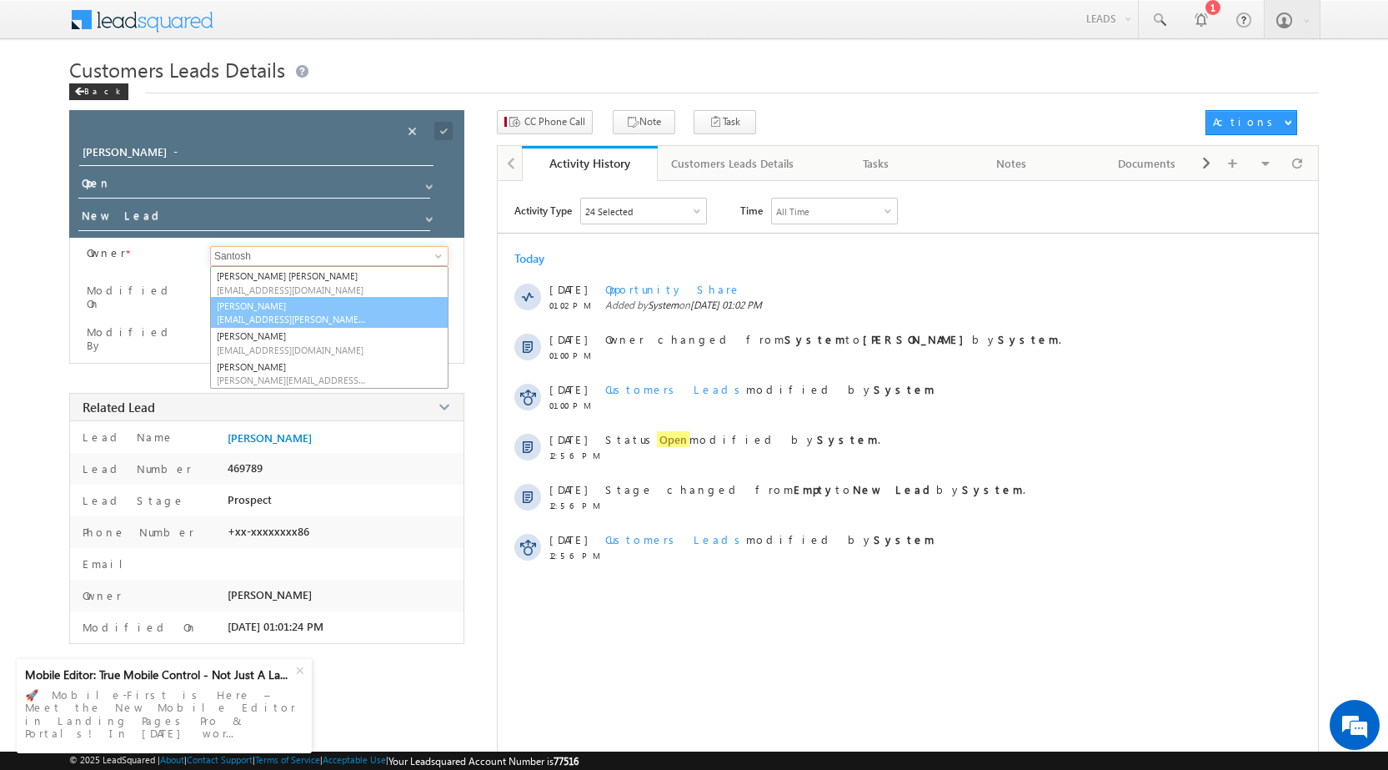
click at [319, 313] on span "santosh.kanwer@sgrlimited.in" at bounding box center [292, 319] width 150 height 13
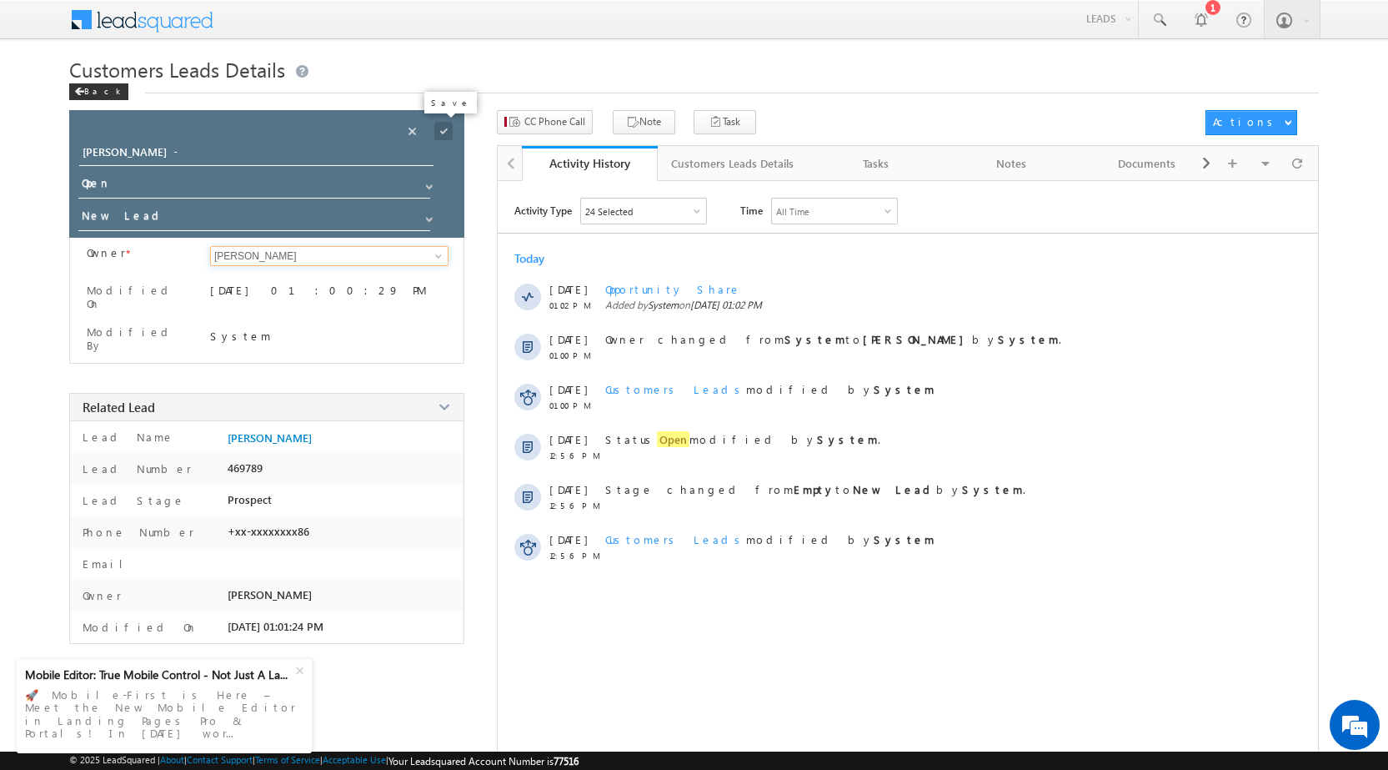
type input "Santosh Kanwer"
click at [442, 132] on span at bounding box center [443, 131] width 18 height 18
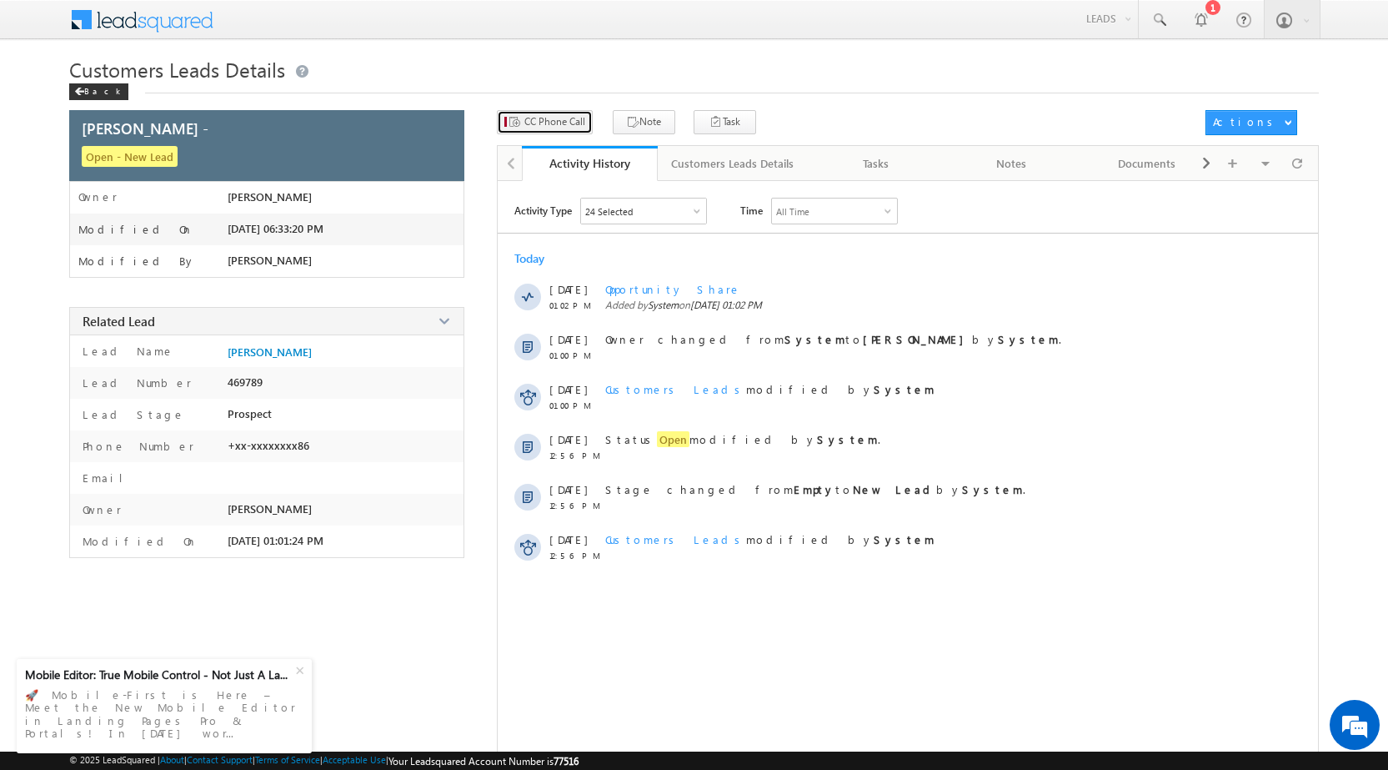
click at [564, 125] on span "CC Phone Call" at bounding box center [554, 121] width 61 height 15
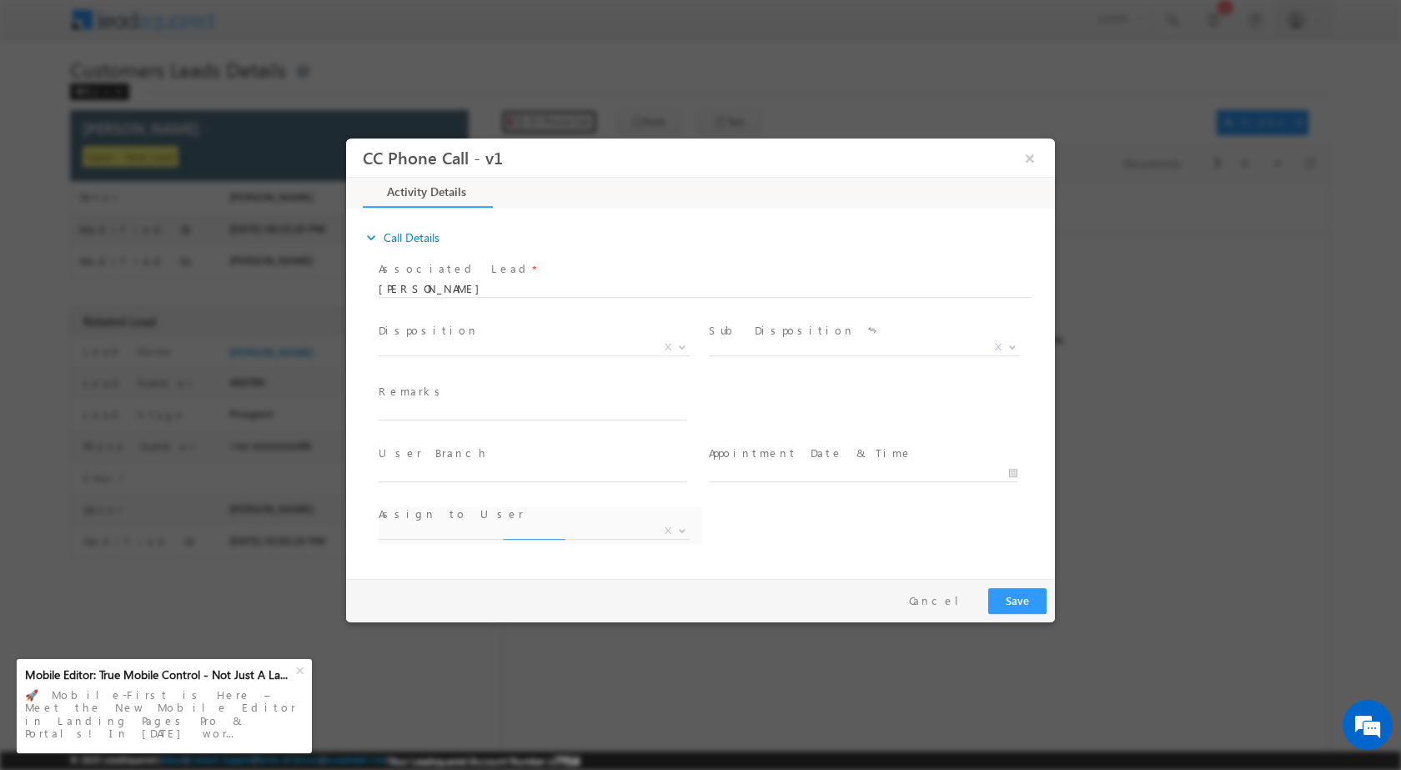
select select "ankit.yadav@sgrlimited.in"
click at [686, 346] on b at bounding box center [682, 346] width 10 height 6
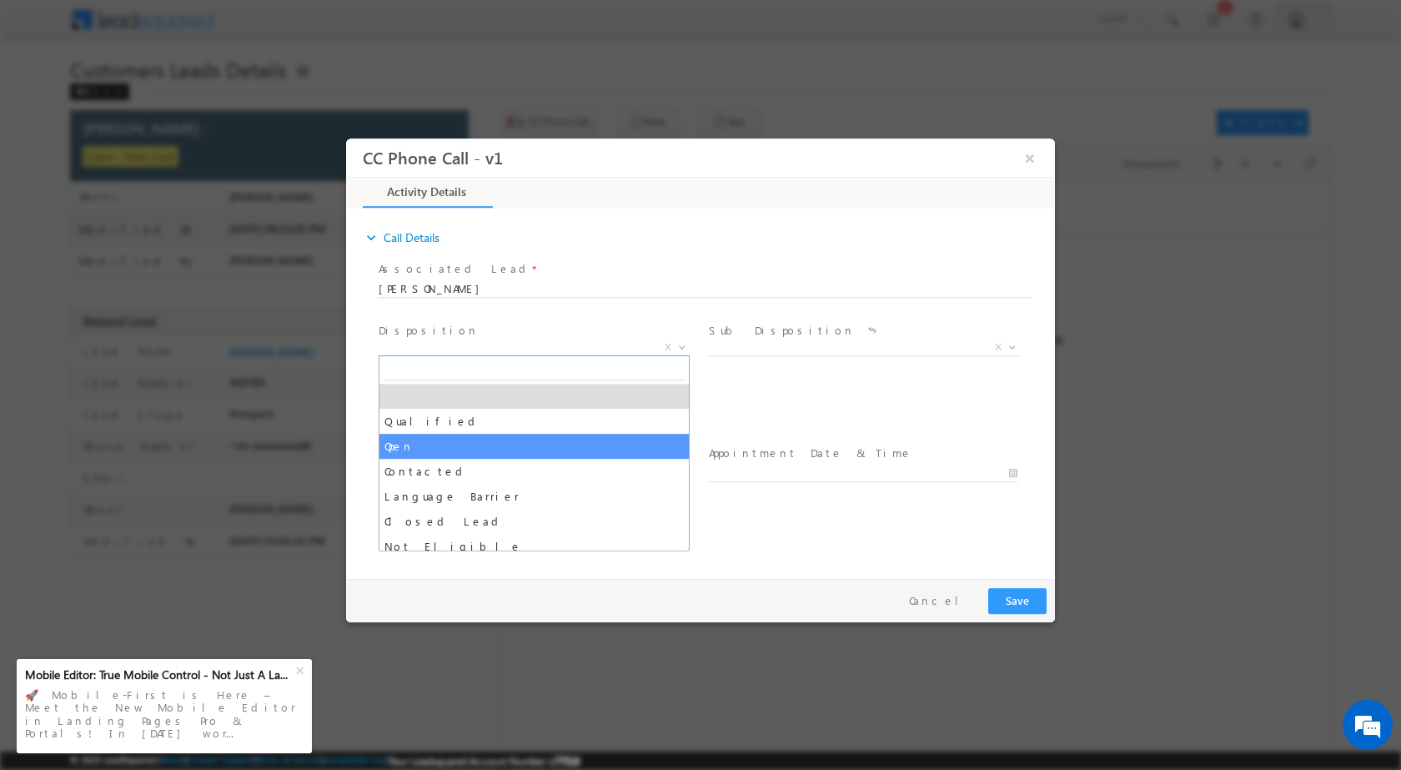
select select "Qualified"
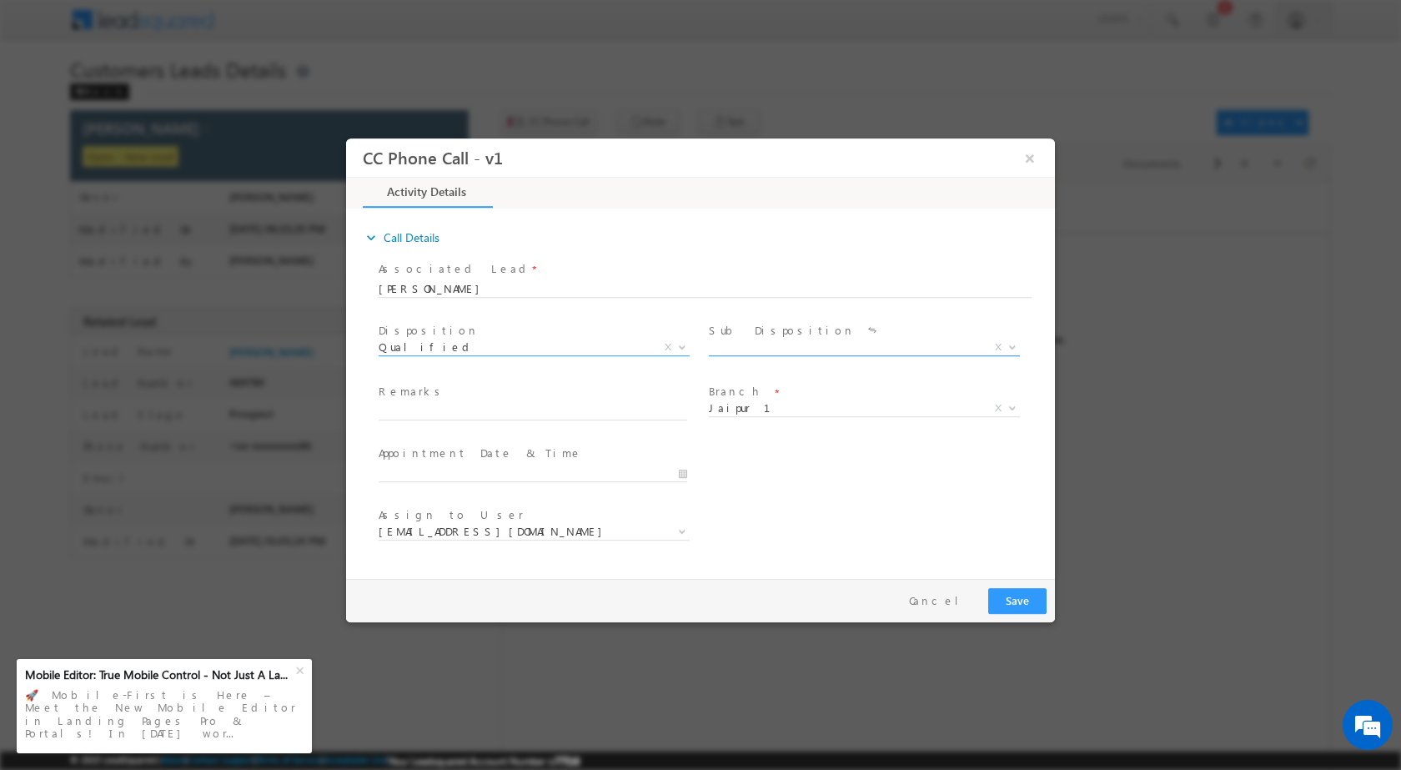
click at [1009, 343] on b at bounding box center [1012, 346] width 10 height 6
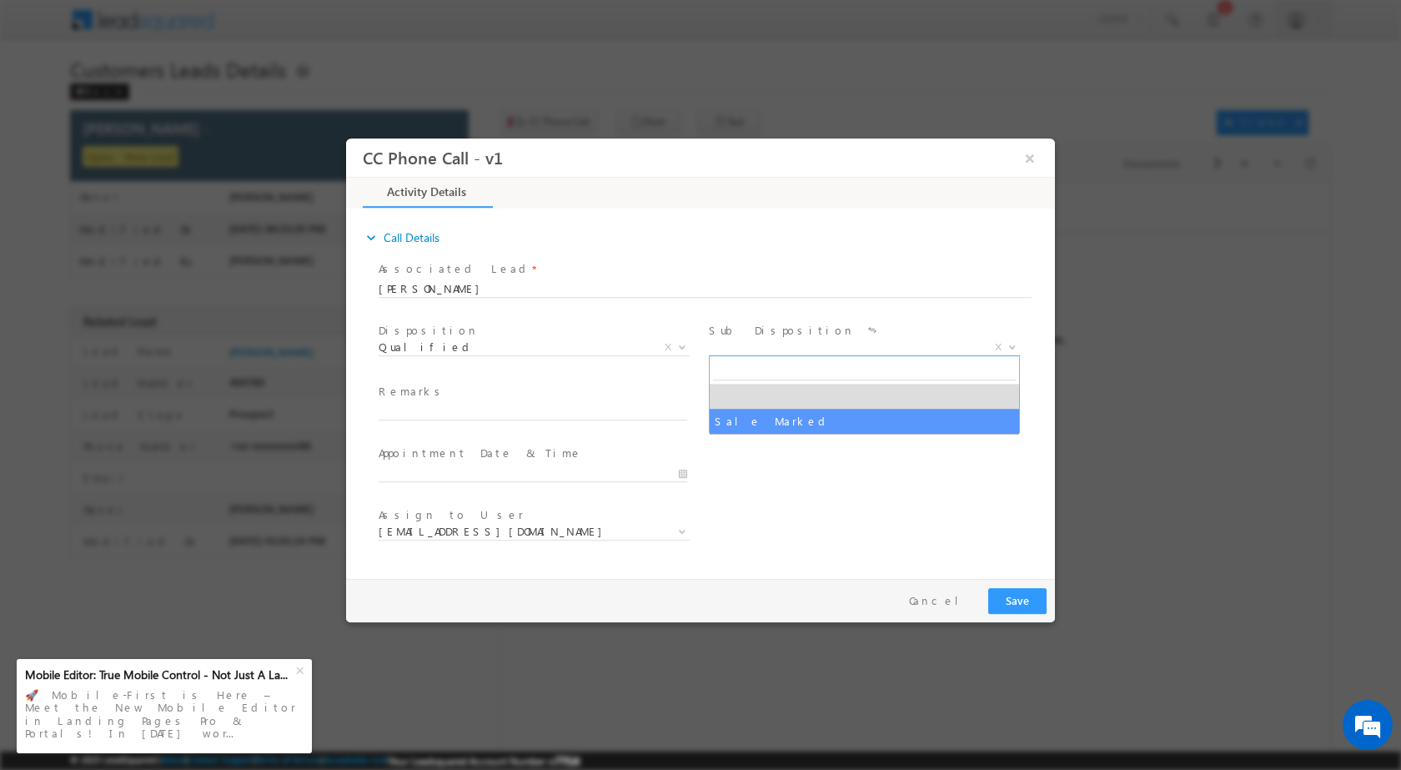
select select "Sale Marked"
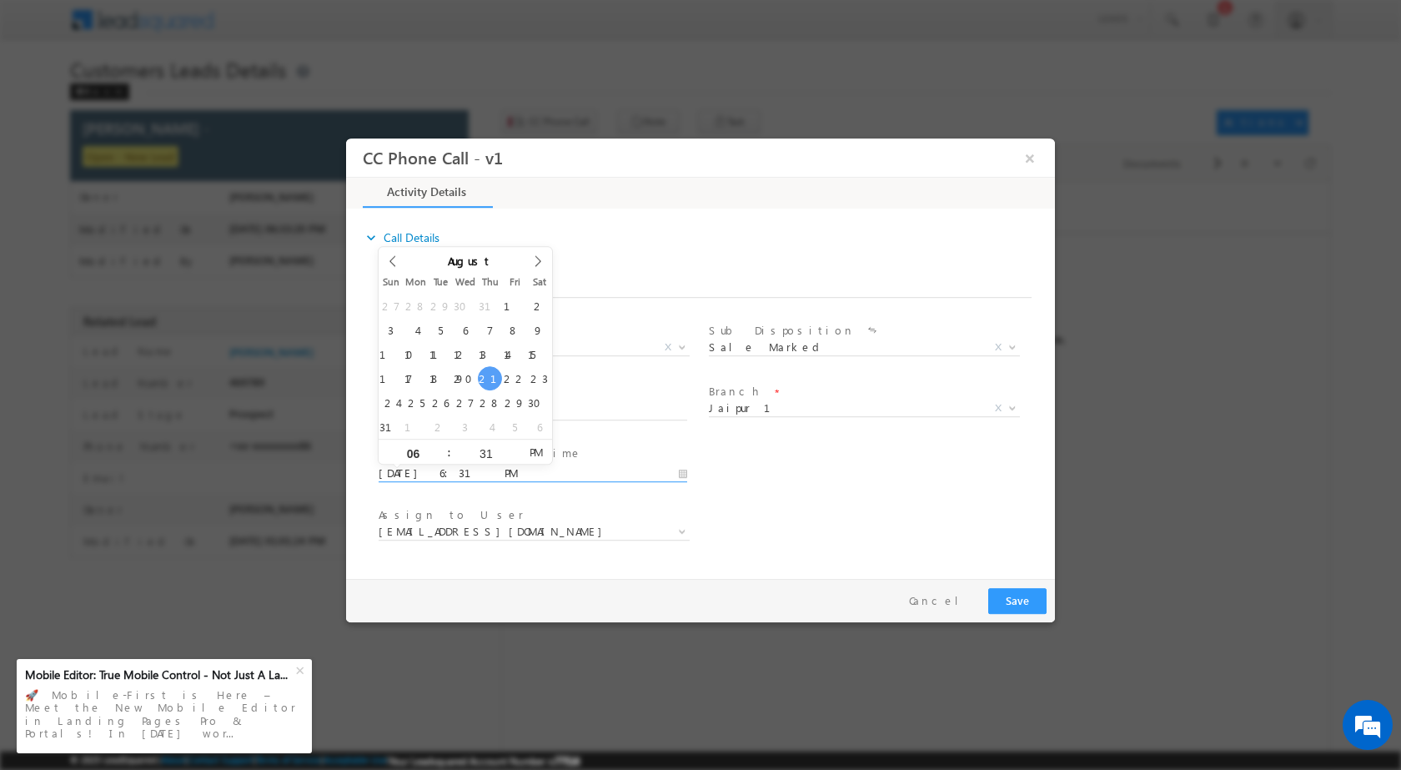
click at [685, 475] on input "08/21/2025 6:31 PM" at bounding box center [533, 472] width 308 height 17
type input "08/23/2025 6:31 PM"
click at [488, 447] on input "31" at bounding box center [485, 452] width 69 height 11
type input "00"
type input "08/23/2025 6:00 PM"
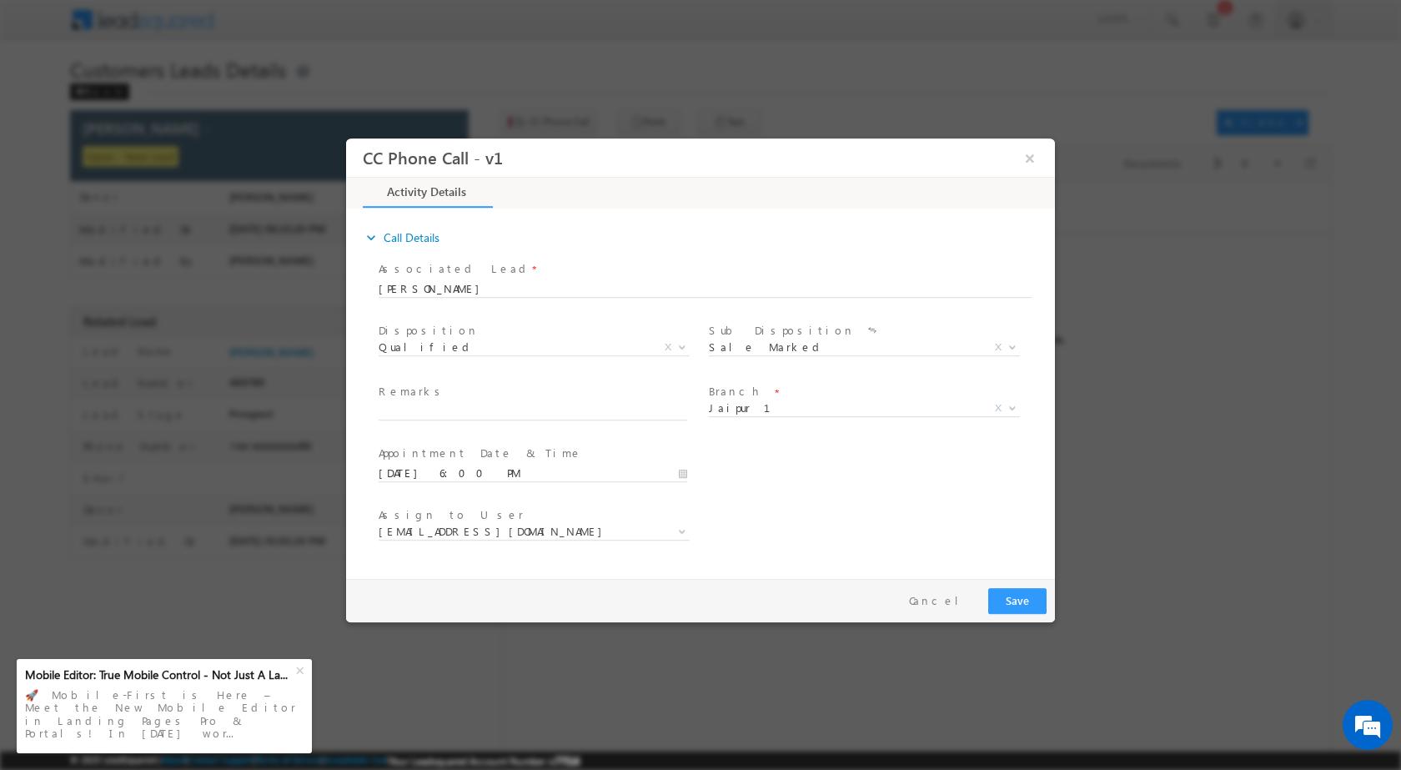
click at [805, 474] on div "User Branch * Appointment Date & Time * 08/23/2025 6:00 PM" at bounding box center [715, 471] width 680 height 62
click at [436, 409] on input "text" at bounding box center [533, 411] width 308 height 17
paste input "21/08-Customer Name is Sitaram Verma Customer age is 31 yrs Loan Type is Constr…"
type input "21/08-Customer Name is Sitaram Verma Customer age is 31 yrs Loan Type is Constr…"
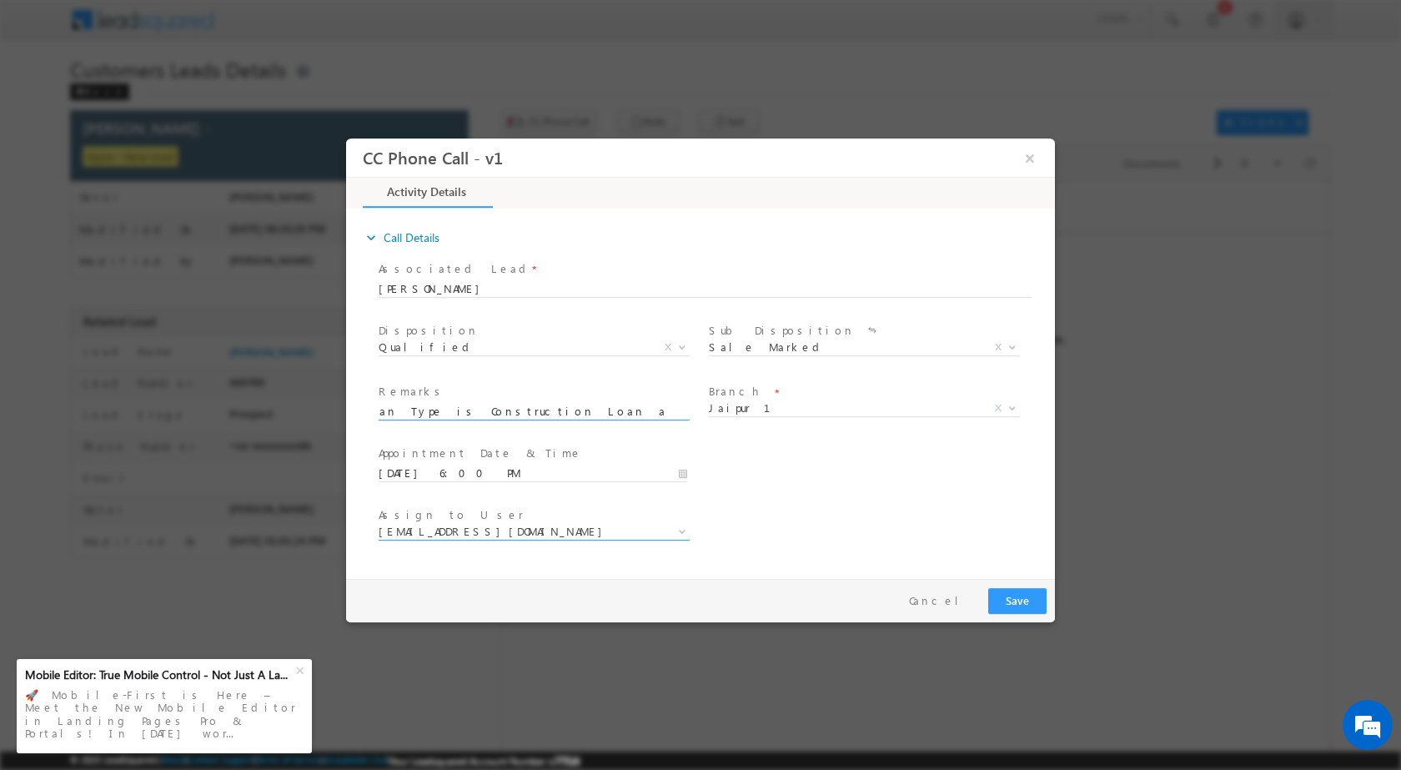
click at [675, 532] on span at bounding box center [680, 530] width 17 height 22
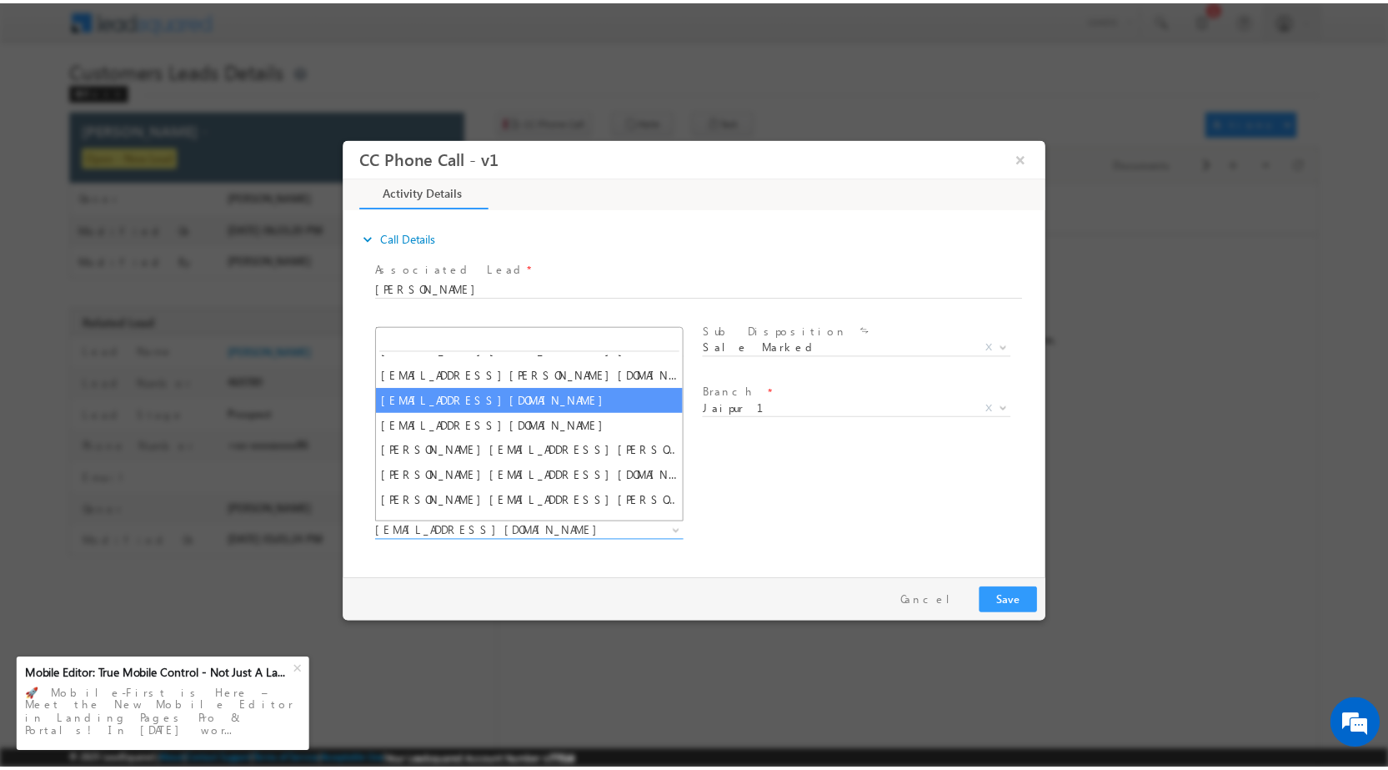
scroll to position [133, 0]
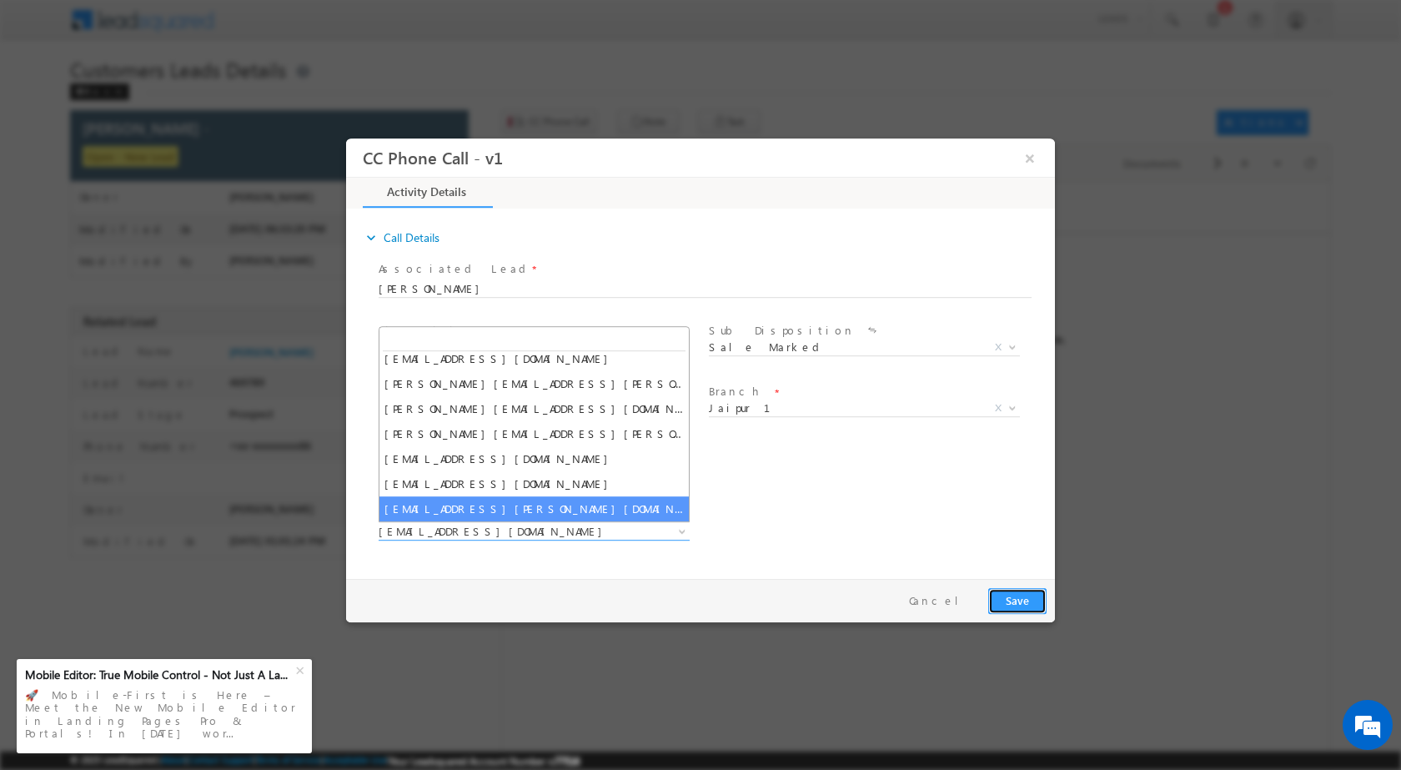
click at [1017, 612] on button "Save" at bounding box center [1017, 600] width 58 height 26
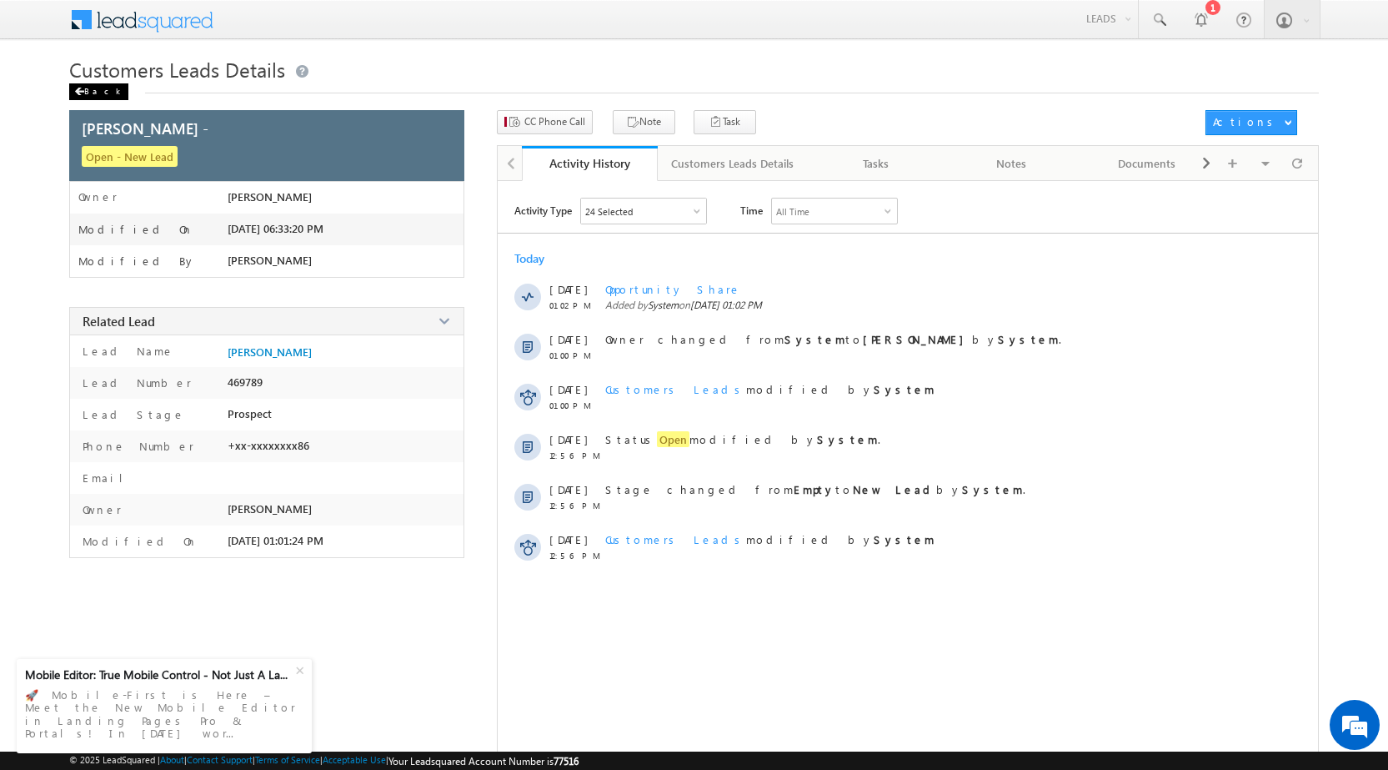
click at [76, 88] on span at bounding box center [79, 92] width 10 height 8
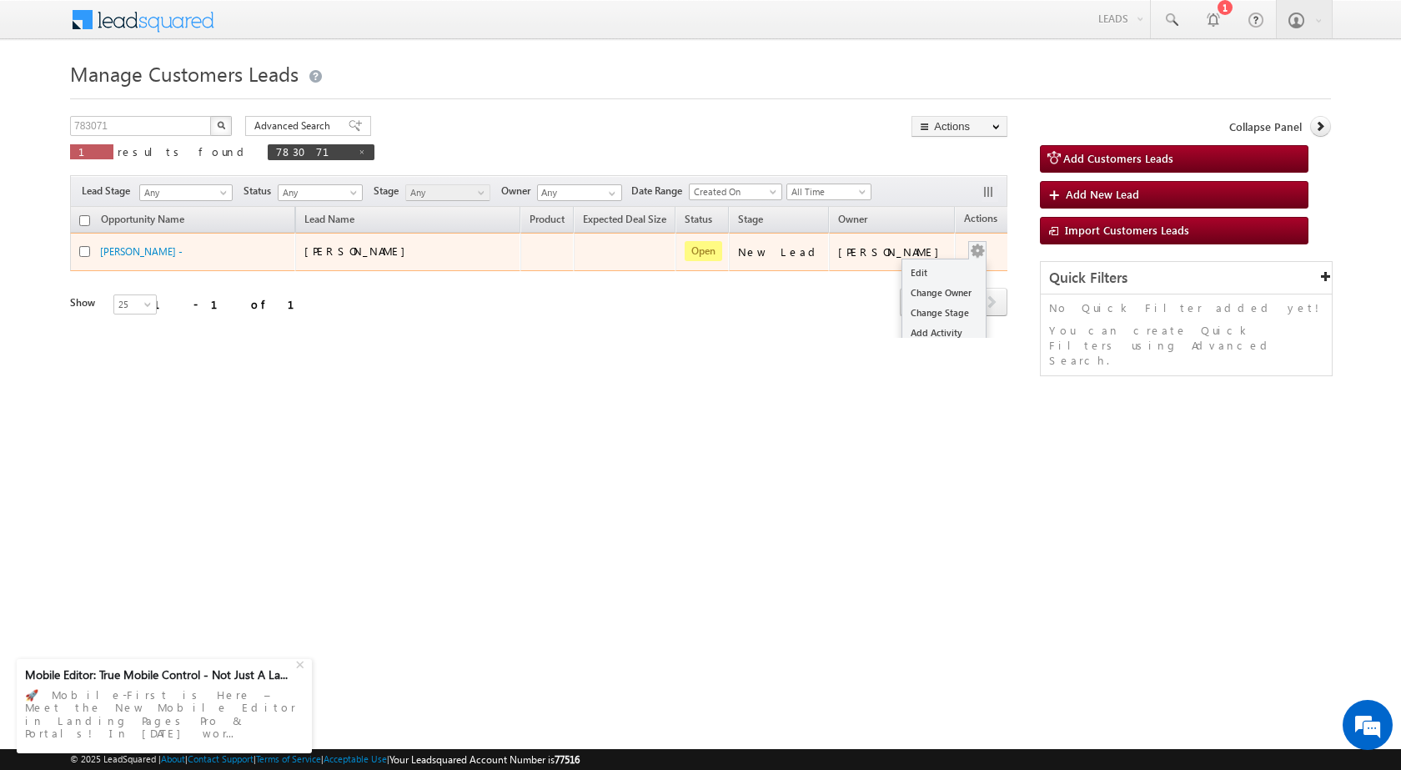
click at [969, 253] on button "button" at bounding box center [977, 251] width 17 height 17
click at [924, 263] on td "[PERSON_NAME]" at bounding box center [892, 252] width 126 height 38
click at [969, 251] on button "button" at bounding box center [977, 251] width 17 height 17
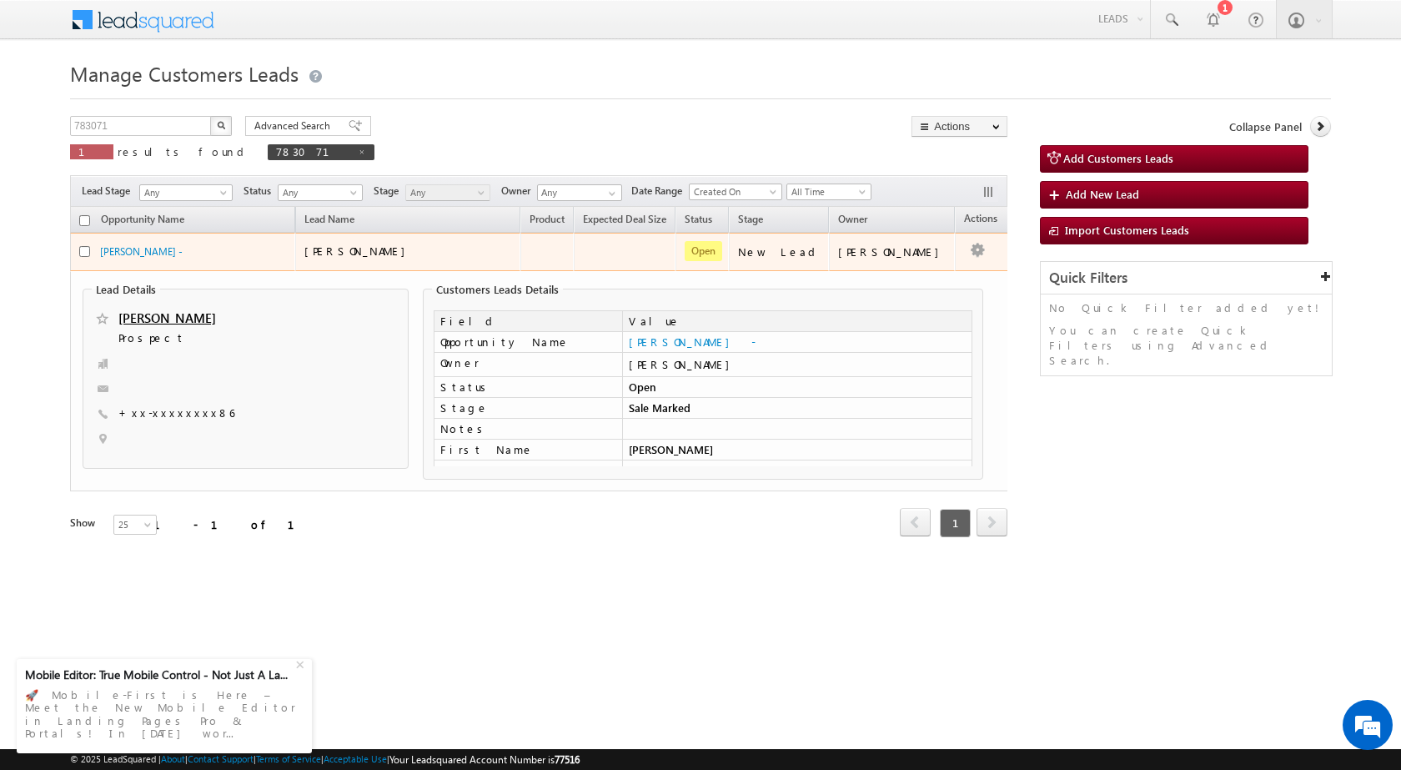
click at [955, 250] on td "Edit Change Owner Change Stage Add Activity Add Task Delete" at bounding box center [989, 252] width 69 height 38
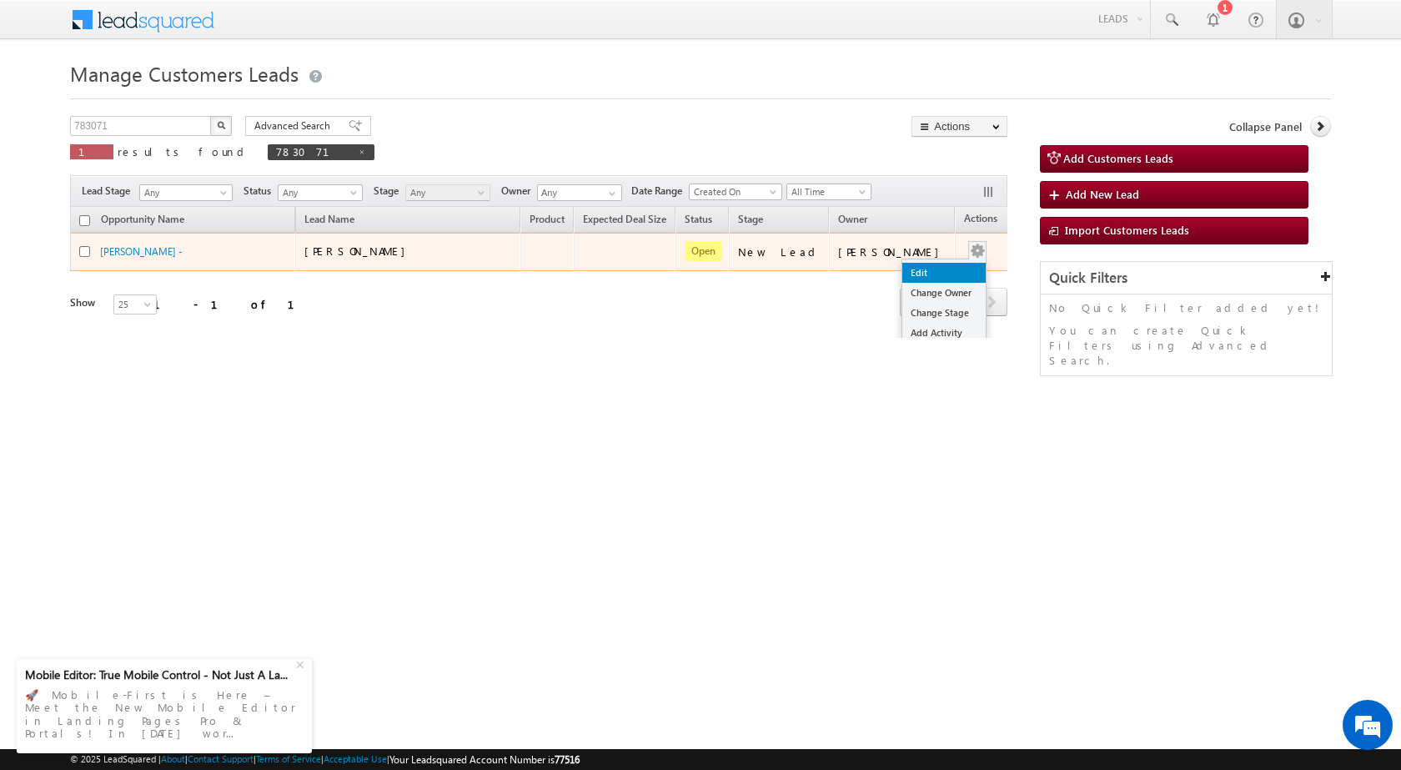
click at [933, 266] on link "Edit" at bounding box center [943, 273] width 83 height 20
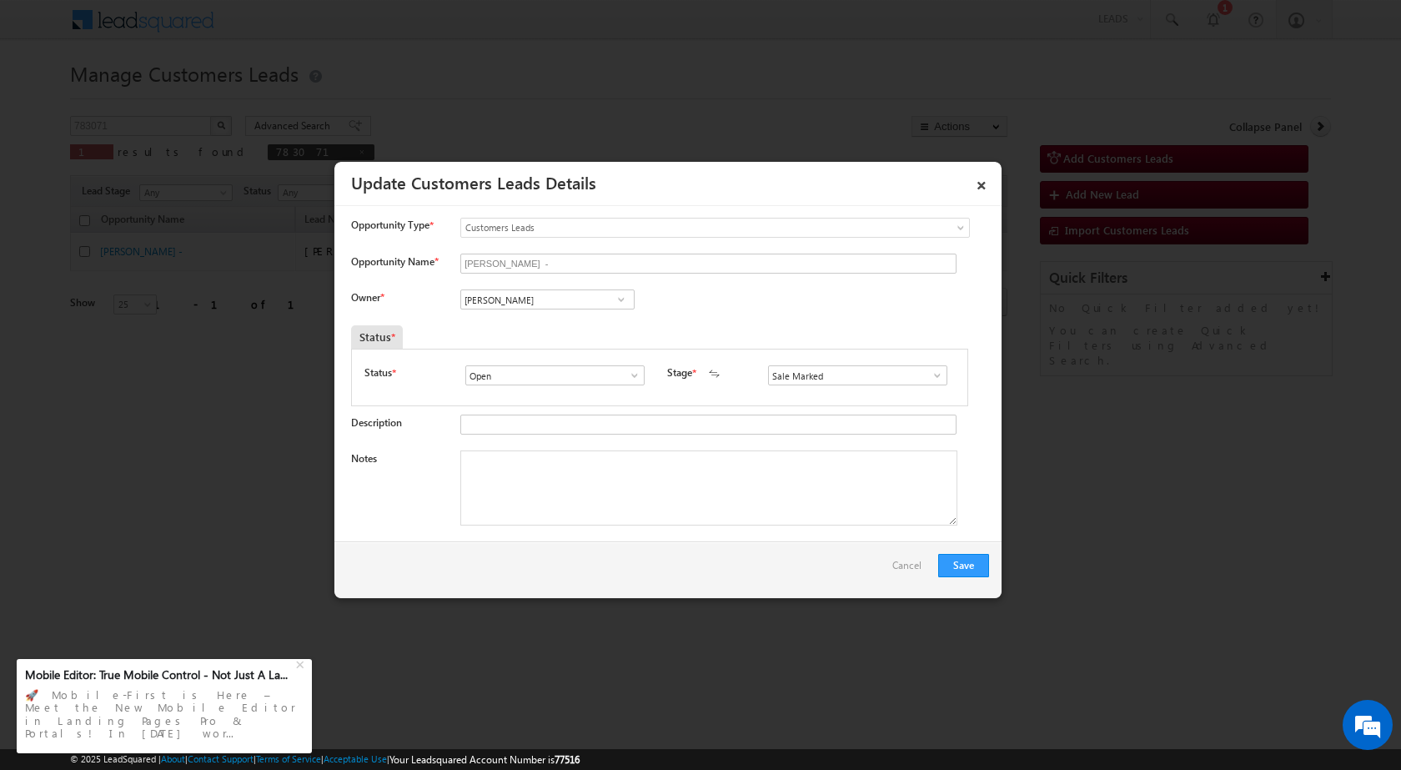
click at [621, 300] on span at bounding box center [621, 299] width 17 height 13
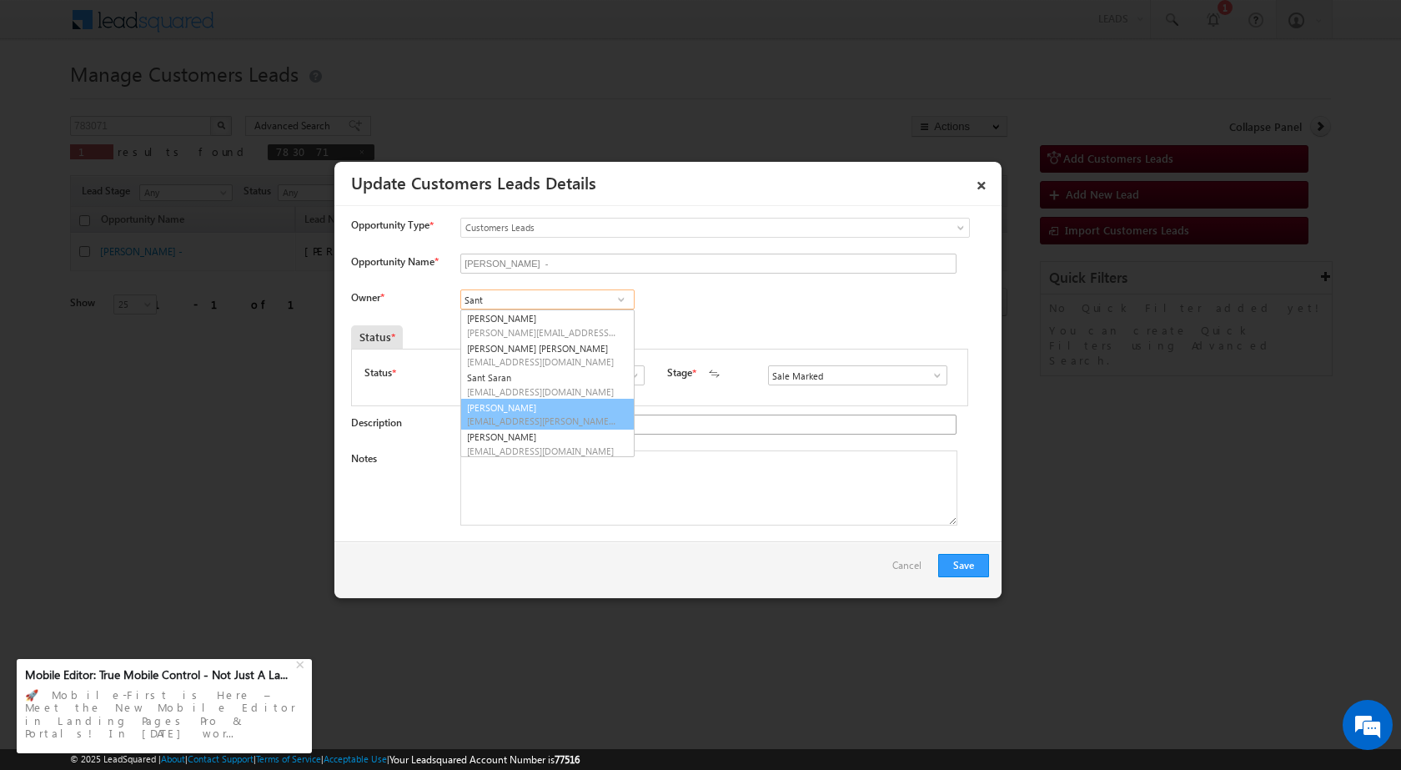
click at [527, 416] on span "santosh.kanwer@sgrlimited.in" at bounding box center [542, 420] width 150 height 13
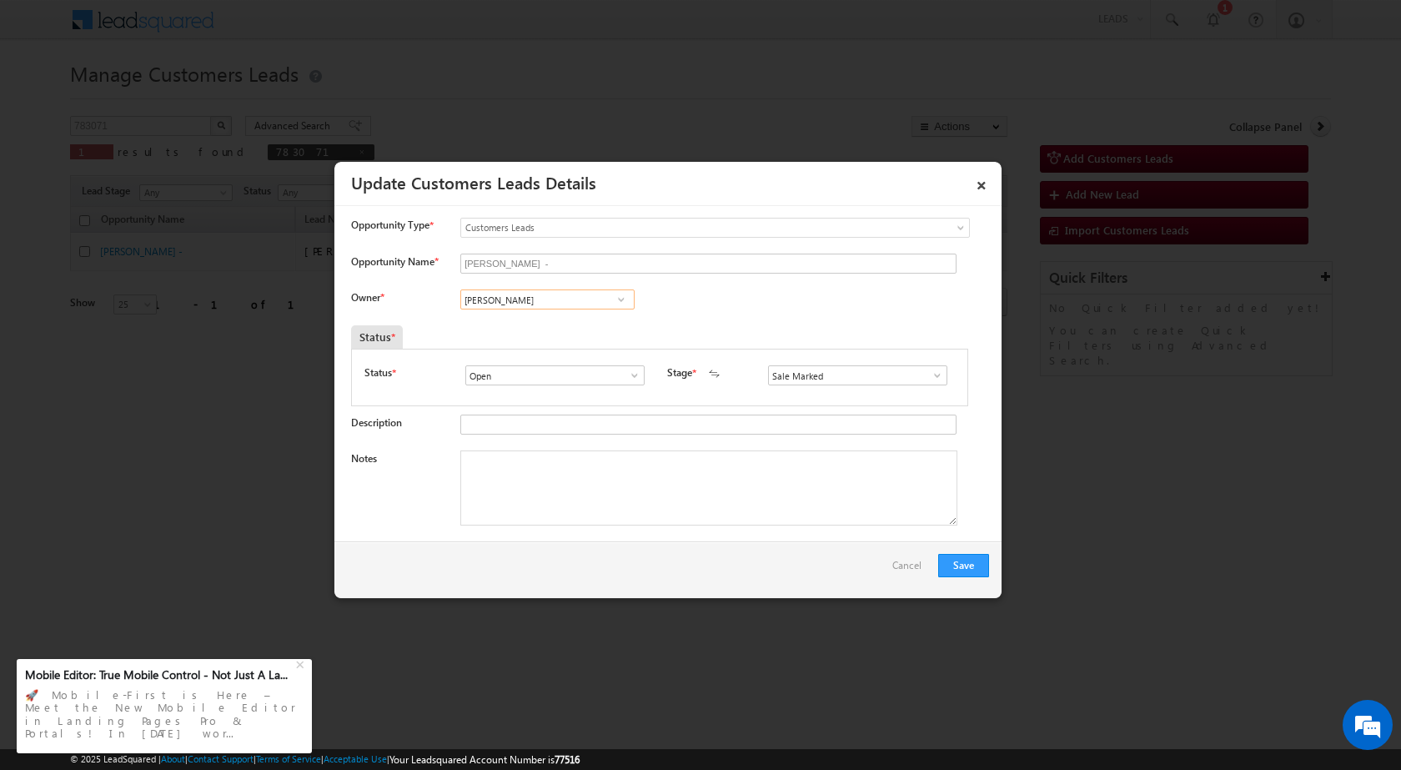
type input "Santosh Kanwer"
click at [526, 505] on textarea "Notes" at bounding box center [708, 487] width 497 height 75
paste textarea "21/08-Customer Name is Sitaram Verma Customer age is 31 yrs Loan Type is Constr…"
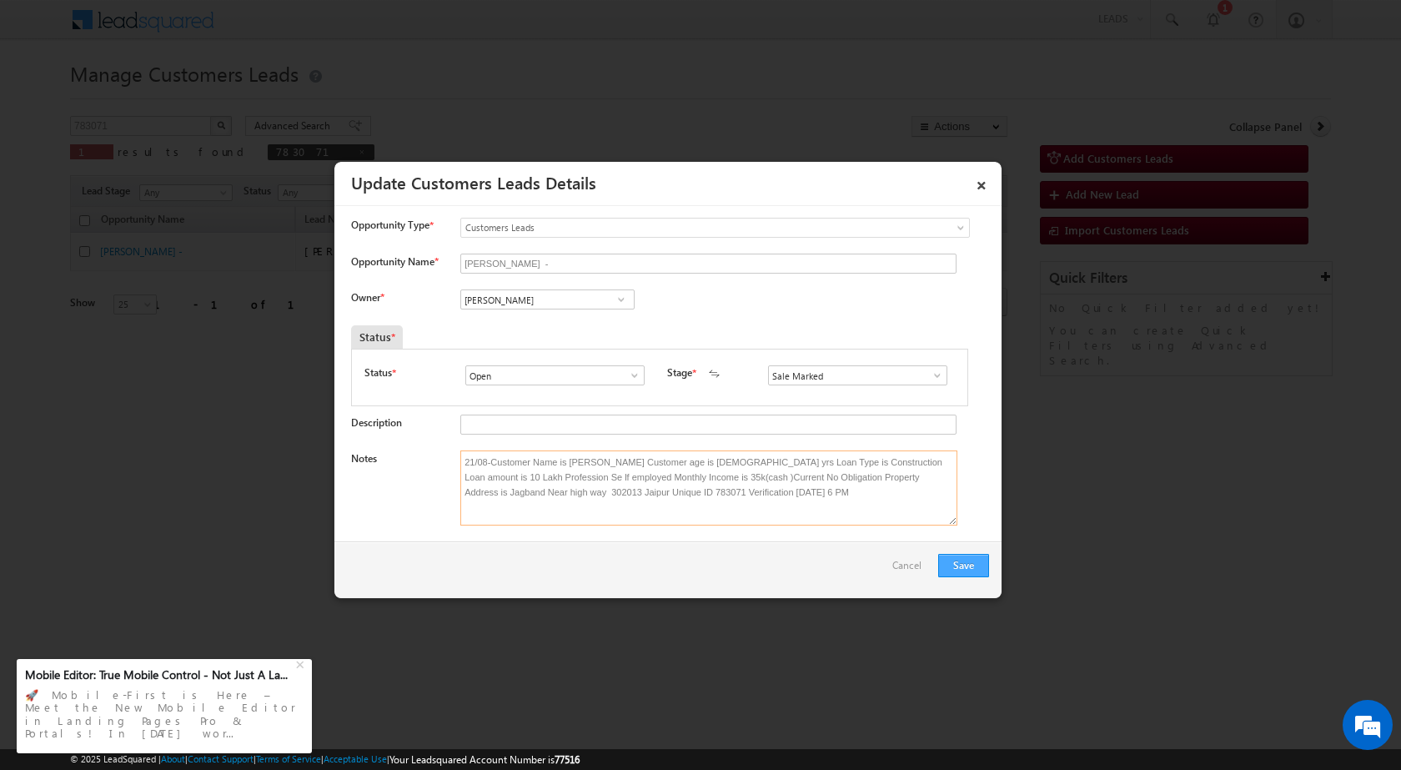
type textarea "21/08-Customer Name is Sitaram Verma Customer age is 31 yrs Loan Type is Constr…"
click at [977, 568] on button "Save" at bounding box center [963, 565] width 51 height 23
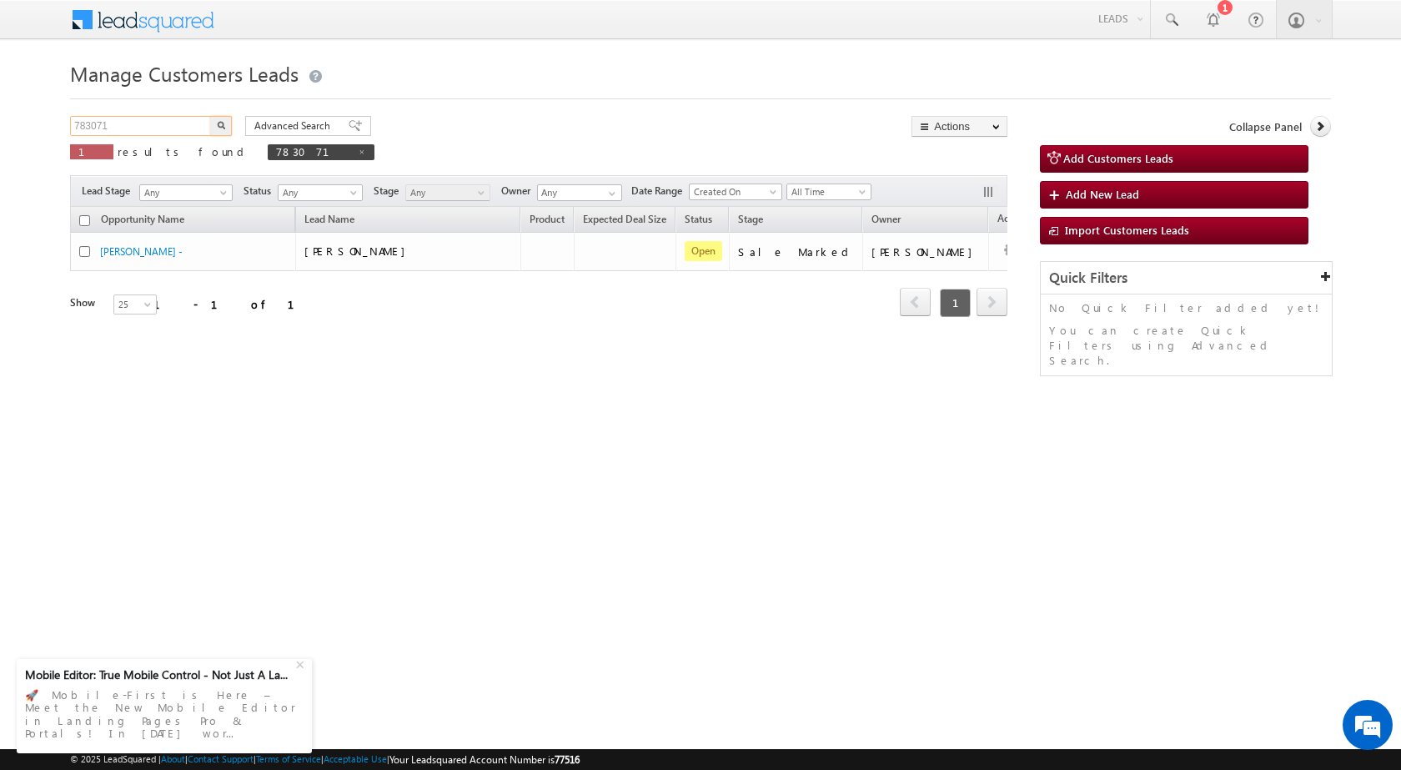
drag, startPoint x: 165, startPoint y: 121, endPoint x: 47, endPoint y: 123, distance: 118.4
click at [47, 123] on body "Menu Rubi Yadav sitar a7@ks erve." at bounding box center [700, 236] width 1401 height 473
paste input "4104"
type input "784104"
click at [224, 123] on img "button" at bounding box center [221, 125] width 8 height 8
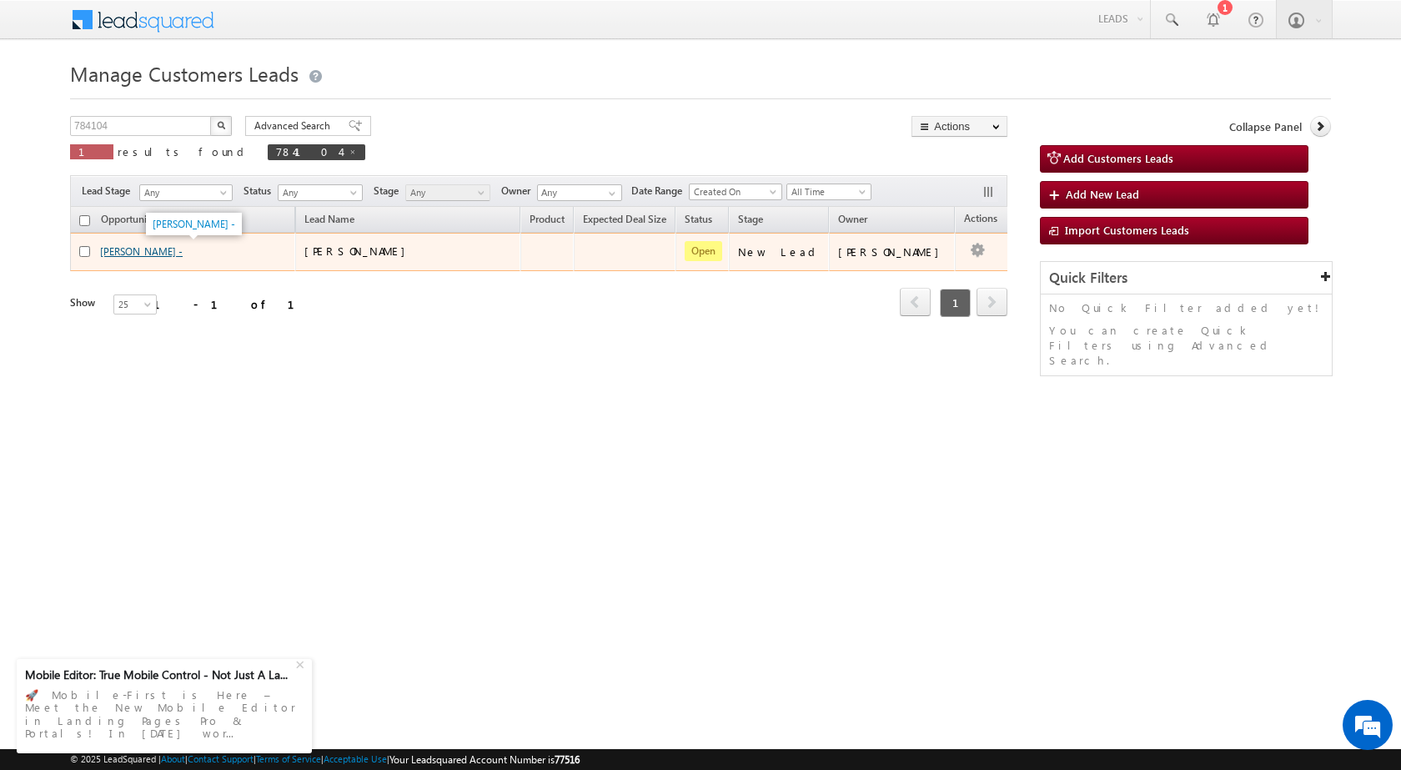
click at [138, 254] on link "[PERSON_NAME] -" at bounding box center [141, 251] width 83 height 13
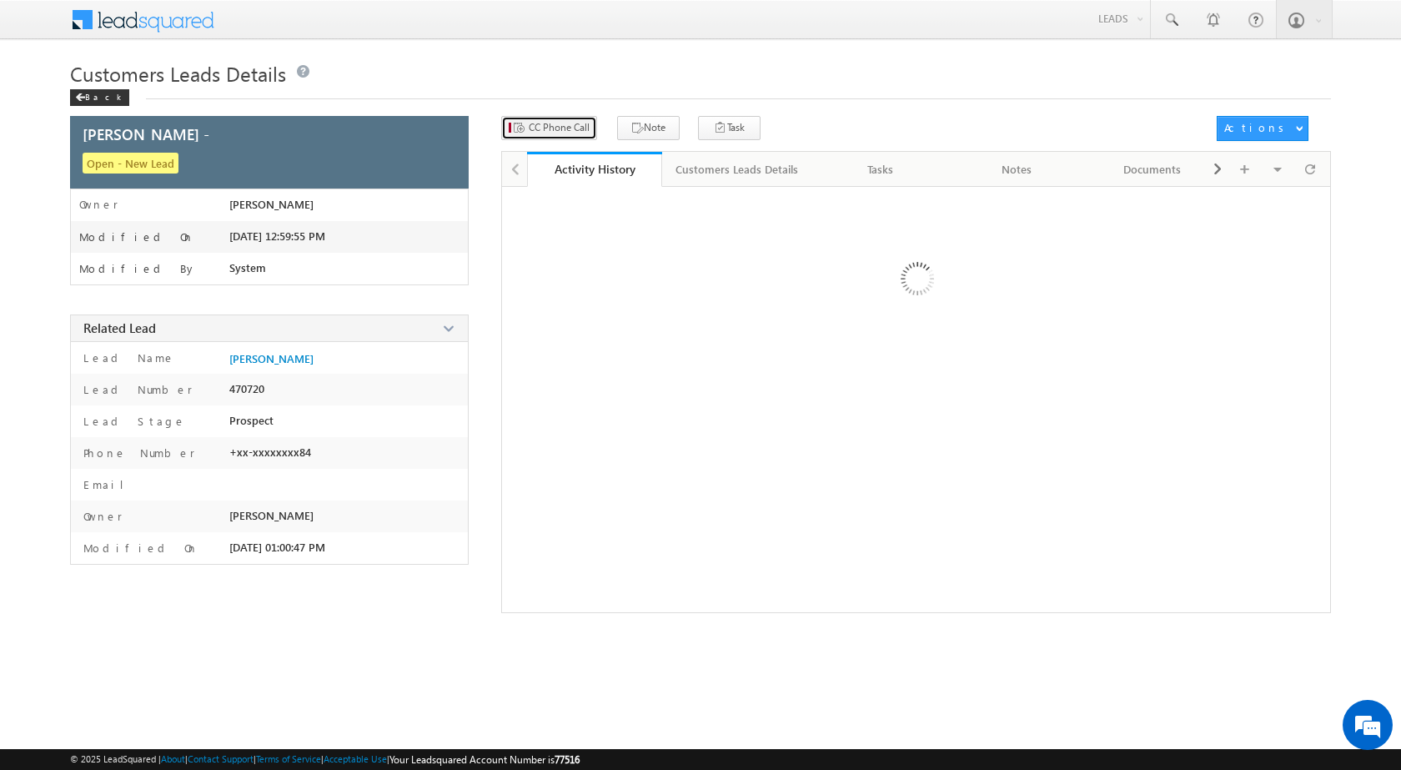
click at [579, 129] on span "CC Phone Call" at bounding box center [559, 127] width 61 height 15
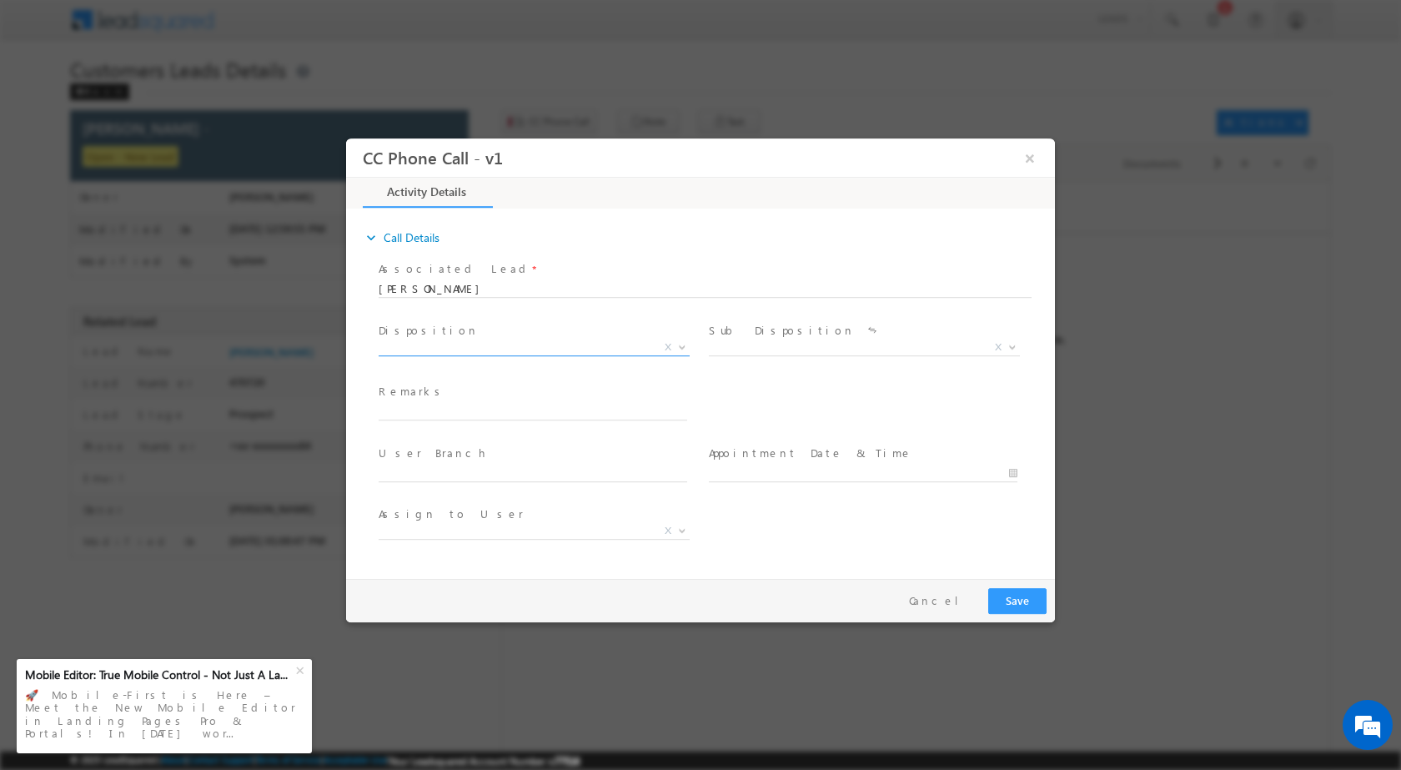
click at [681, 349] on span at bounding box center [680, 346] width 17 height 22
click at [439, 407] on input "text" at bounding box center [533, 411] width 308 height 17
select select "[EMAIL_ADDRESS][DOMAIN_NAME]"
click at [683, 344] on b at bounding box center [682, 346] width 10 height 6
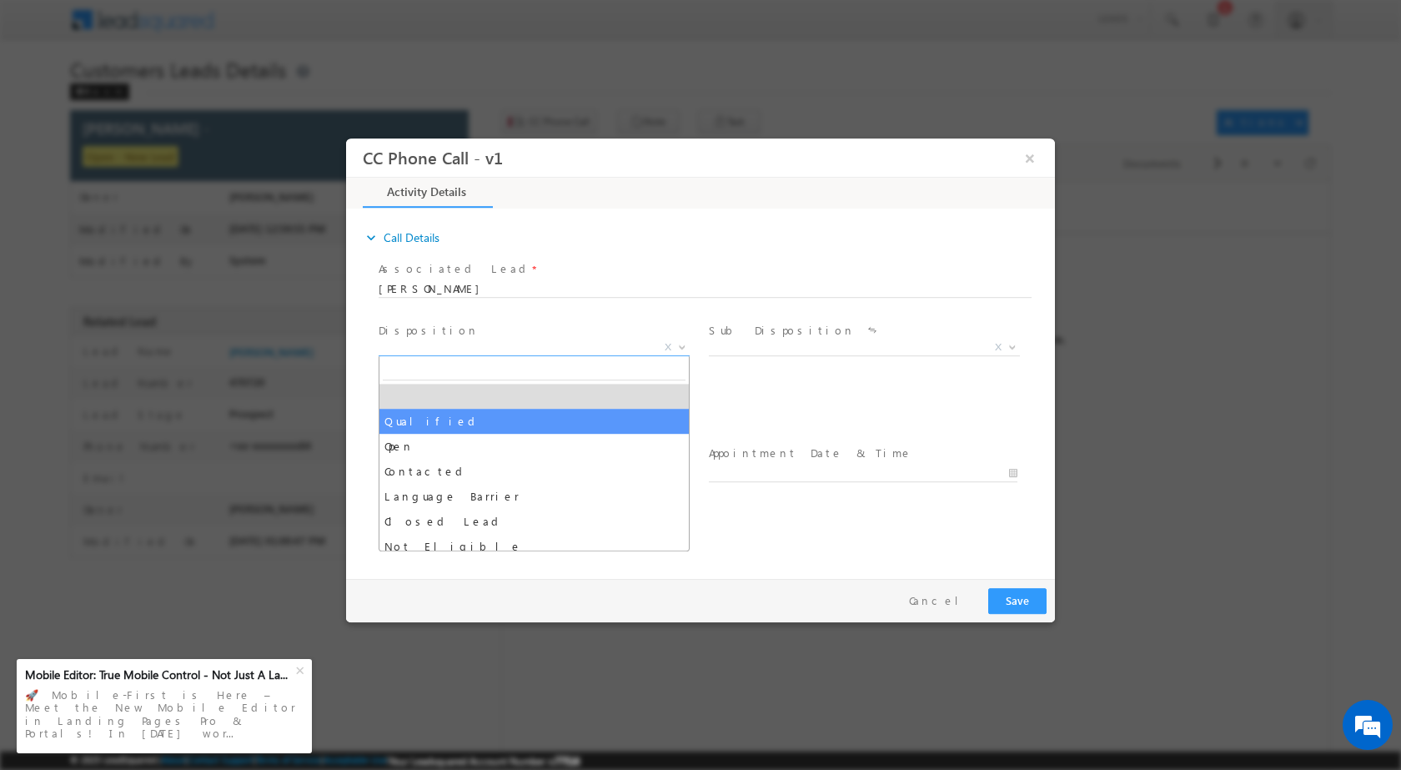
select select "Qualified"
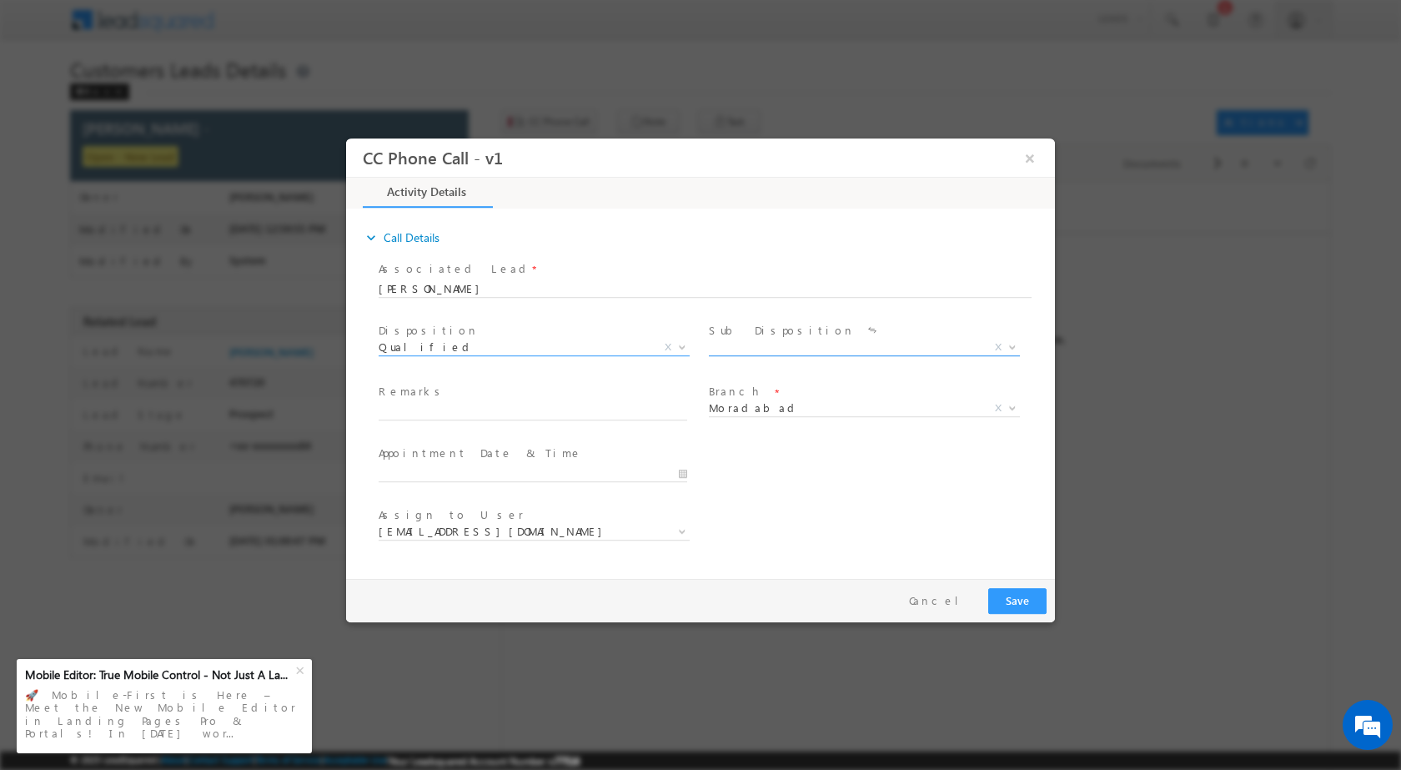
click at [1009, 349] on span at bounding box center [1010, 346] width 17 height 22
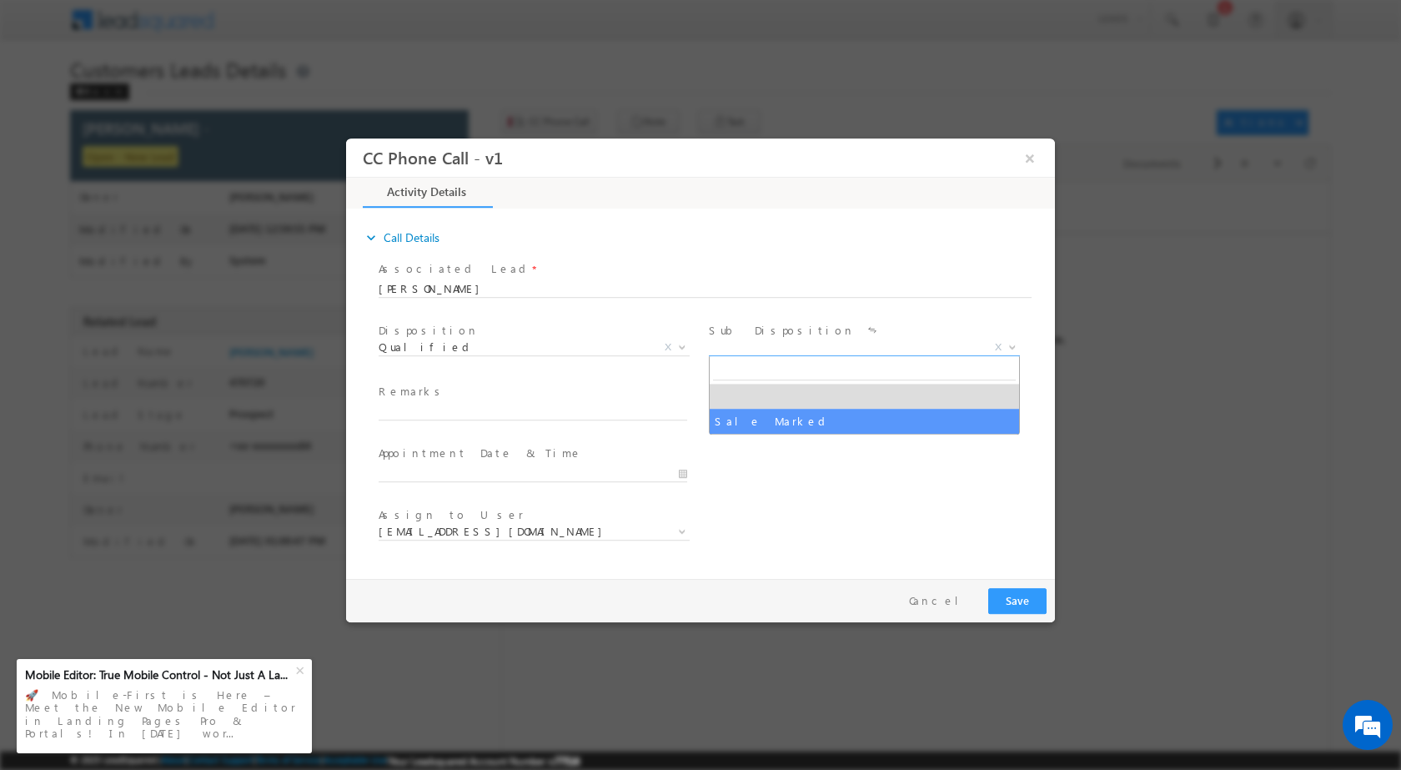
select select "Sale Marked"
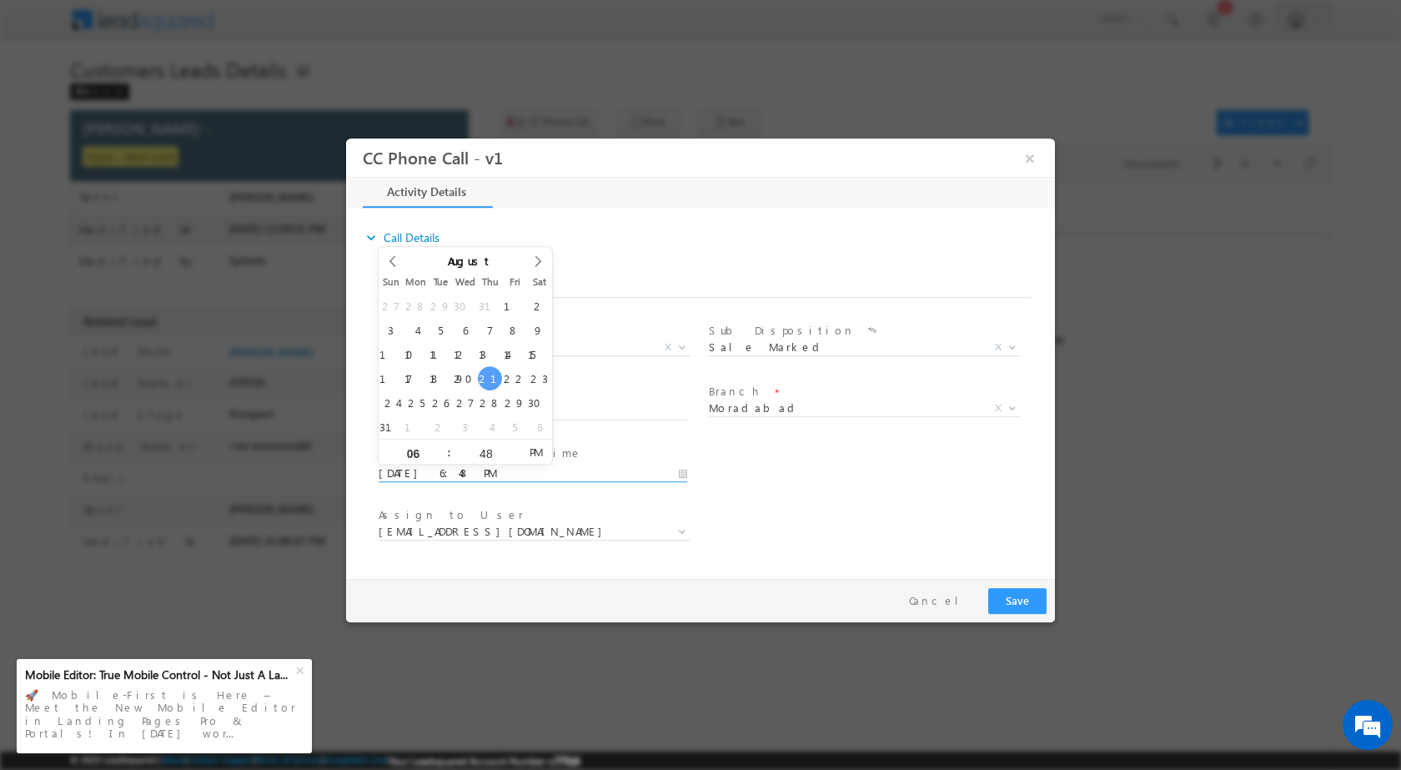
click at [682, 474] on input "[DATE] 6:48 PM" at bounding box center [533, 472] width 308 height 17
type input "[DATE] 6:48 PM"
type input "12"
type input "[DATE] 12:48 PM"
click at [502, 454] on input "48" at bounding box center [485, 452] width 69 height 11
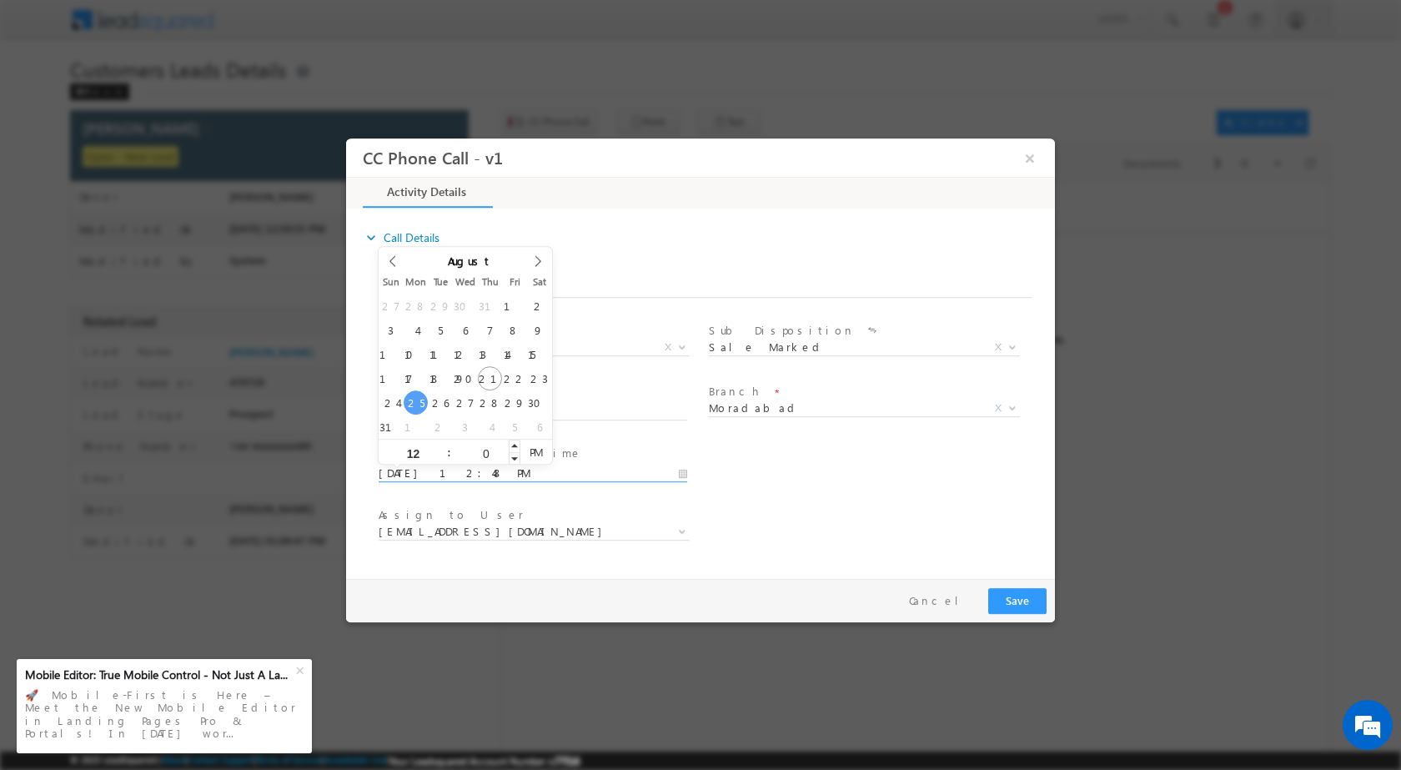
type input "00"
type input "08/25/2025 12:00 PM"
click at [810, 524] on div "Assign to User * amit.kumar3@sgrlimited.in ankur.sharma@sgrlimited.in arnav.pat…" at bounding box center [715, 533] width 680 height 62
click at [684, 533] on span at bounding box center [680, 530] width 17 height 22
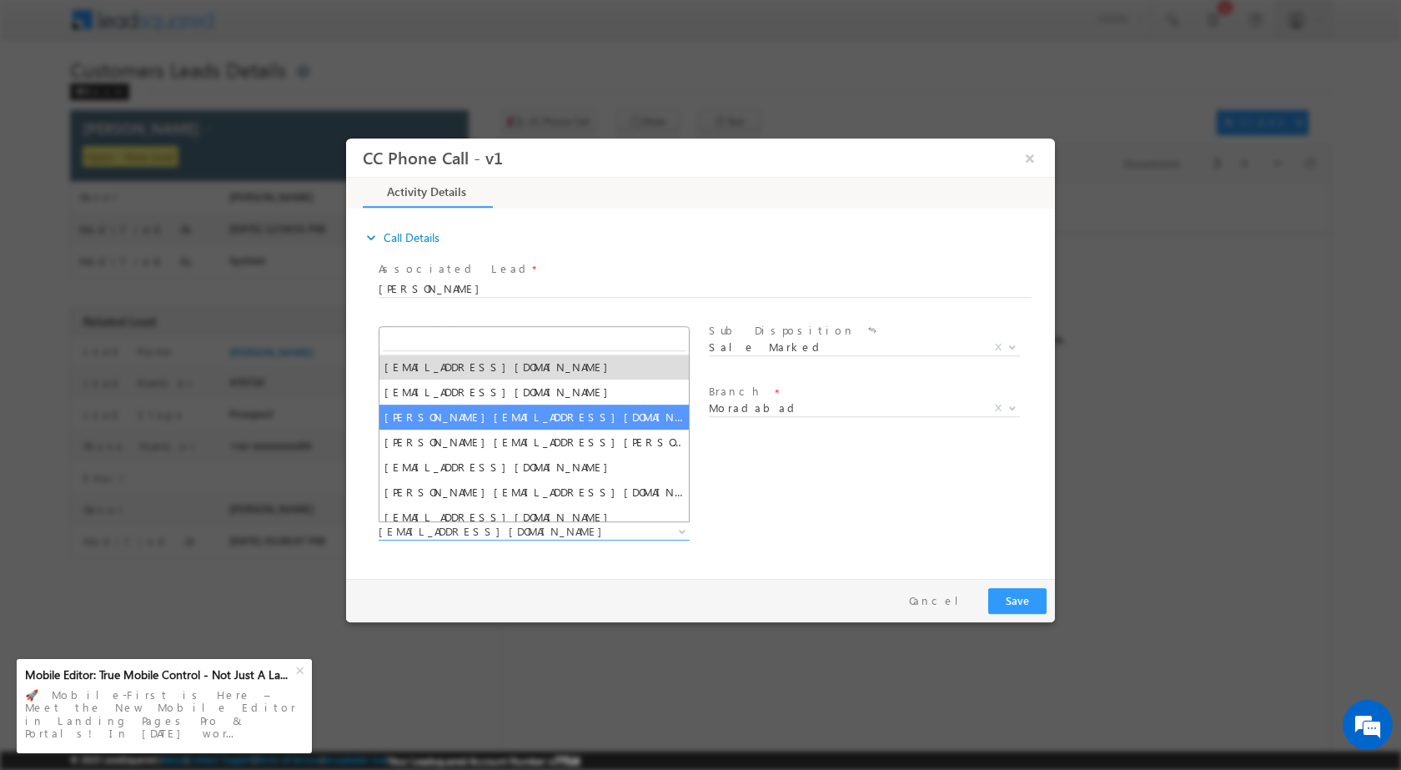
select select "[PERSON_NAME][EMAIL_ADDRESS][DOMAIN_NAME]"
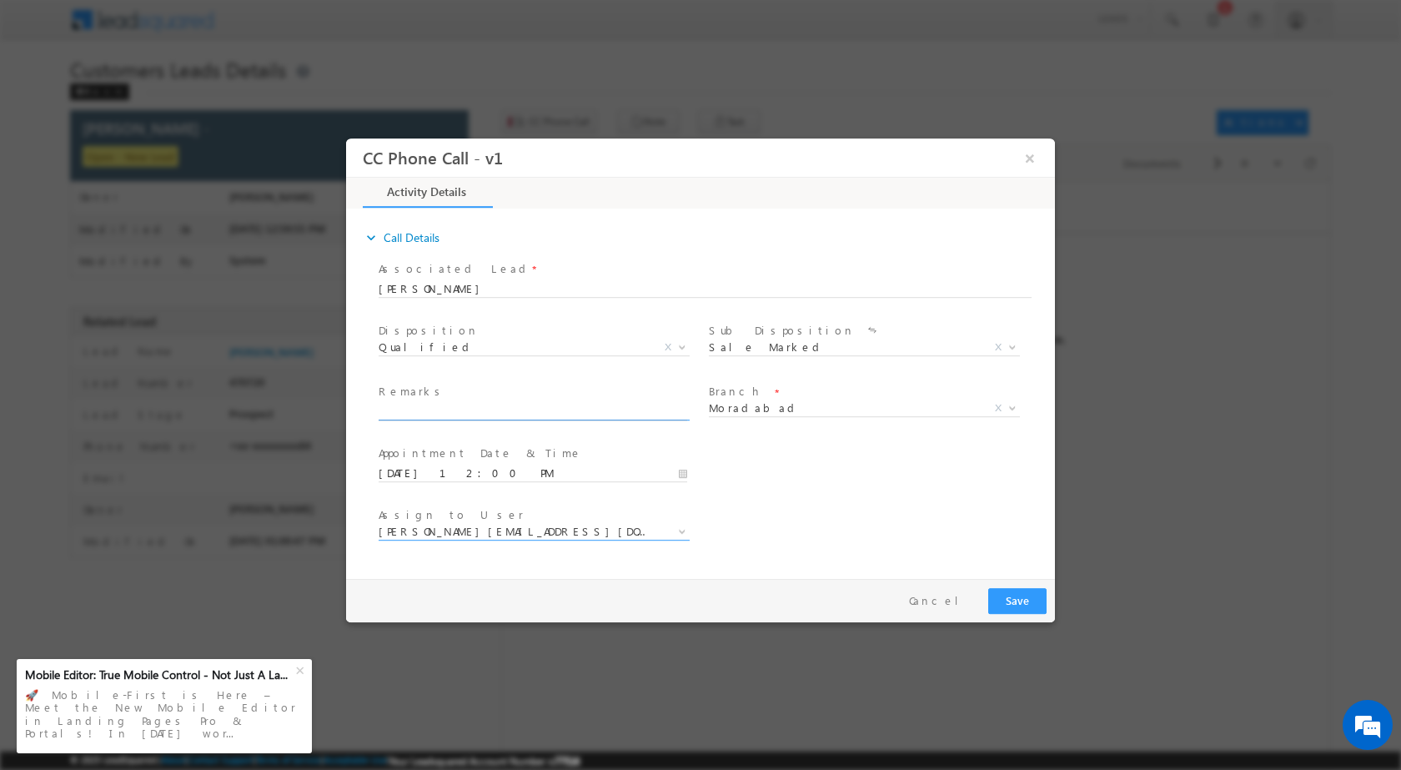
click at [457, 414] on input "text" at bounding box center [533, 411] width 308 height 17
paste input "21/08-Customer Name is Abdul KalamCustomer age is 29 yrs Loan Type is Construct…"
type input "21/08-Customer Name is Abdul KalamCustomer age is 29 yrs Loan Type is Construct…"
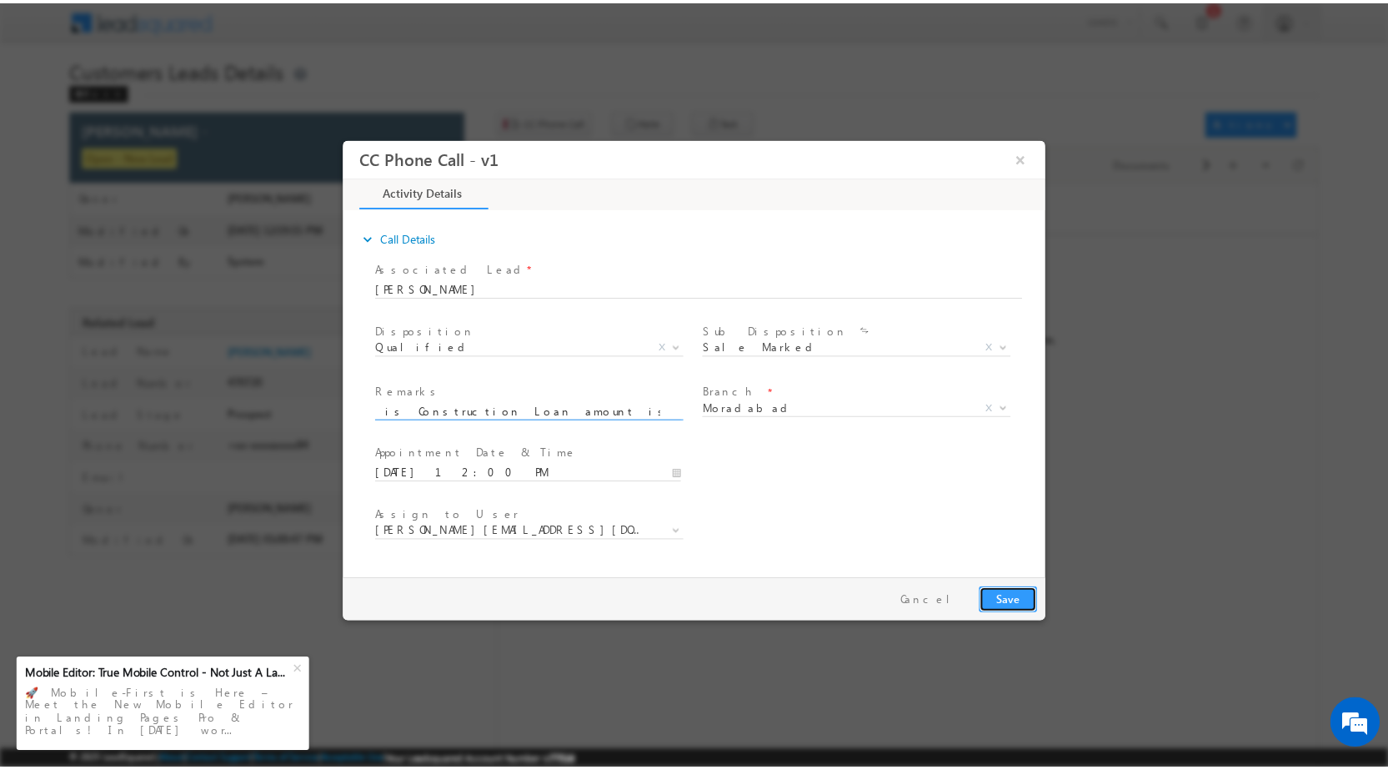
scroll to position [0, 0]
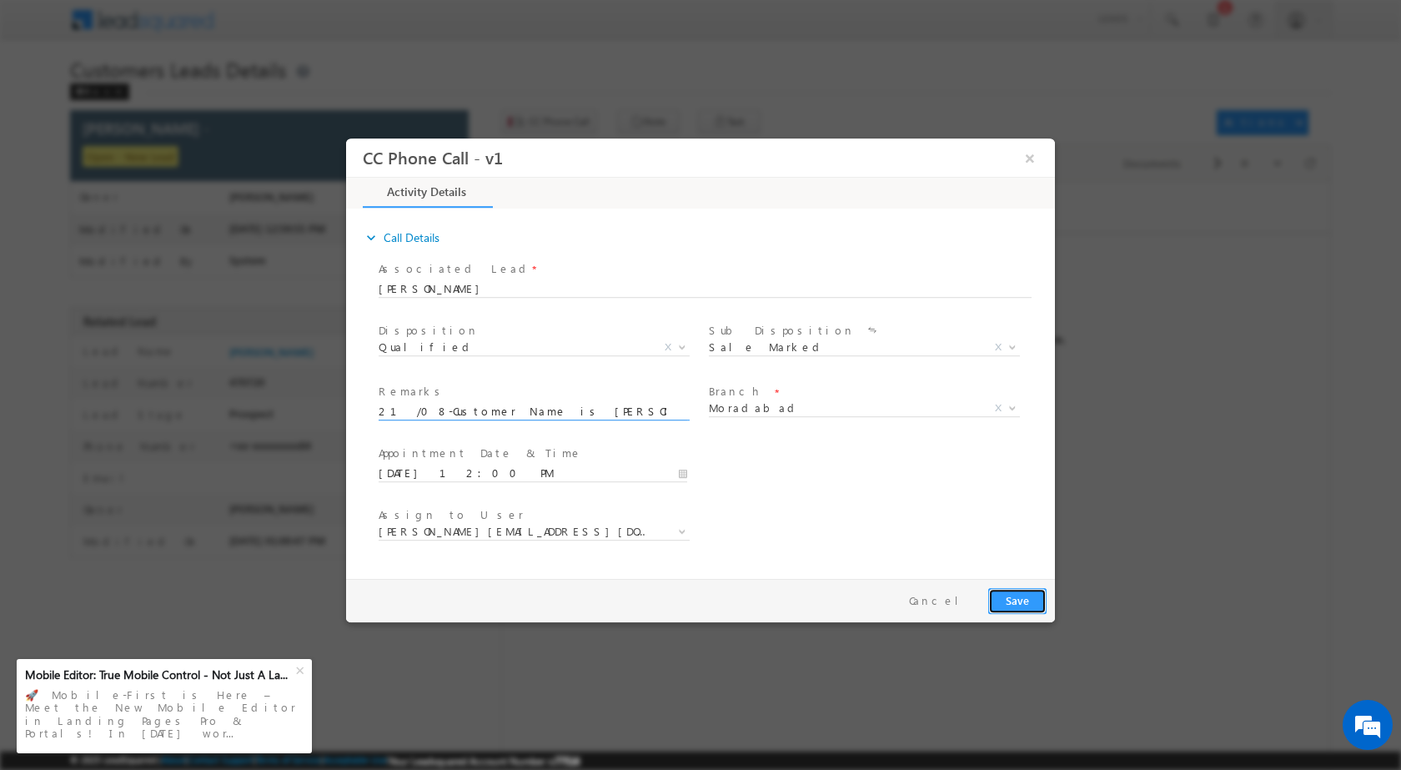
click at [1003, 595] on button "Save" at bounding box center [1017, 600] width 58 height 26
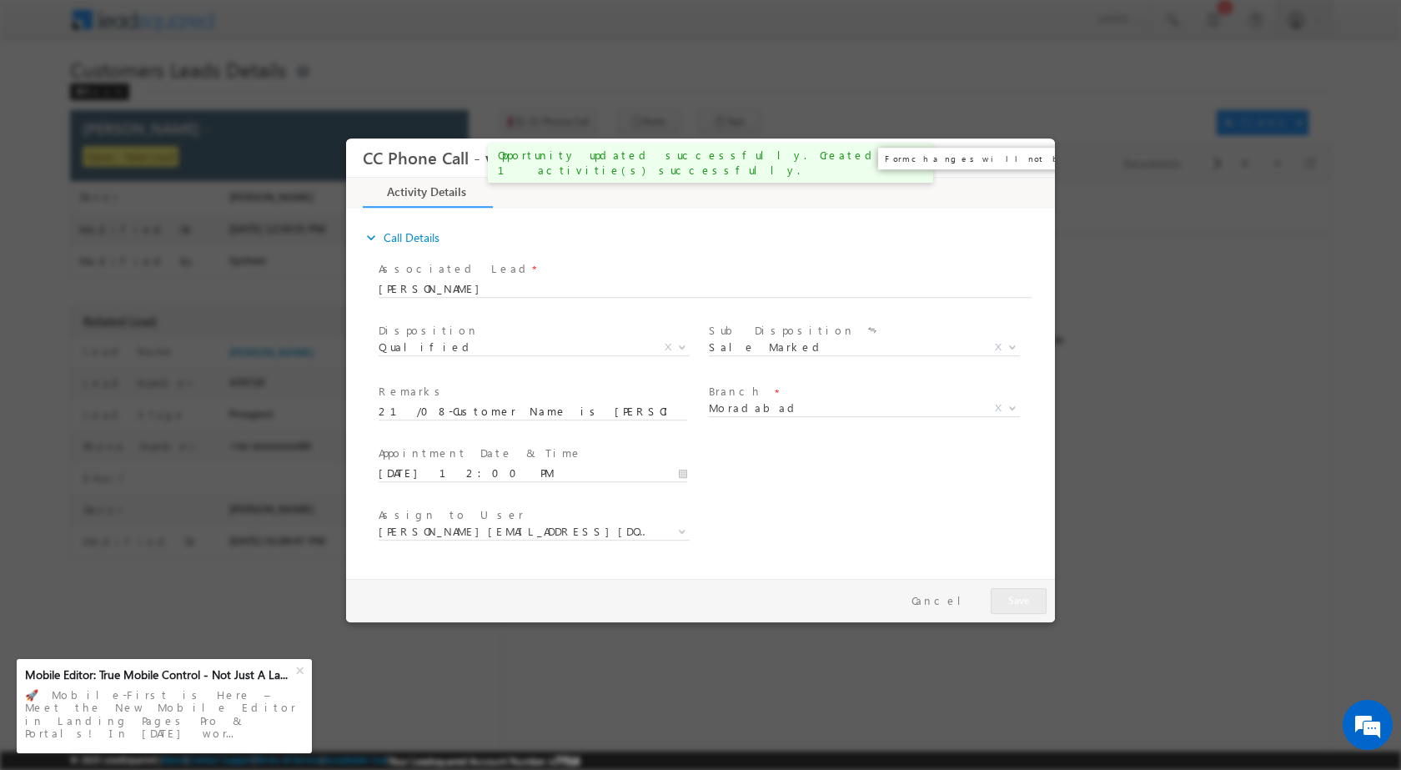
click at [1034, 153] on button "×" at bounding box center [1030, 157] width 28 height 31
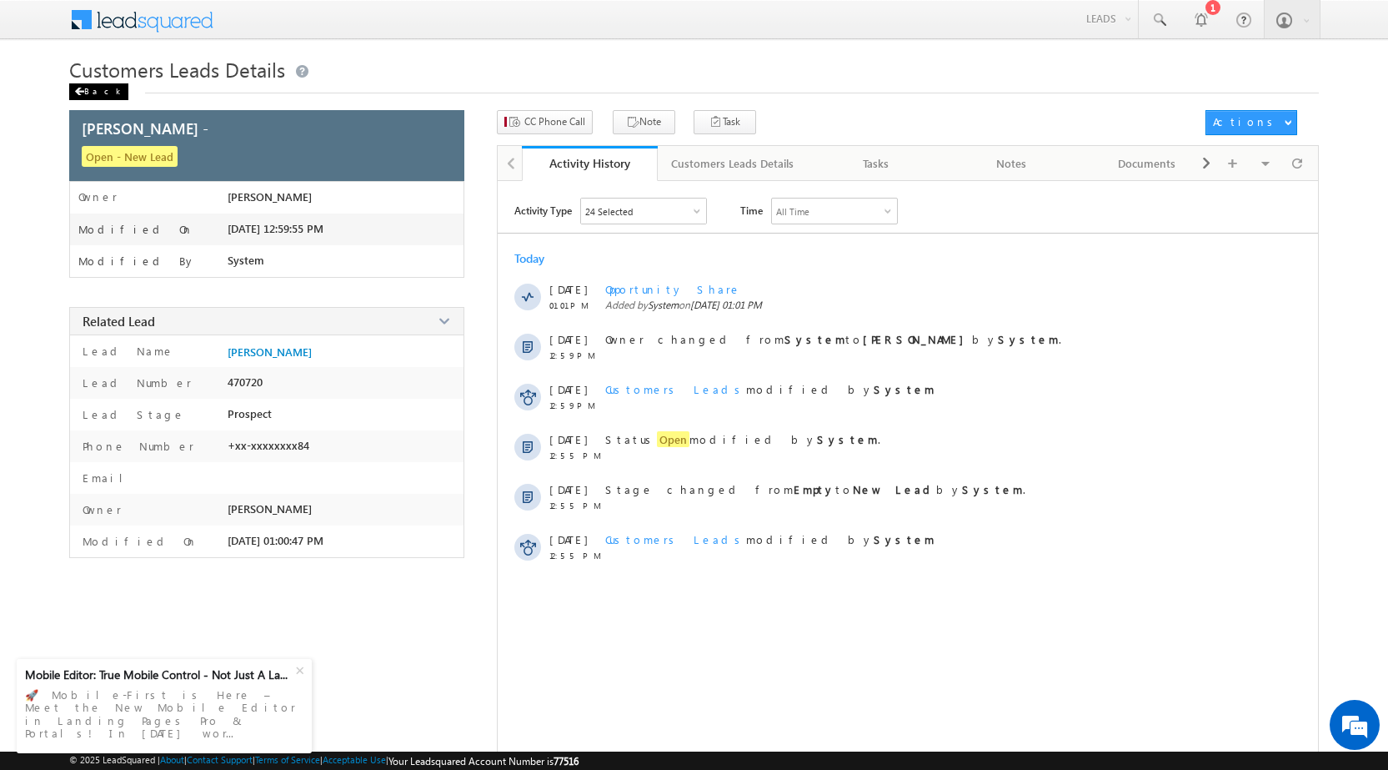
click at [84, 91] on div "Back" at bounding box center [98, 91] width 59 height 17
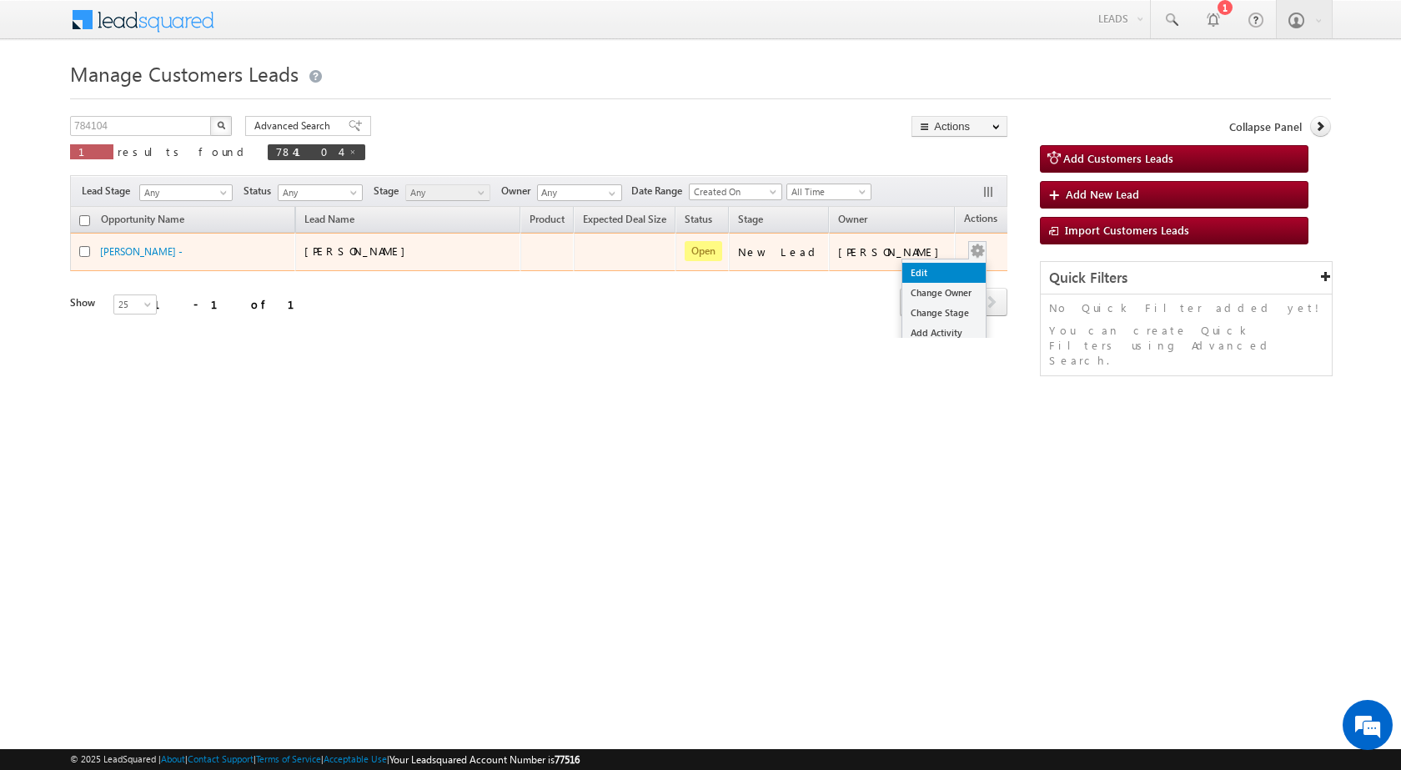
click at [926, 264] on link "Edit" at bounding box center [943, 273] width 83 height 20
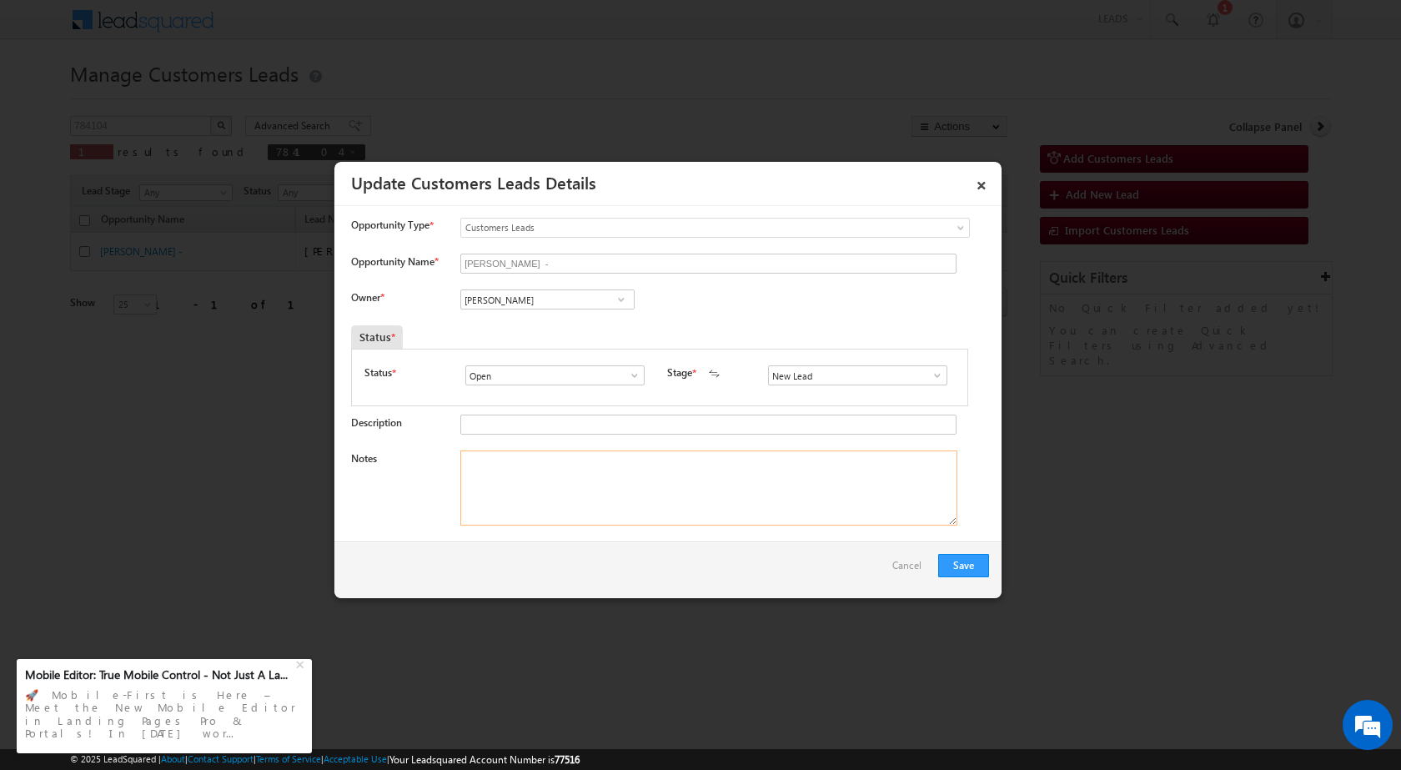
click at [676, 475] on textarea "Notes" at bounding box center [708, 487] width 497 height 75
paste textarea "21/08-Customer Name is [PERSON_NAME] age is [DEMOGRAPHIC_DATA] yrs Loan Type is…"
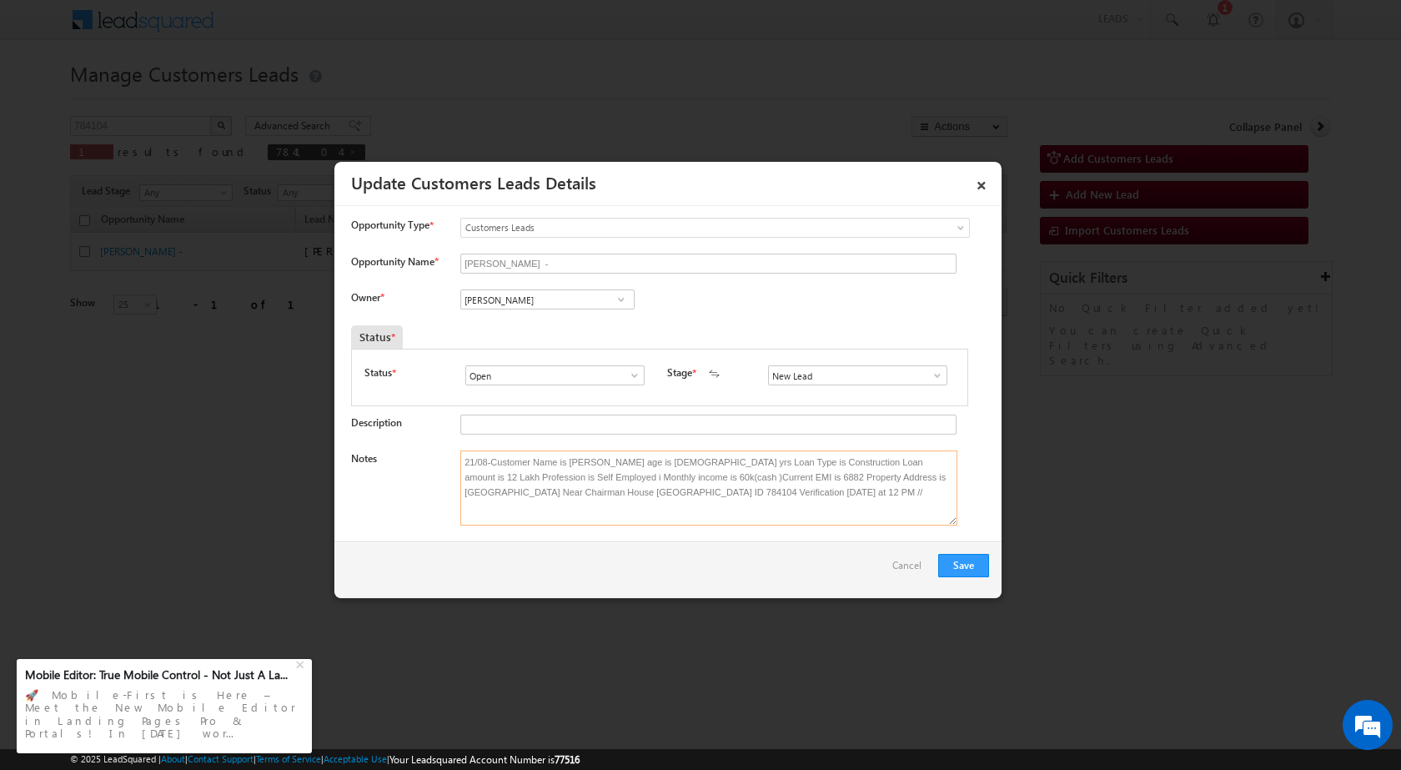
type textarea "21/08-Customer Name is [PERSON_NAME] age is [DEMOGRAPHIC_DATA] yrs Loan Type is…"
click at [623, 298] on span at bounding box center [621, 299] width 17 height 13
paste input "[PERSON_NAME][EMAIL_ADDRESS][DOMAIN_NAME]"
click at [558, 323] on link "[PERSON_NAME] [PERSON_NAME][EMAIL_ADDRESS][DOMAIN_NAME]" at bounding box center [547, 325] width 174 height 32
type input "[PERSON_NAME]"
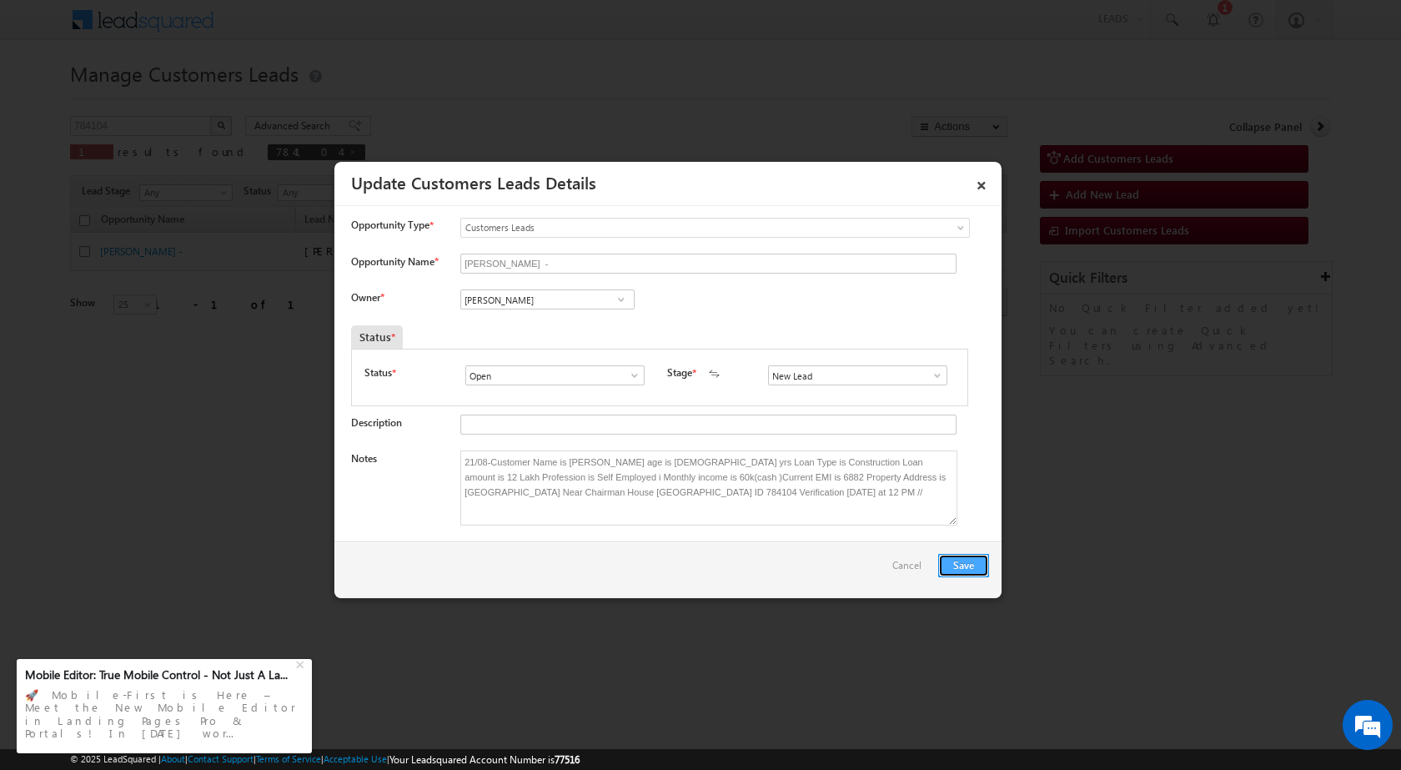
click at [965, 558] on button "Save" at bounding box center [963, 565] width 51 height 23
